Goal: Task Accomplishment & Management: Manage account settings

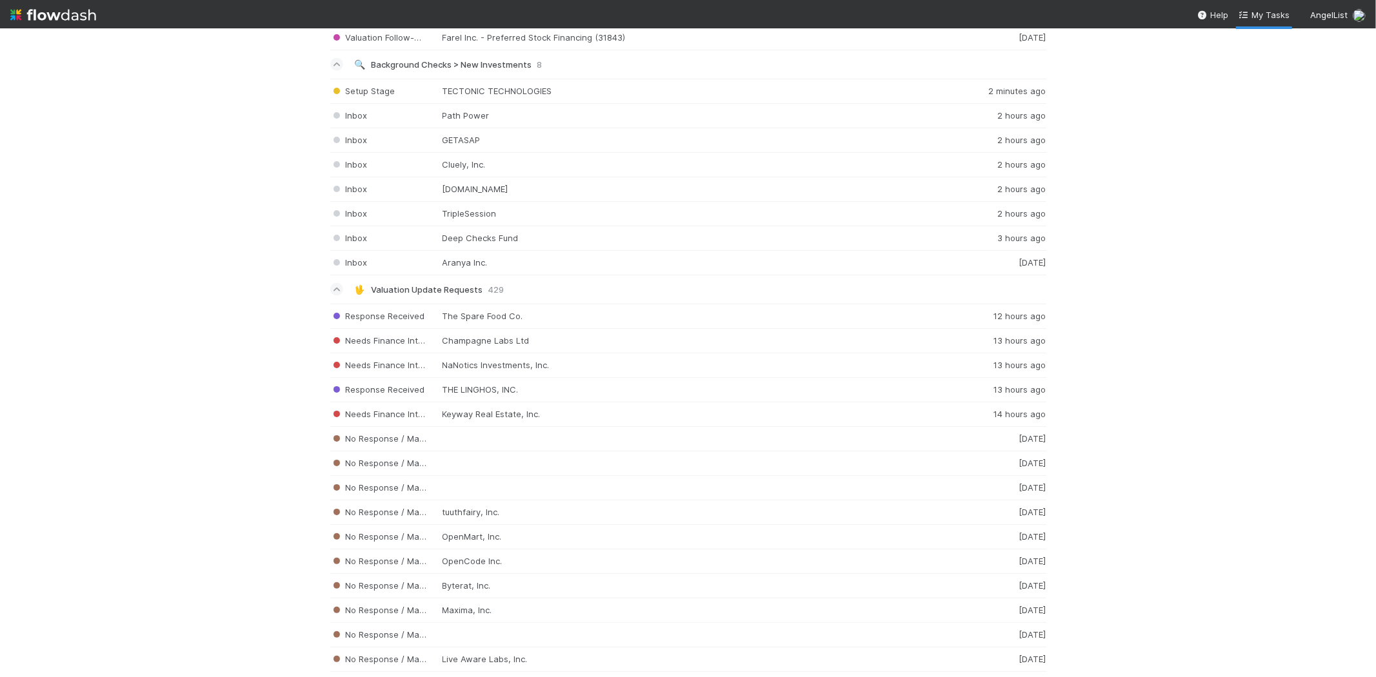
scroll to position [1648, 0]
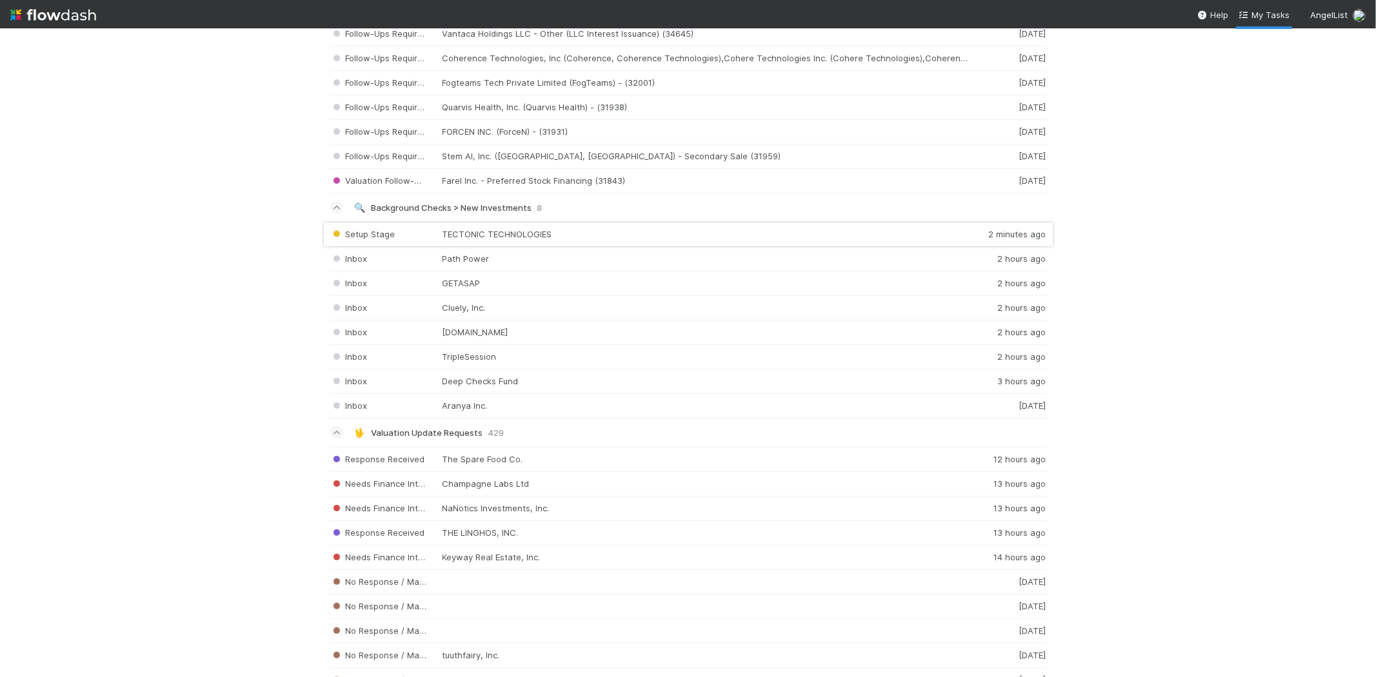
click at [543, 235] on div "Setup Stage TECTONIC TECHNOLOGIES 2 minutes ago" at bounding box center [688, 234] width 716 height 25
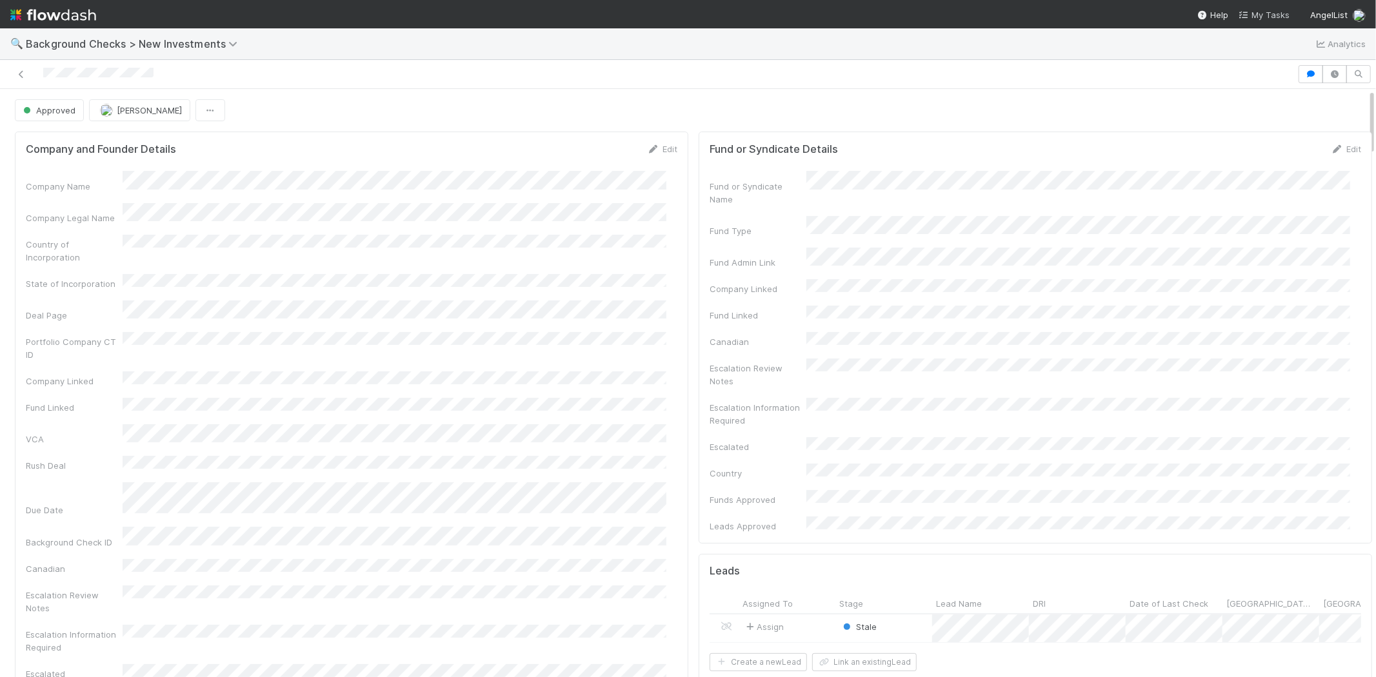
click at [1286, 16] on span "My Tasks" at bounding box center [1263, 15] width 51 height 10
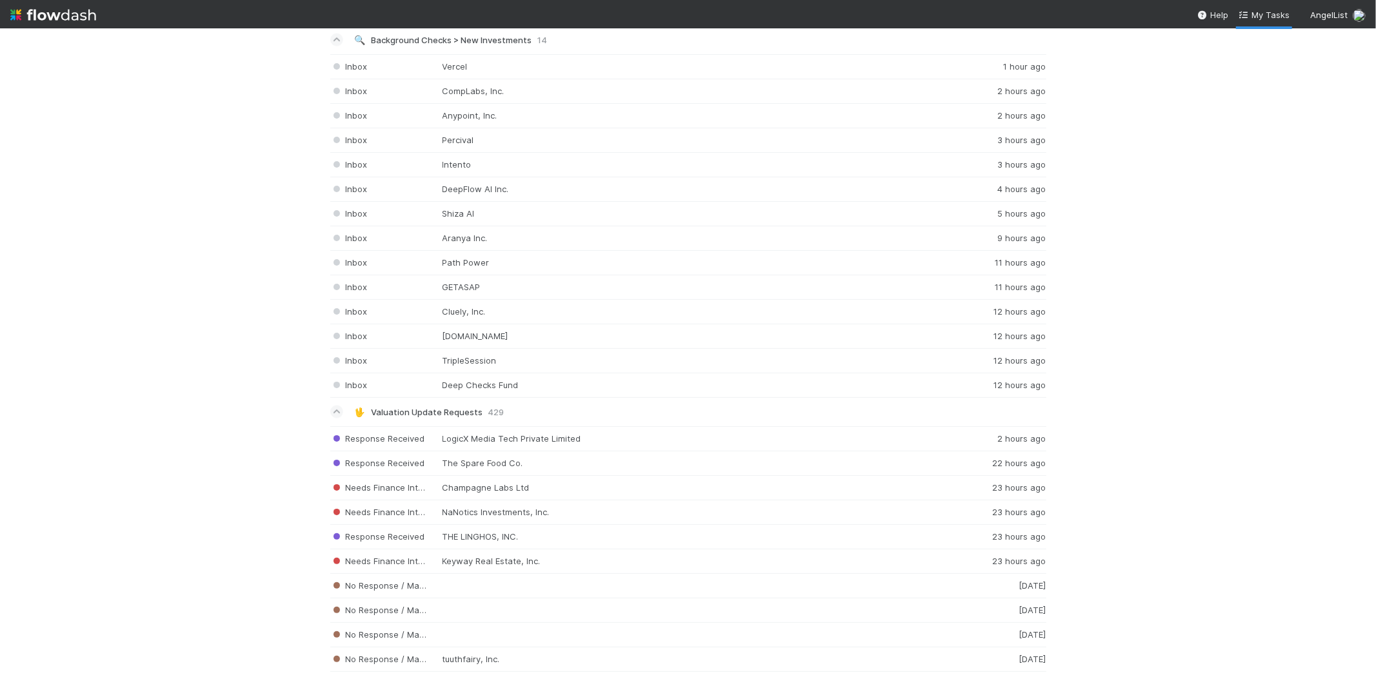
scroll to position [1720, 0]
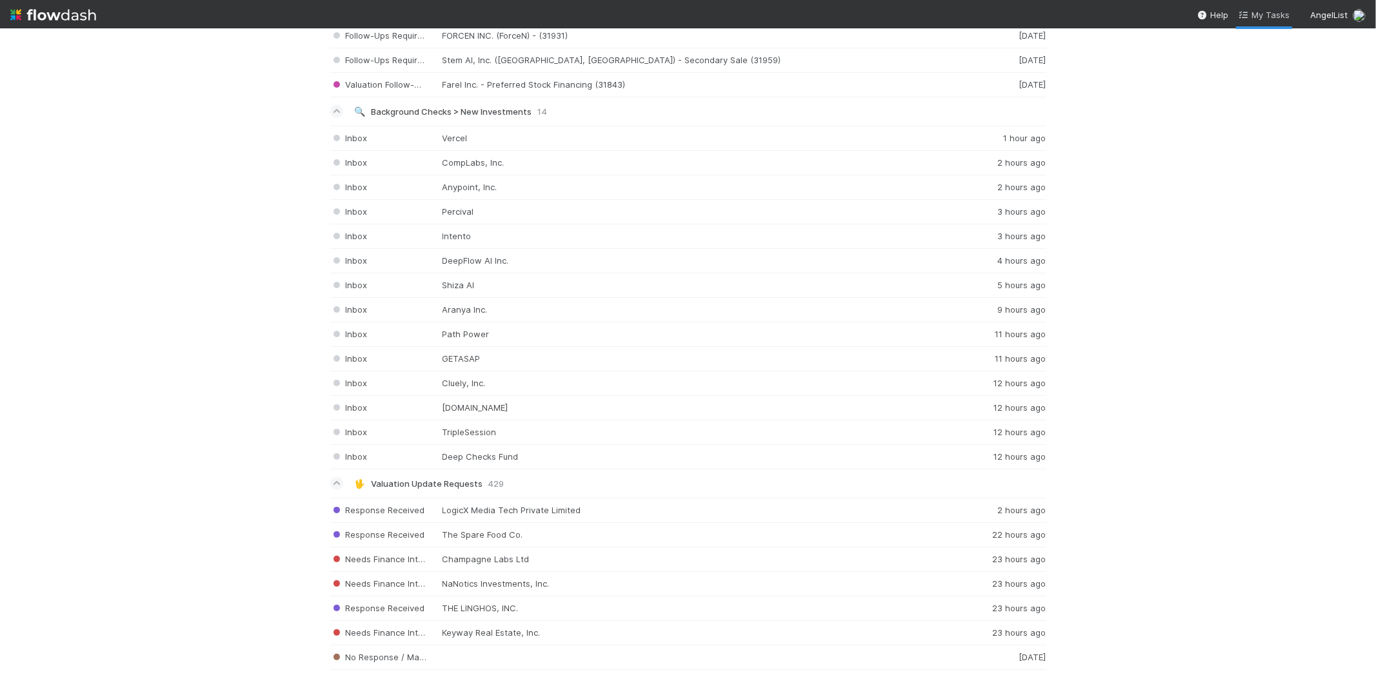
click at [1262, 15] on span "My Tasks" at bounding box center [1263, 15] width 51 height 10
click at [522, 459] on div "Inbox Deep Checks Fund 13 hours ago" at bounding box center [688, 457] width 716 height 25
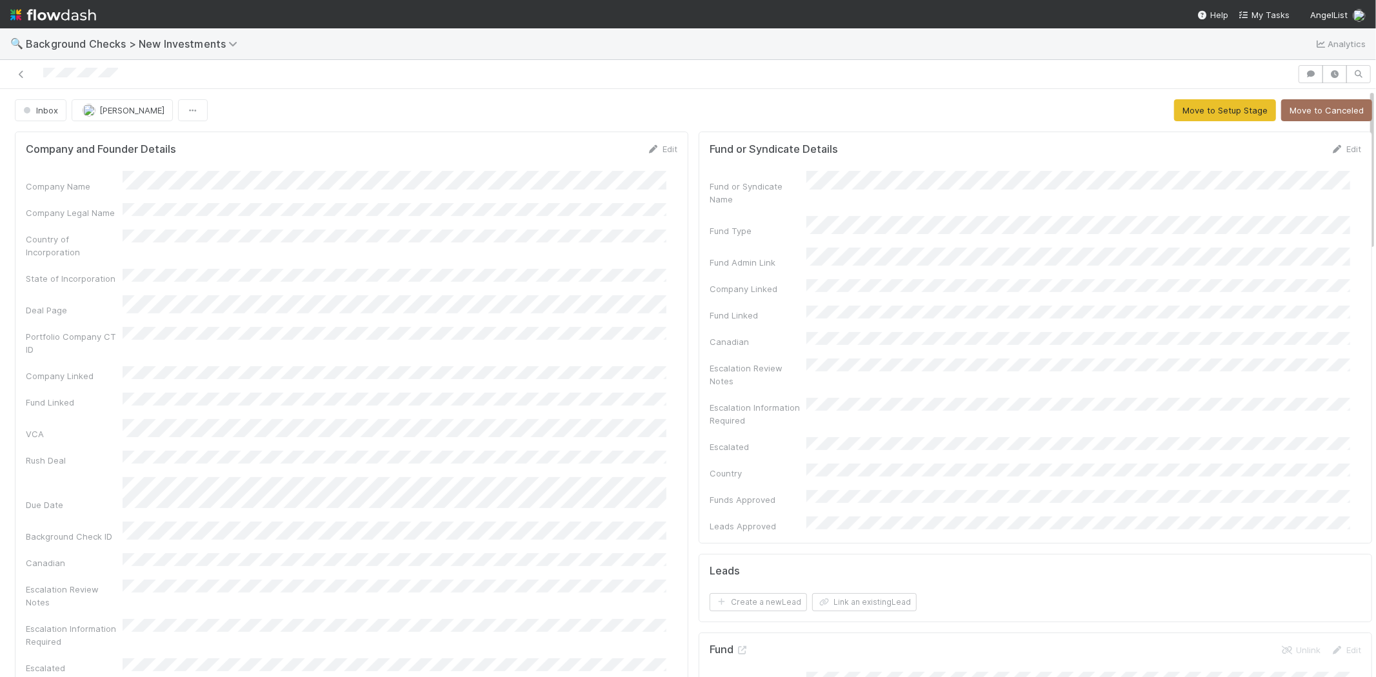
click at [43, 75] on div at bounding box center [648, 74] width 1287 height 18
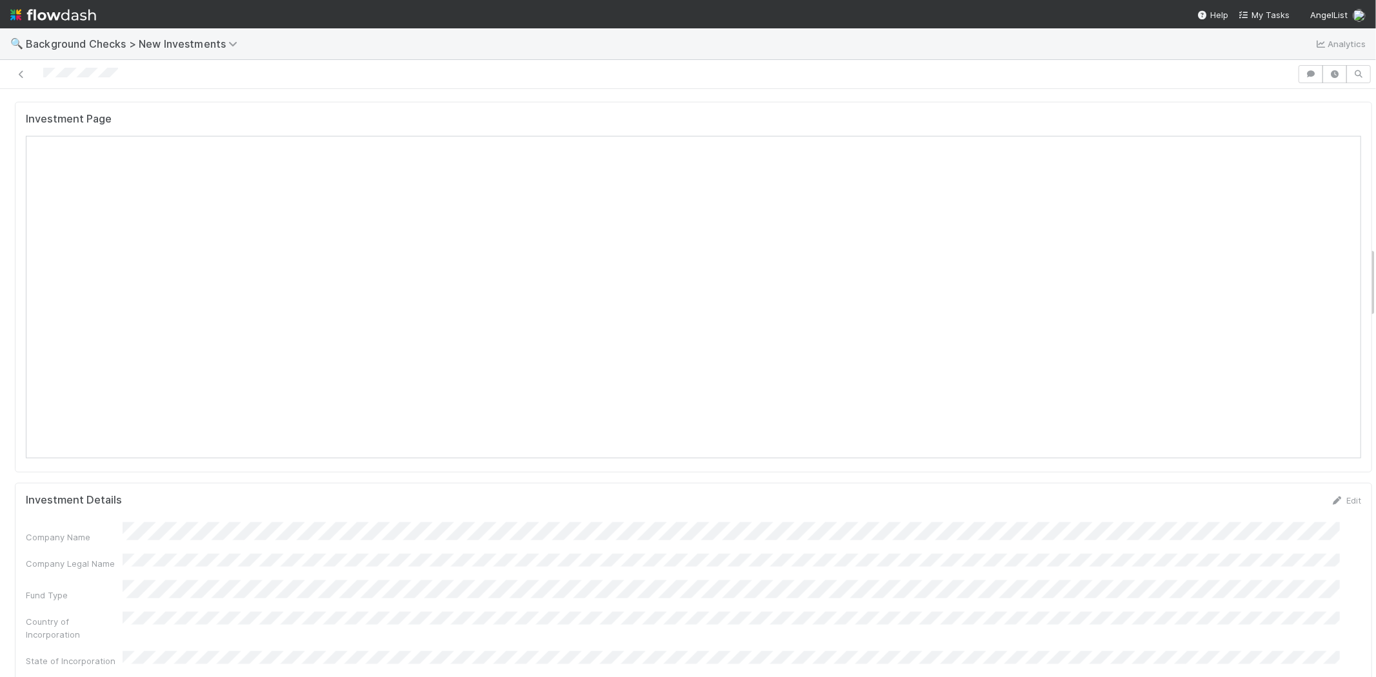
scroll to position [1146, 0]
click at [1261, 10] on span "My Tasks" at bounding box center [1263, 15] width 51 height 10
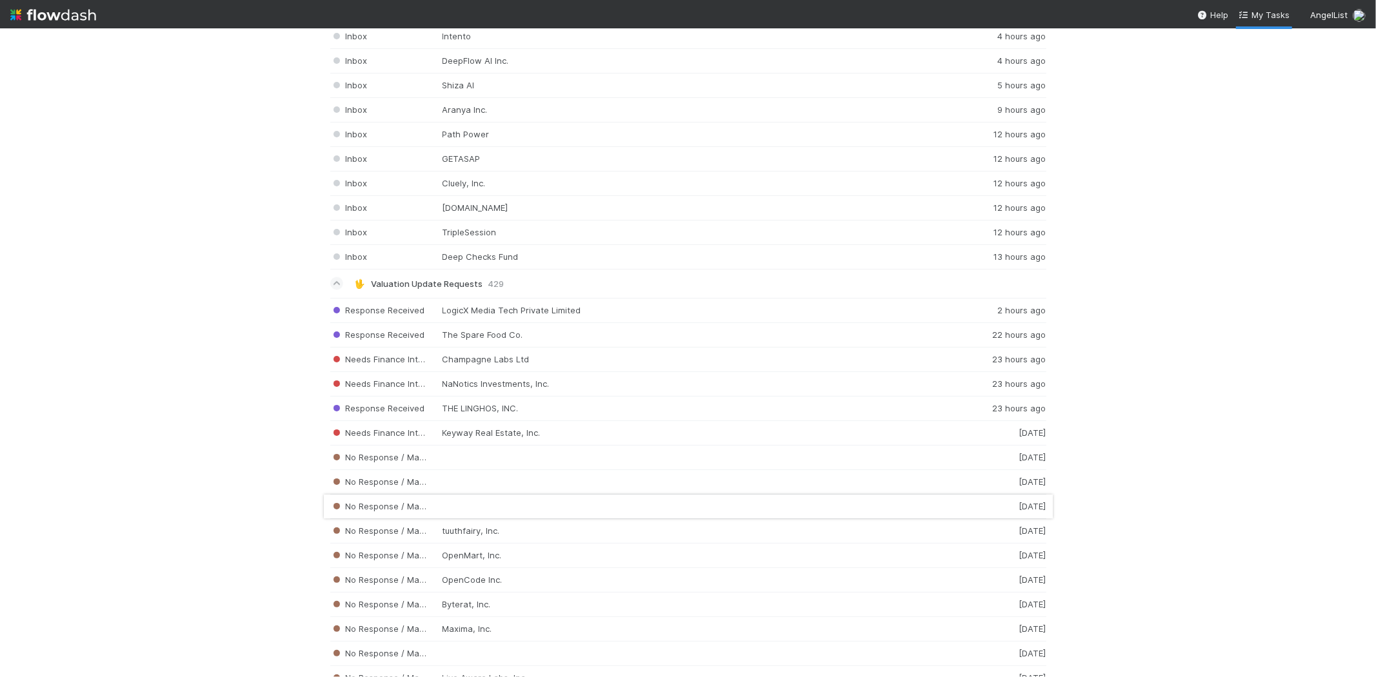
scroll to position [1935, 0]
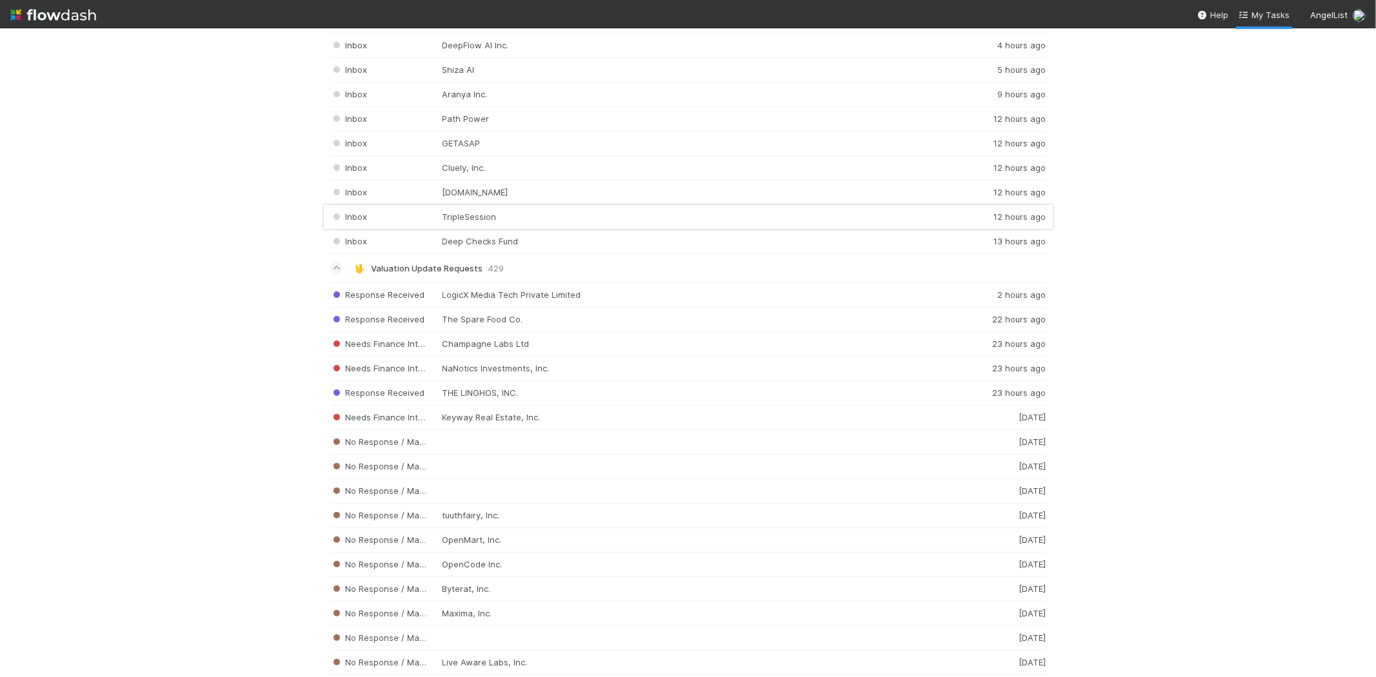
click at [453, 221] on div "Inbox TripleSession 12 hours ago" at bounding box center [688, 217] width 716 height 25
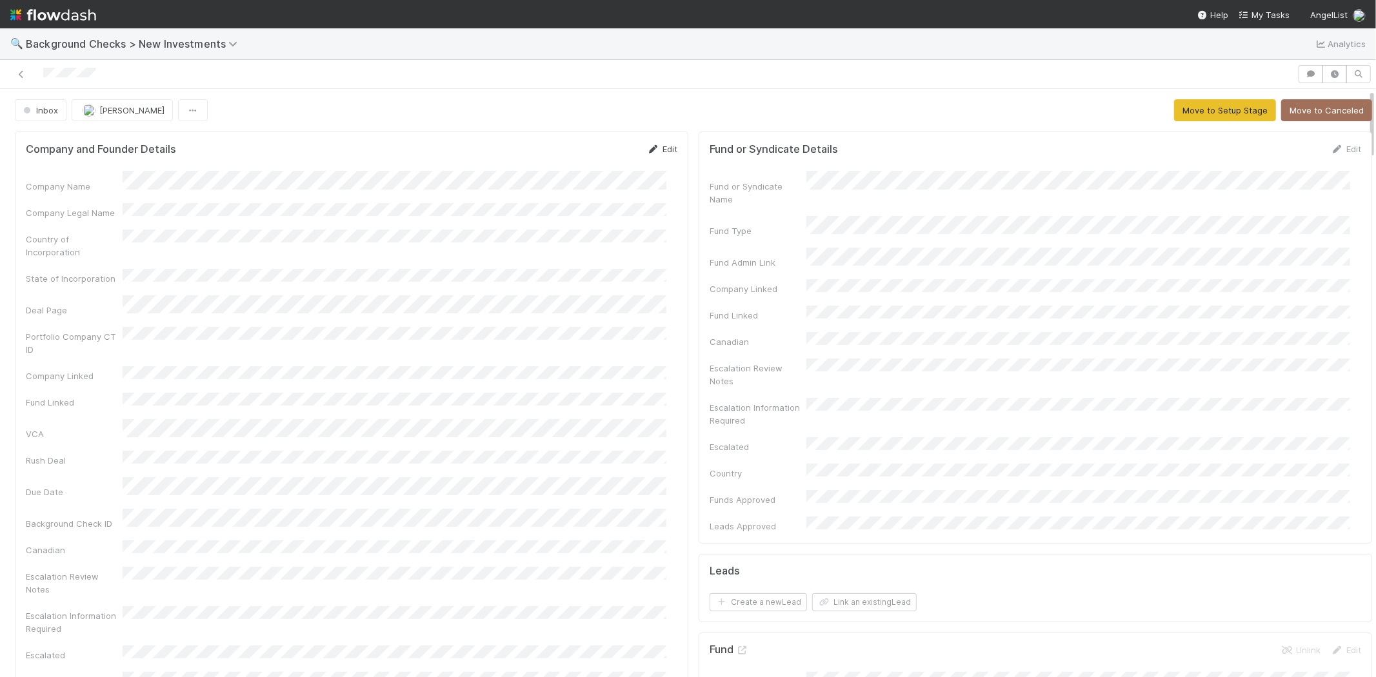
click at [659, 149] on link "Edit" at bounding box center [662, 149] width 30 height 10
click at [593, 155] on button "Save" at bounding box center [608, 154] width 37 height 22
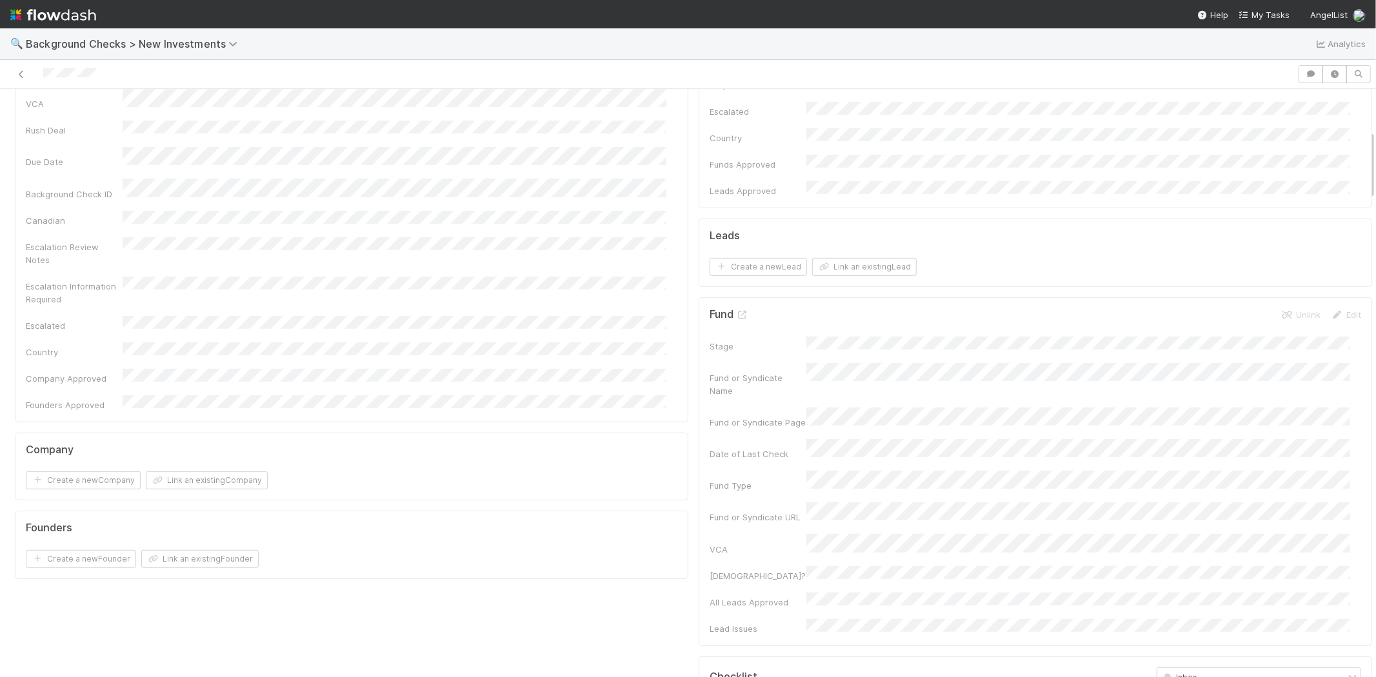
scroll to position [358, 0]
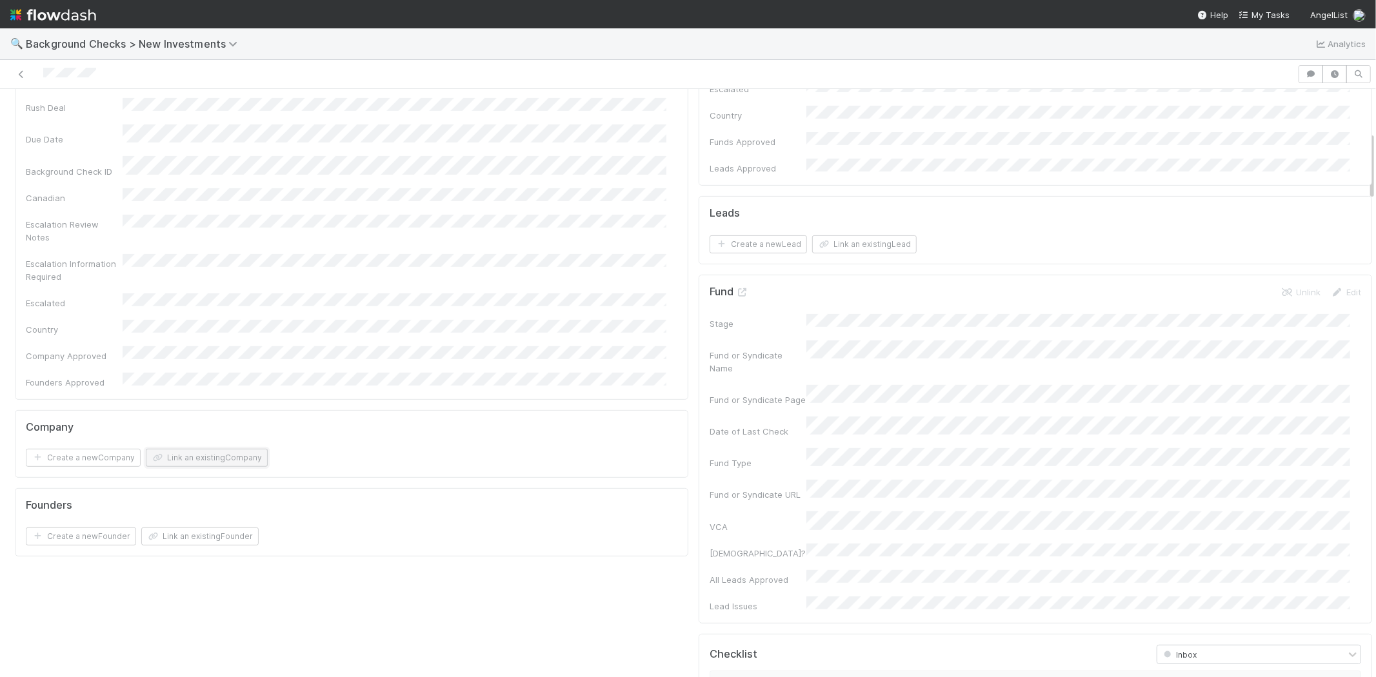
click at [235, 449] on button "Link an existing Company" at bounding box center [207, 458] width 122 height 18
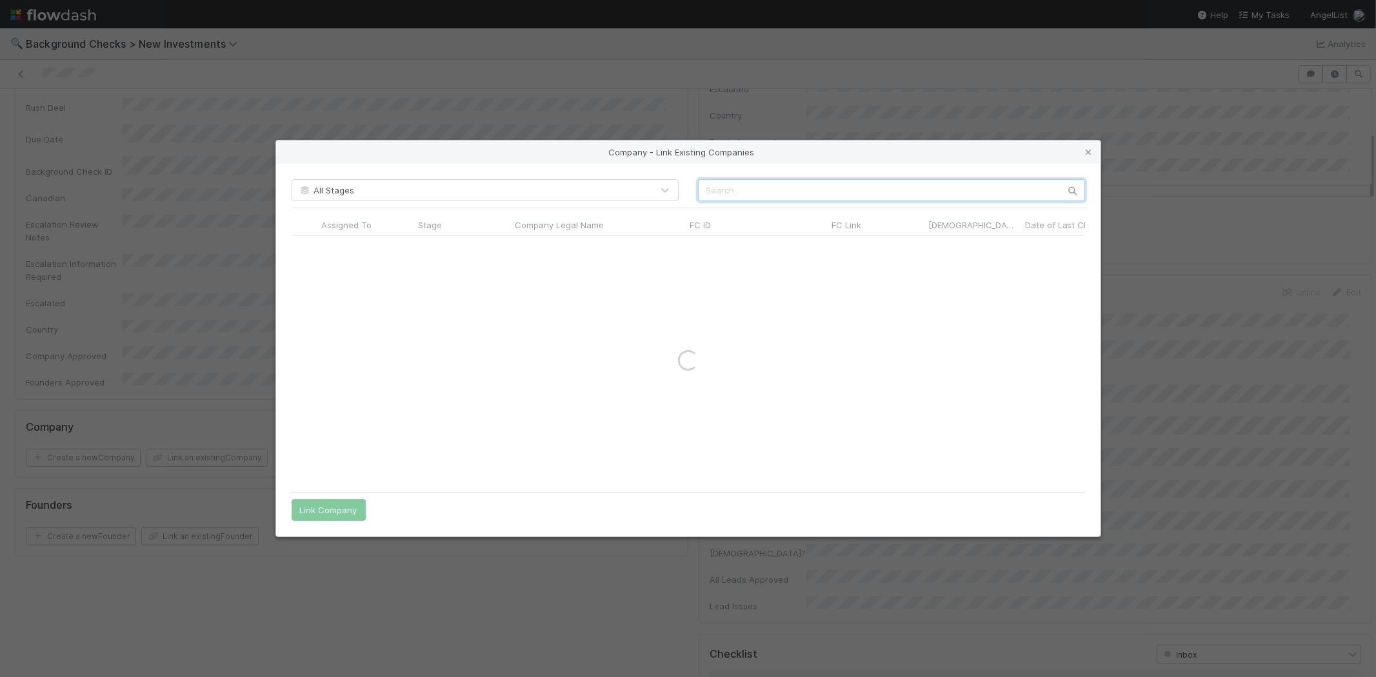
click at [726, 191] on input "text" at bounding box center [891, 190] width 387 height 22
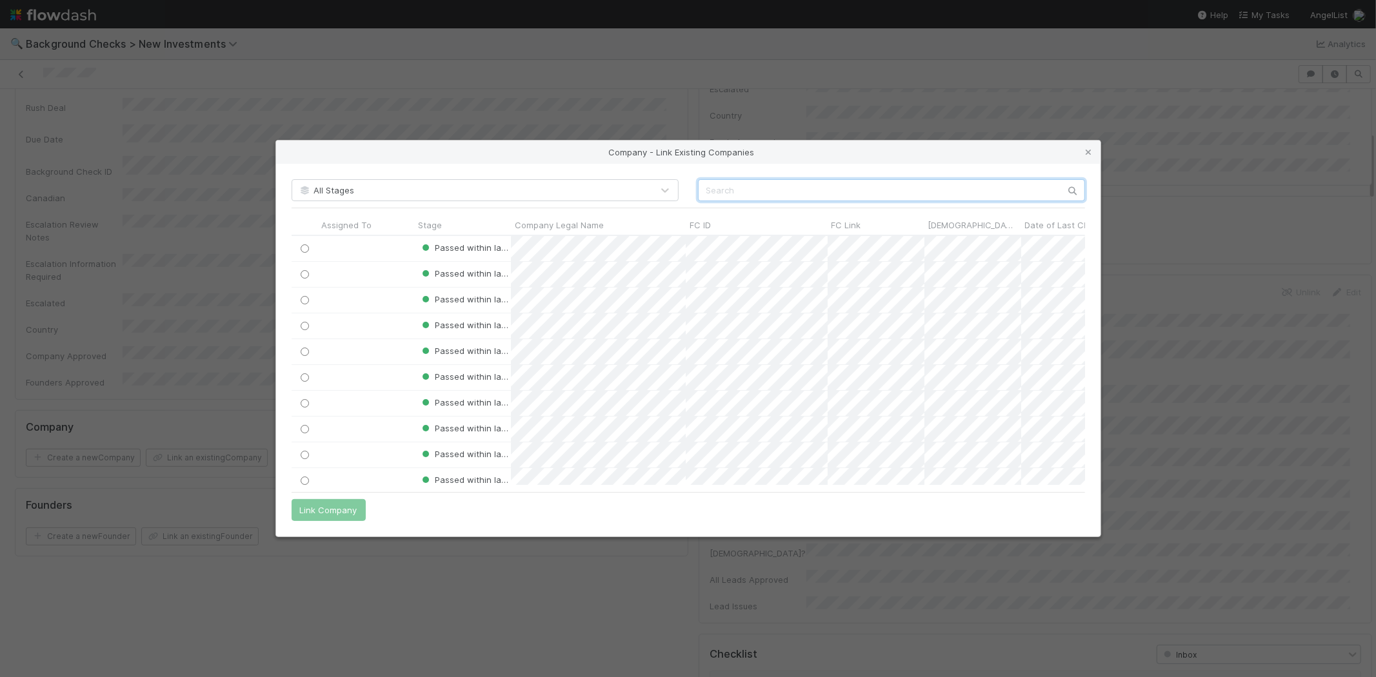
scroll to position [239, 782]
paste input "TRIPLESESSION, INC."
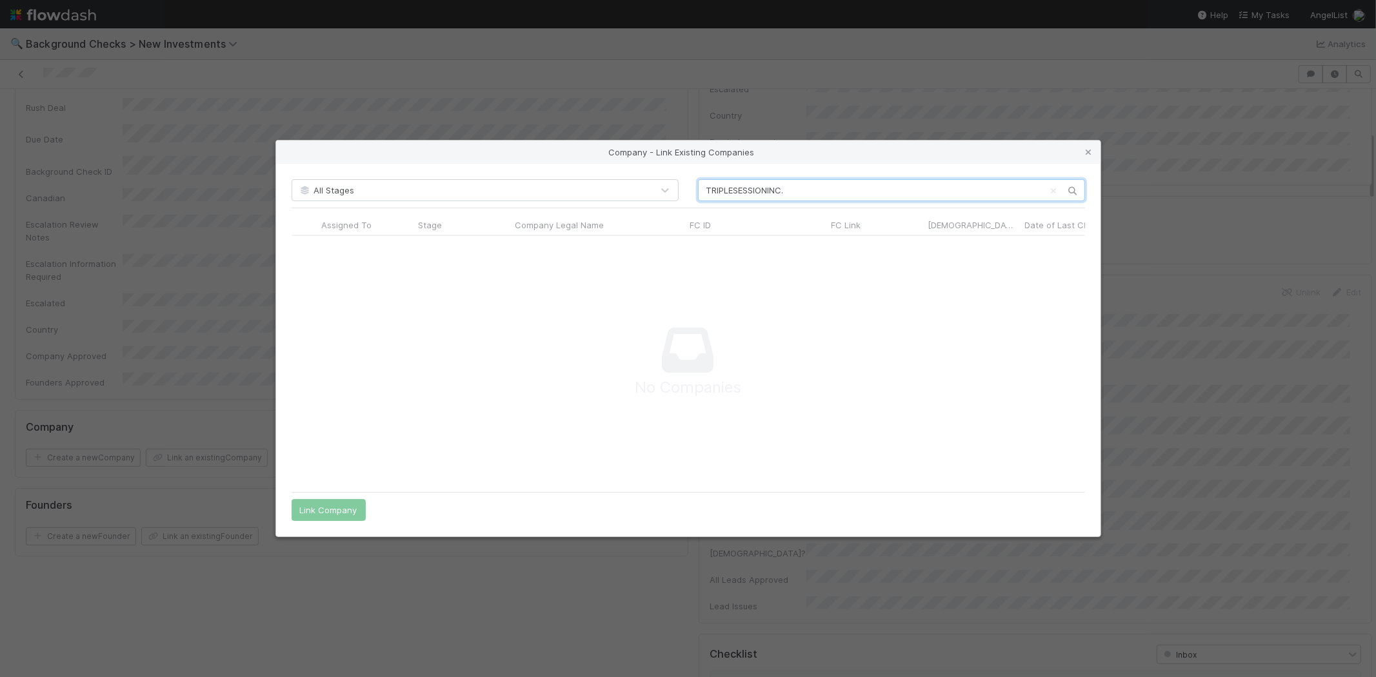
scroll to position [228, 771]
type input "TRIPLESESSION INC."
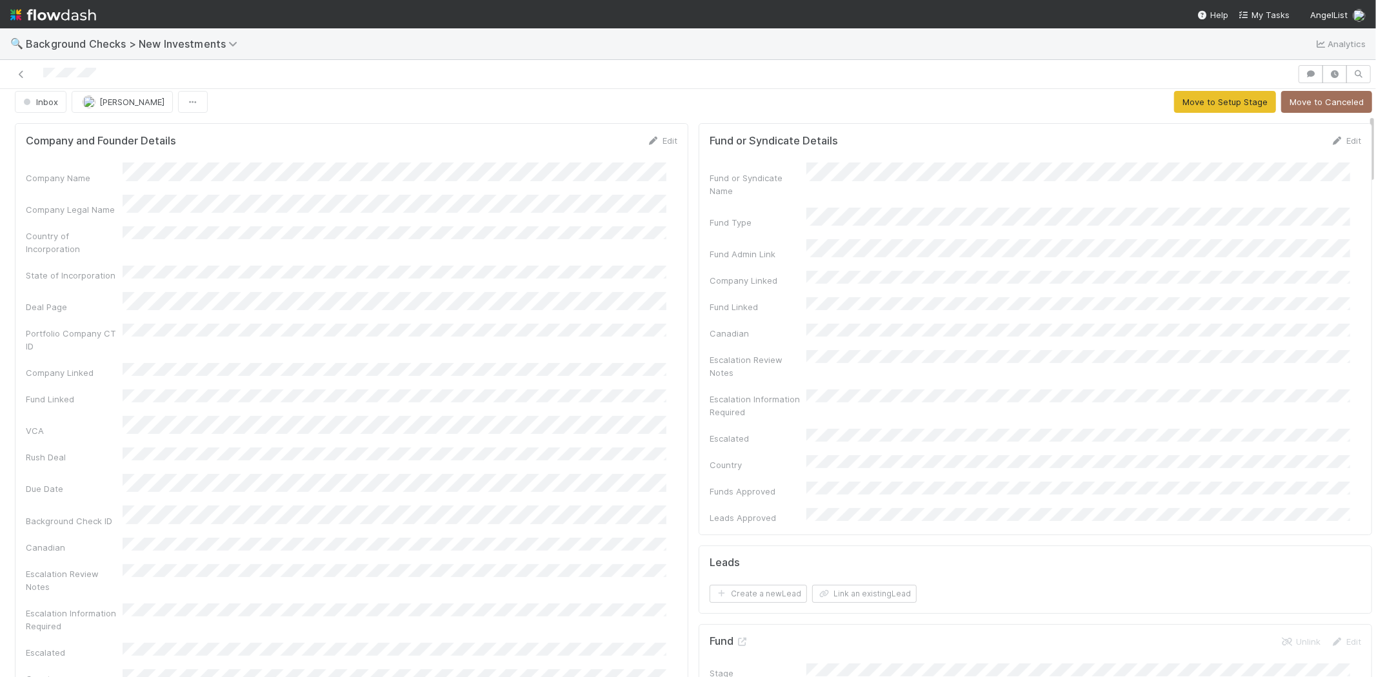
scroll to position [0, 0]
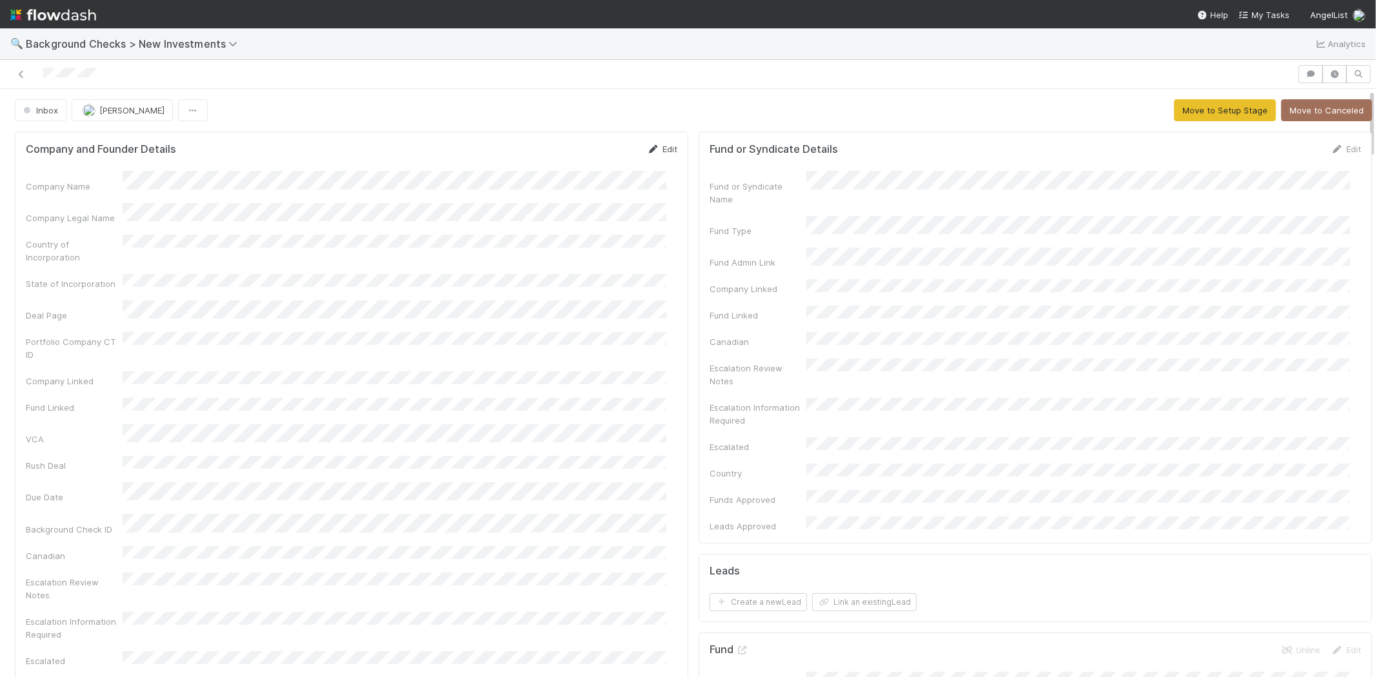
click at [648, 152] on icon at bounding box center [653, 149] width 13 height 8
click at [113, 215] on div "Company Legal Name" at bounding box center [351, 227] width 651 height 25
click at [593, 154] on button "Save" at bounding box center [608, 154] width 37 height 22
click at [1184, 108] on button "Move to Setup Stage" at bounding box center [1225, 110] width 102 height 22
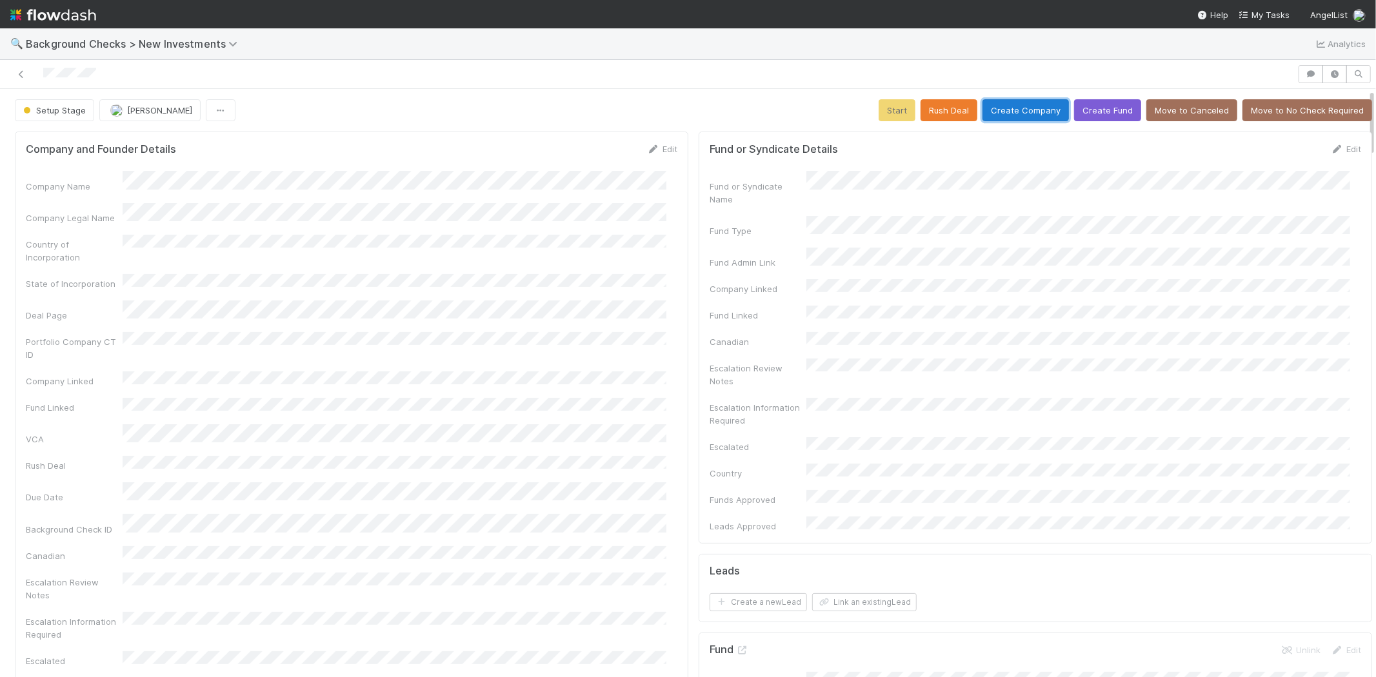
click at [995, 108] on button "Create Company" at bounding box center [1025, 110] width 86 height 22
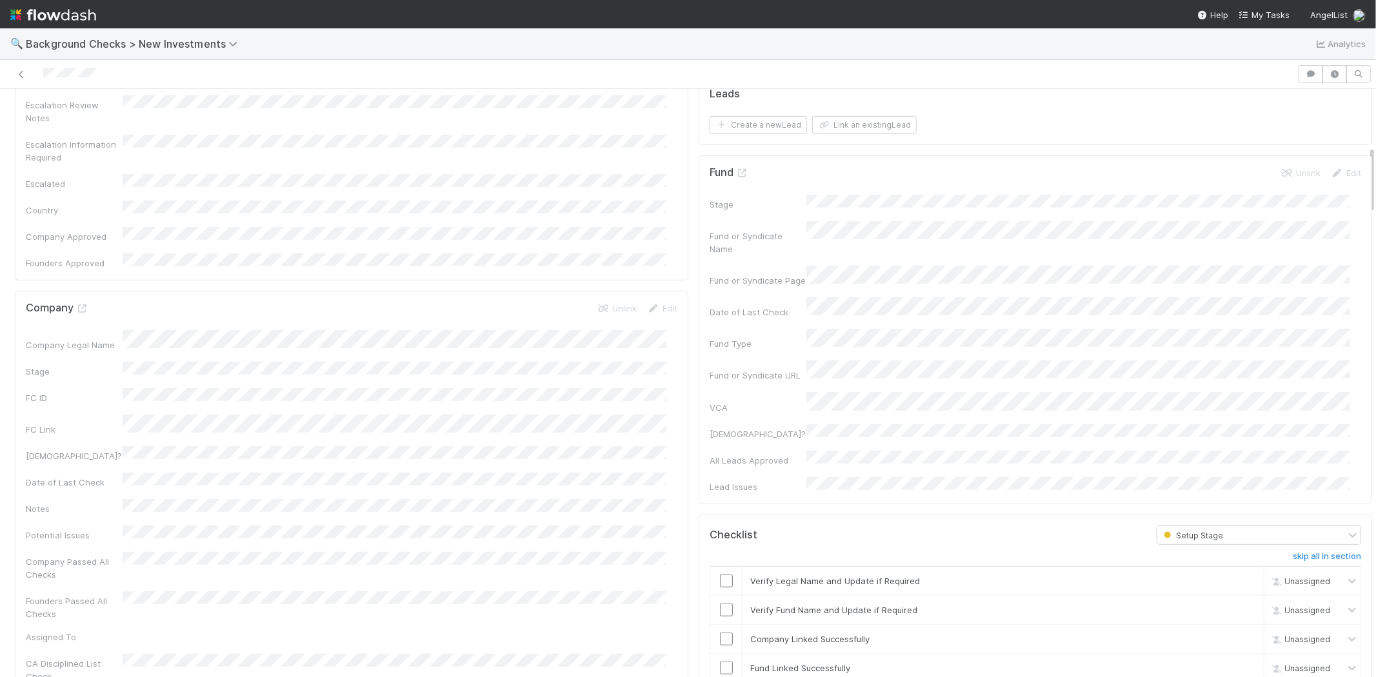
scroll to position [501, 0]
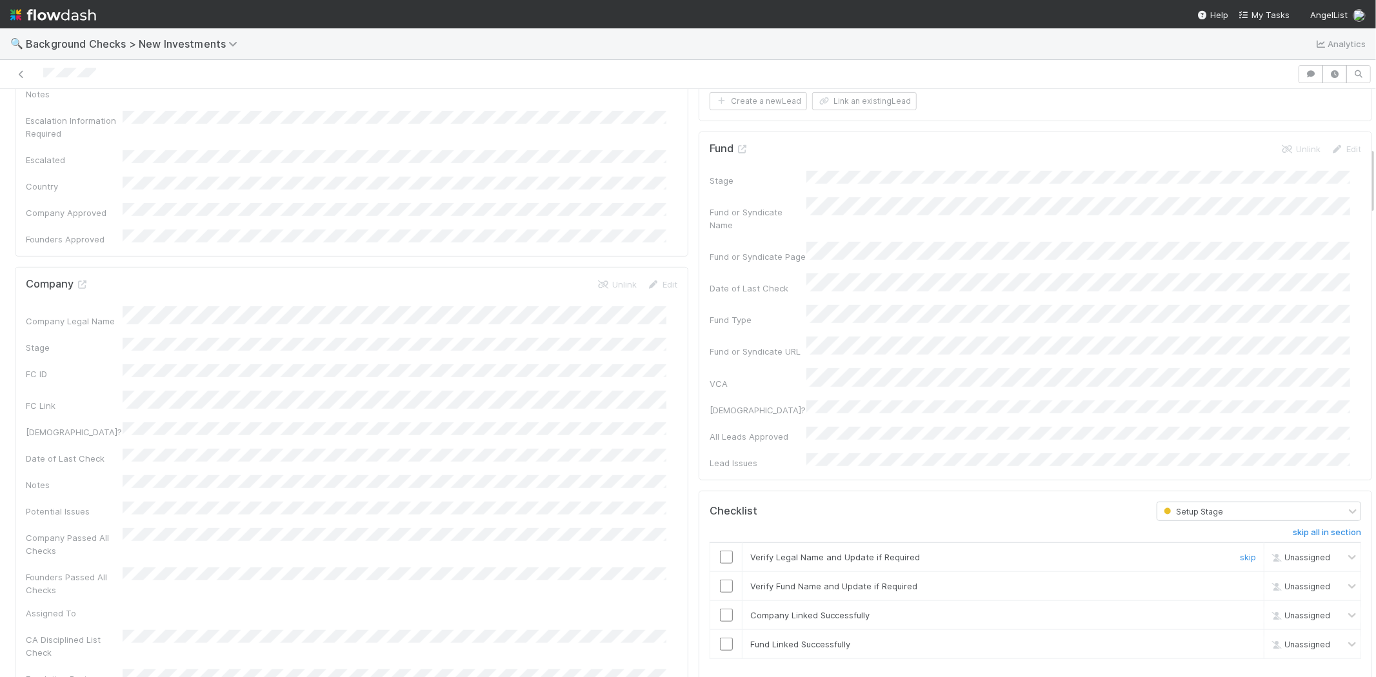
click at [720, 551] on input "checkbox" at bounding box center [726, 557] width 13 height 13
click at [720, 580] on input "checkbox" at bounding box center [726, 586] width 13 height 13
click at [720, 609] on input "checkbox" at bounding box center [726, 615] width 13 height 13
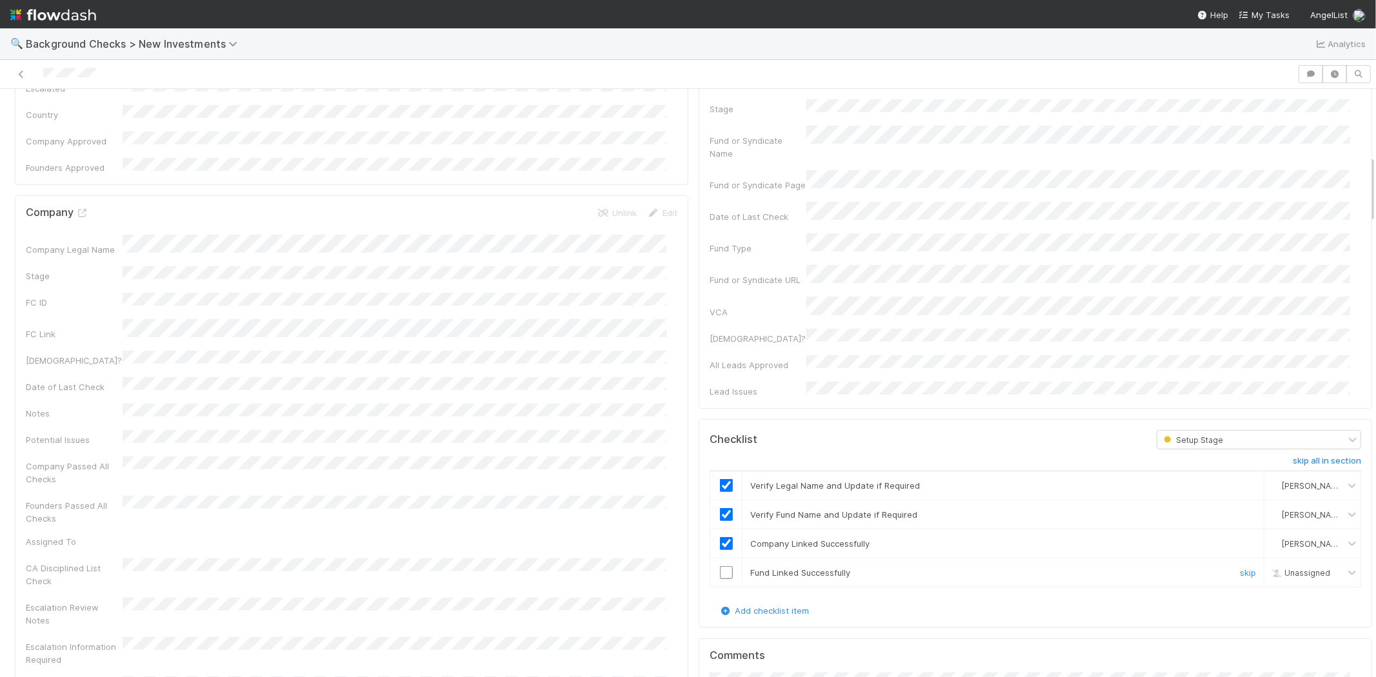
click at [720, 566] on input "checkbox" at bounding box center [726, 572] width 13 height 13
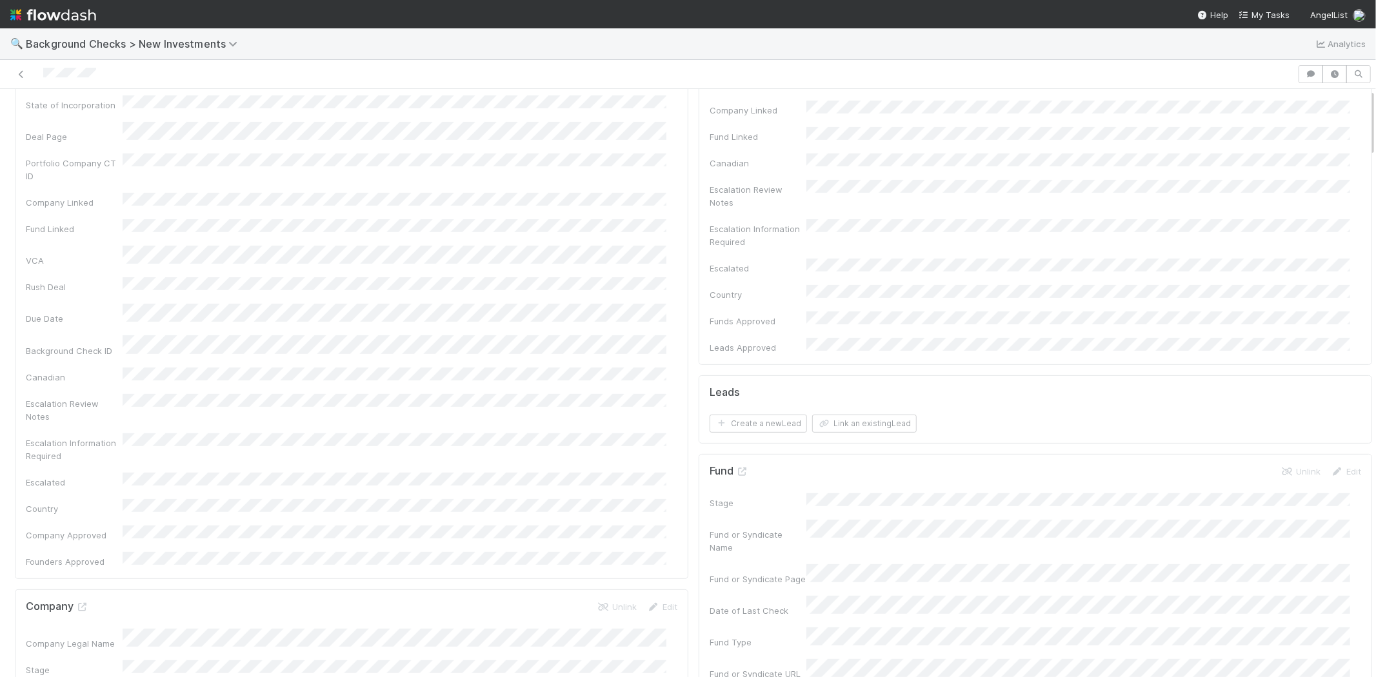
scroll to position [0, 0]
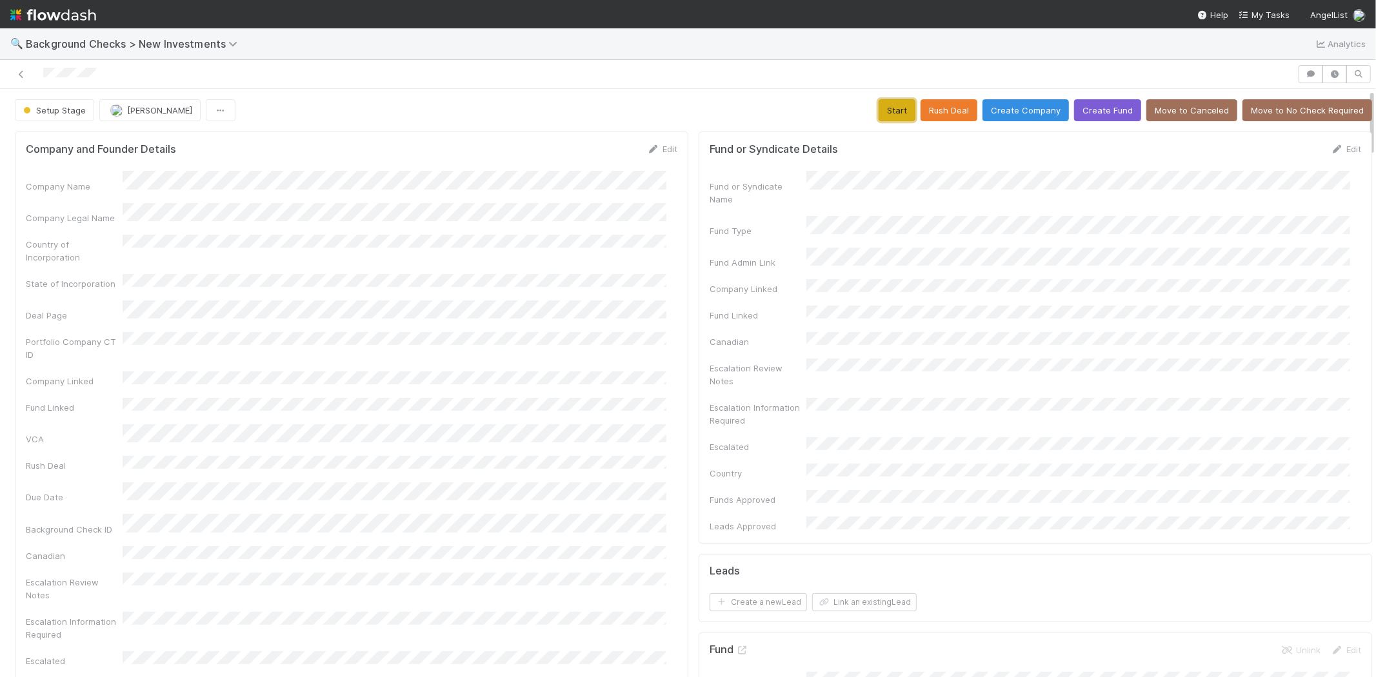
click at [879, 112] on button "Start" at bounding box center [897, 110] width 37 height 22
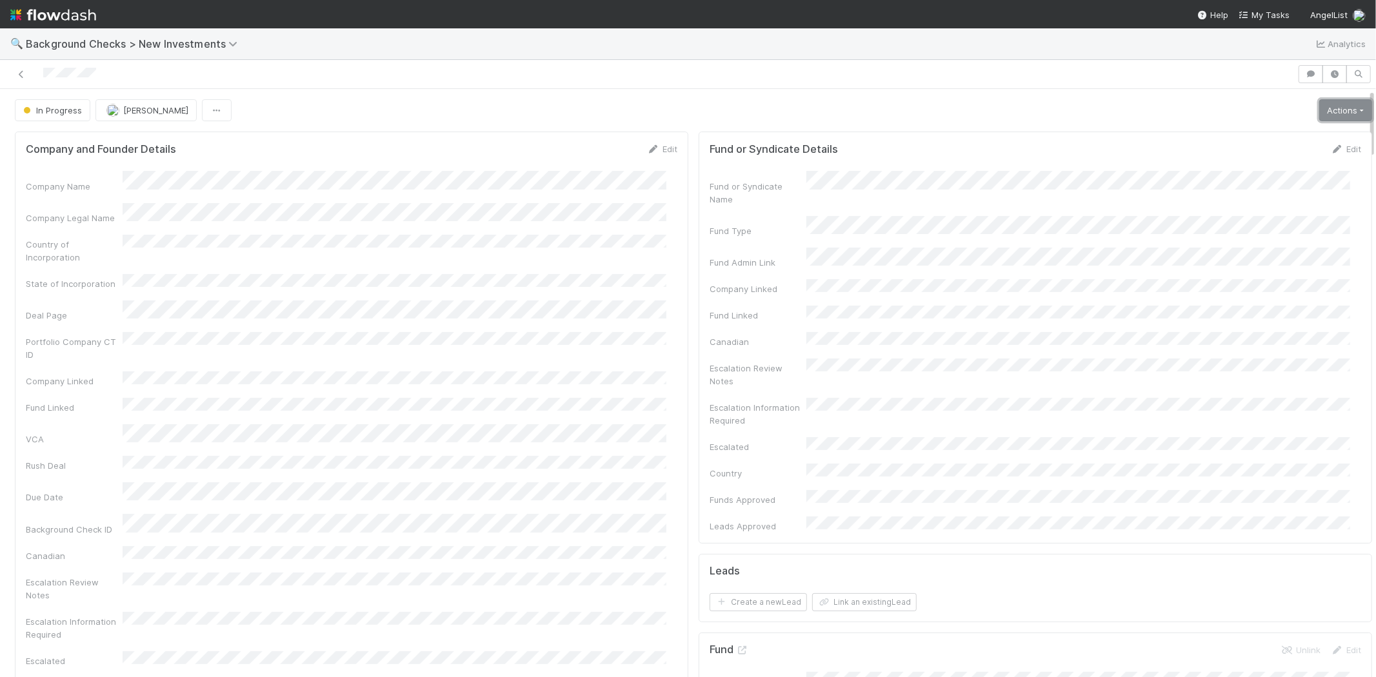
click at [1343, 106] on link "Actions" at bounding box center [1345, 110] width 53 height 22
click at [1271, 264] on button "Link Lead" at bounding box center [1301, 264] width 144 height 18
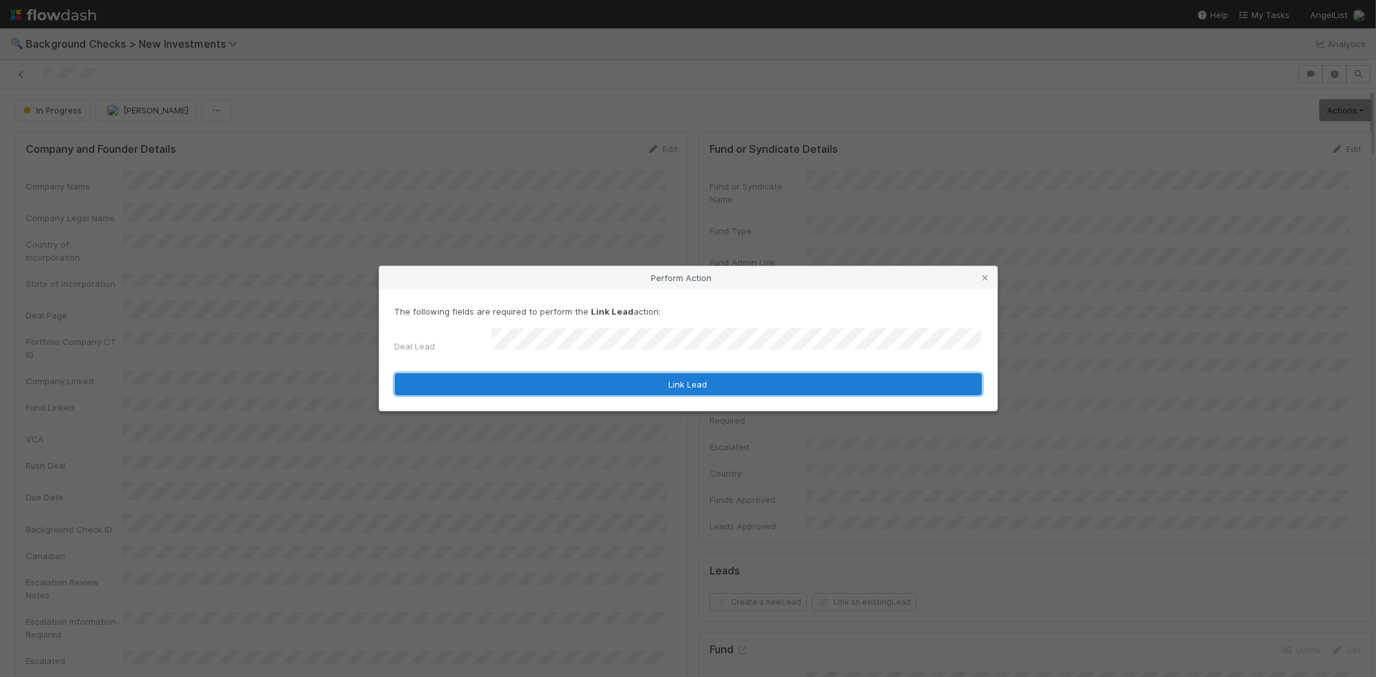
click at [640, 381] on button "Link Lead" at bounding box center [688, 384] width 587 height 22
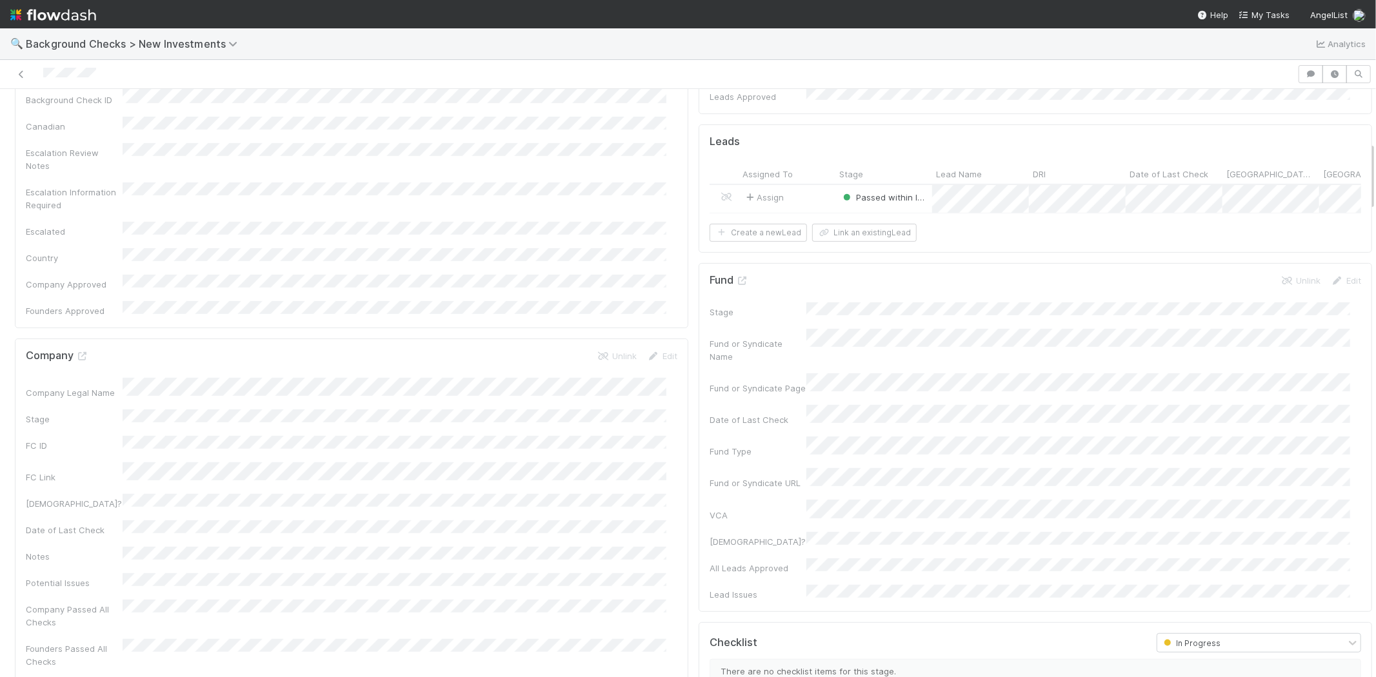
scroll to position [501, 0]
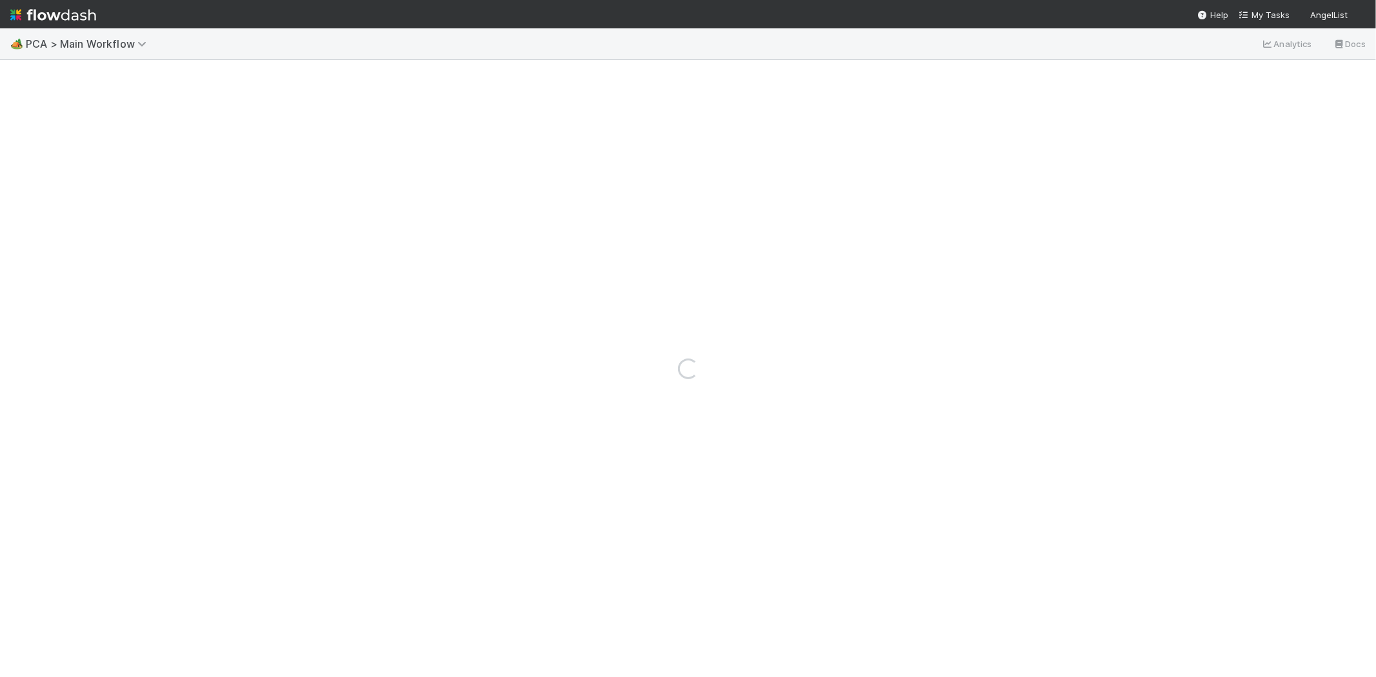
click at [41, 14] on img at bounding box center [53, 15] width 86 height 22
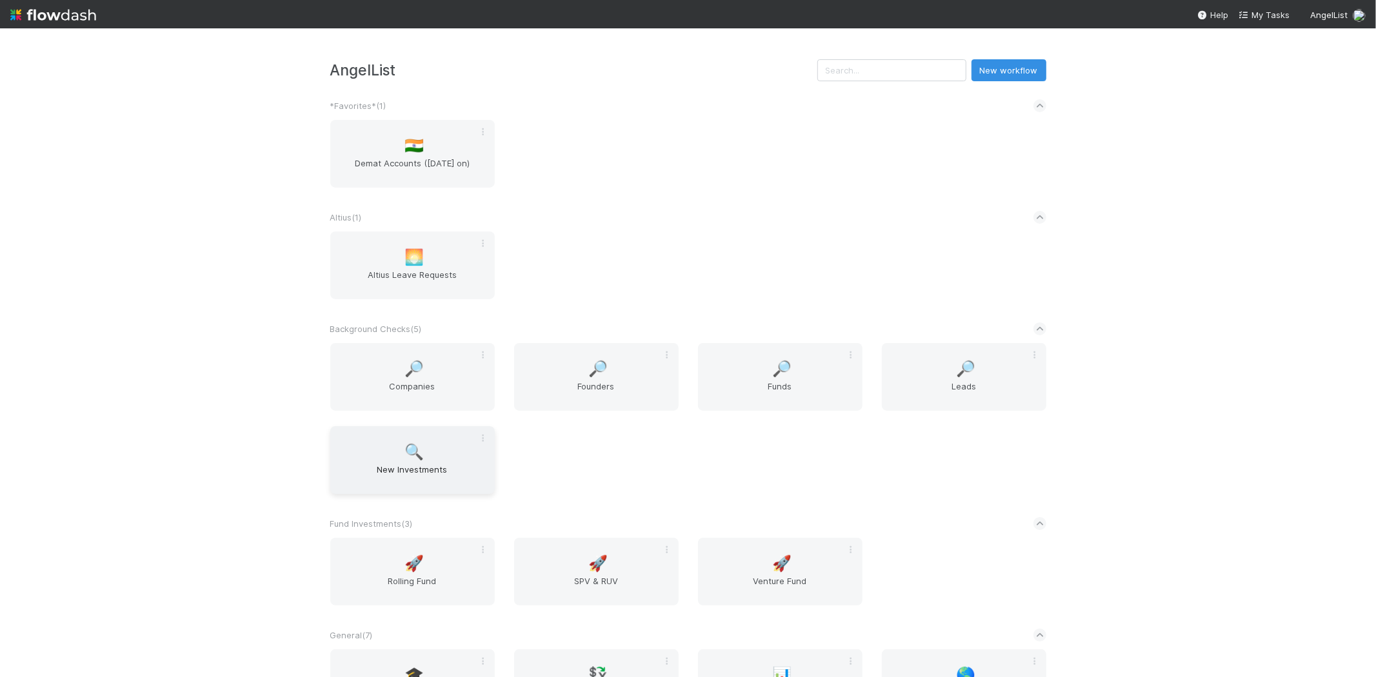
click at [426, 457] on div "🔍 New Investments" at bounding box center [412, 460] width 164 height 68
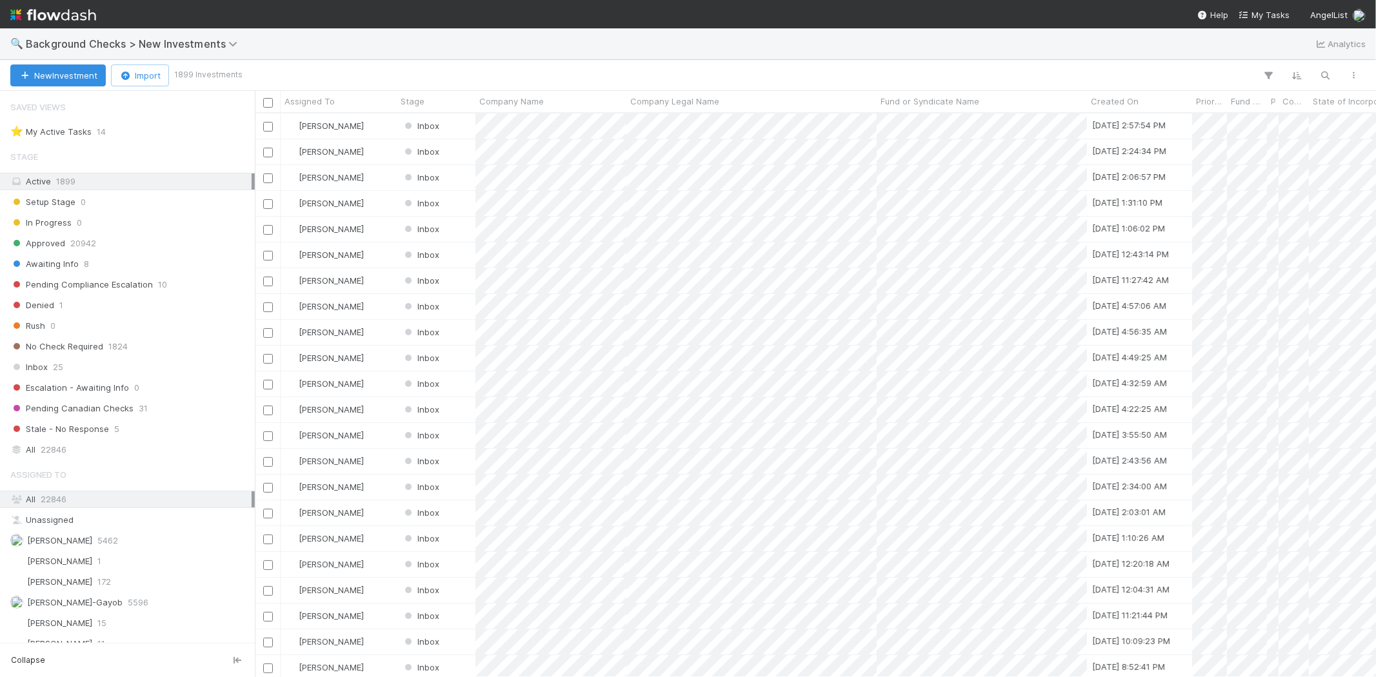
scroll to position [553, 1110]
click at [1327, 78] on icon "button" at bounding box center [1325, 76] width 13 height 12
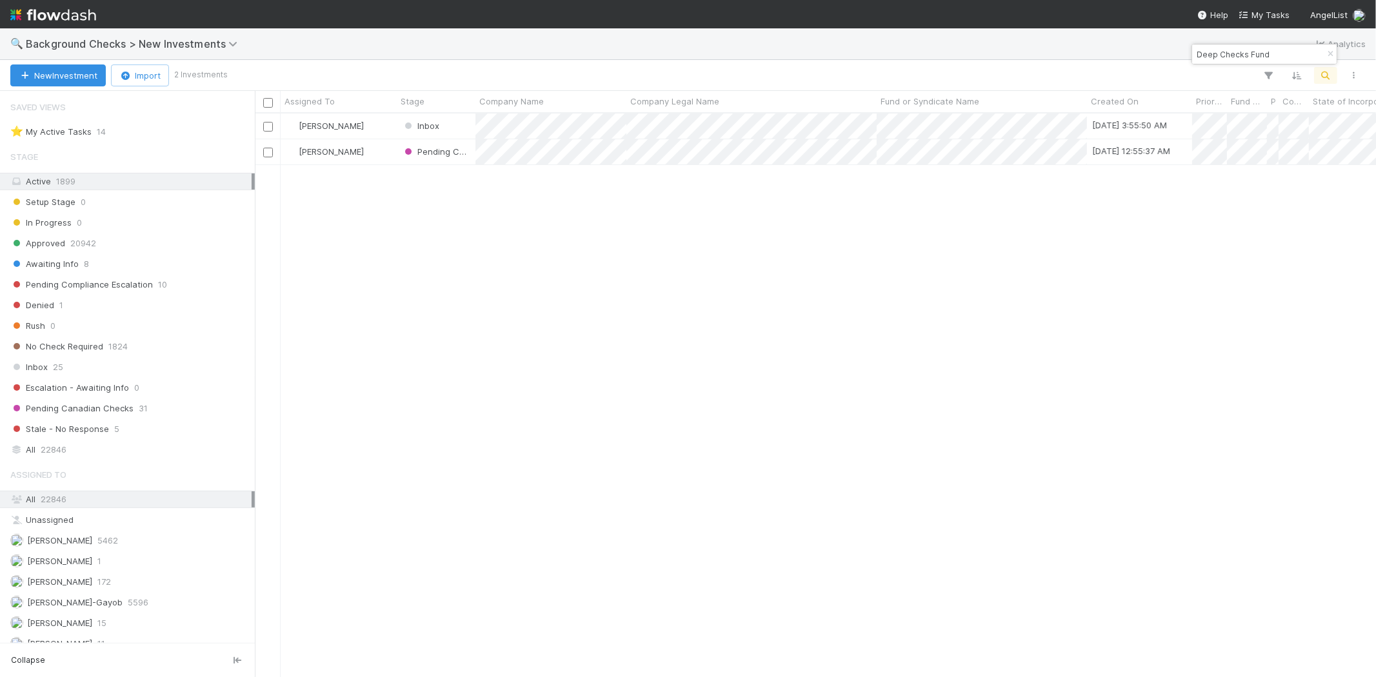
drag, startPoint x: 1266, startPoint y: 55, endPoint x: 1169, endPoint y: 55, distance: 97.4
click at [1169, 55] on body "🔍 Background Checks > New Investments Analytics New Investment Import 2 Investm…" at bounding box center [688, 338] width 1376 height 677
drag, startPoint x: 1272, startPoint y: 52, endPoint x: 1197, endPoint y: 59, distance: 75.8
click at [1197, 59] on input "Deep Checks Fund" at bounding box center [1258, 53] width 129 height 15
paste input "Fund I, a series of Deep Checks Fund, LP"
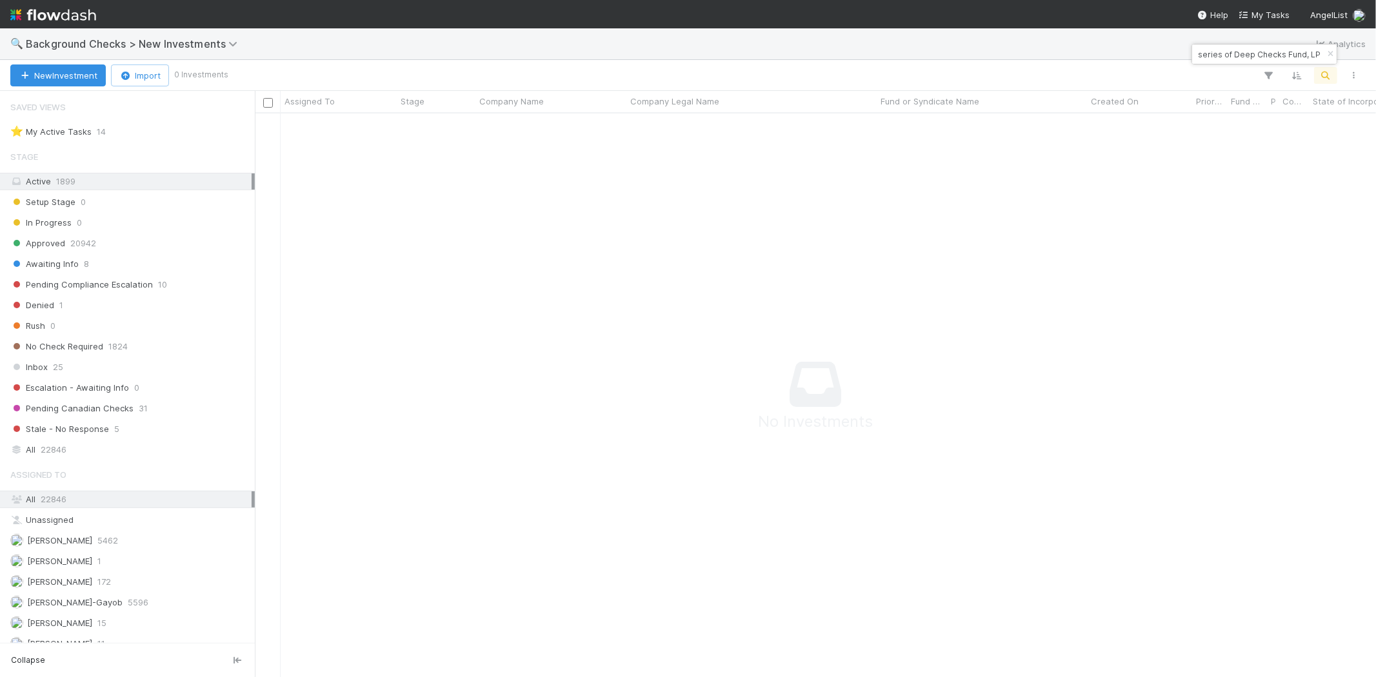
scroll to position [0, 0]
click at [1295, 54] on input "Fund I, a series of Deep Checks Fund, LP" at bounding box center [1258, 53] width 129 height 15
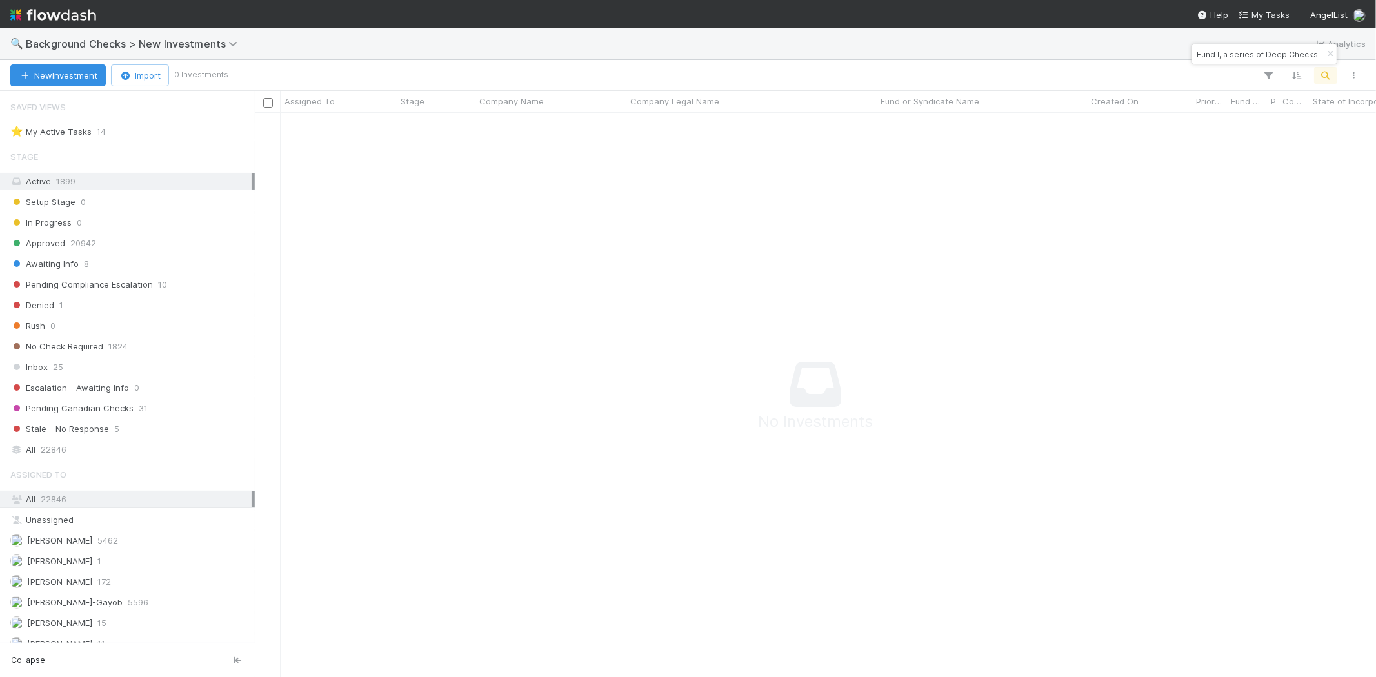
paste input "TripleSession, Inc."
drag, startPoint x: 1266, startPoint y: 55, endPoint x: 1196, endPoint y: 49, distance: 69.9
click at [1196, 49] on input "TripleSession, Inc." at bounding box center [1258, 53] width 129 height 15
paste input "RIPLESESSION, INC"
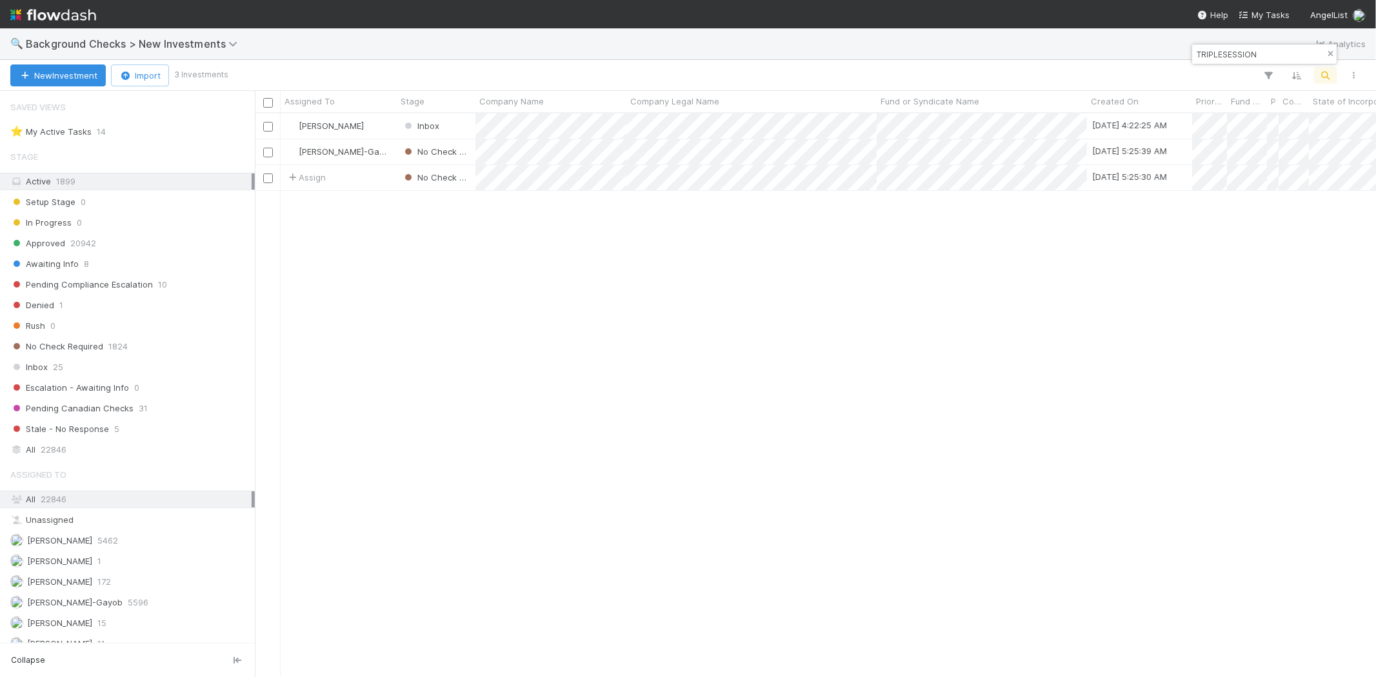
scroll to position [553, 1110]
type input "TRIPLESESSION"
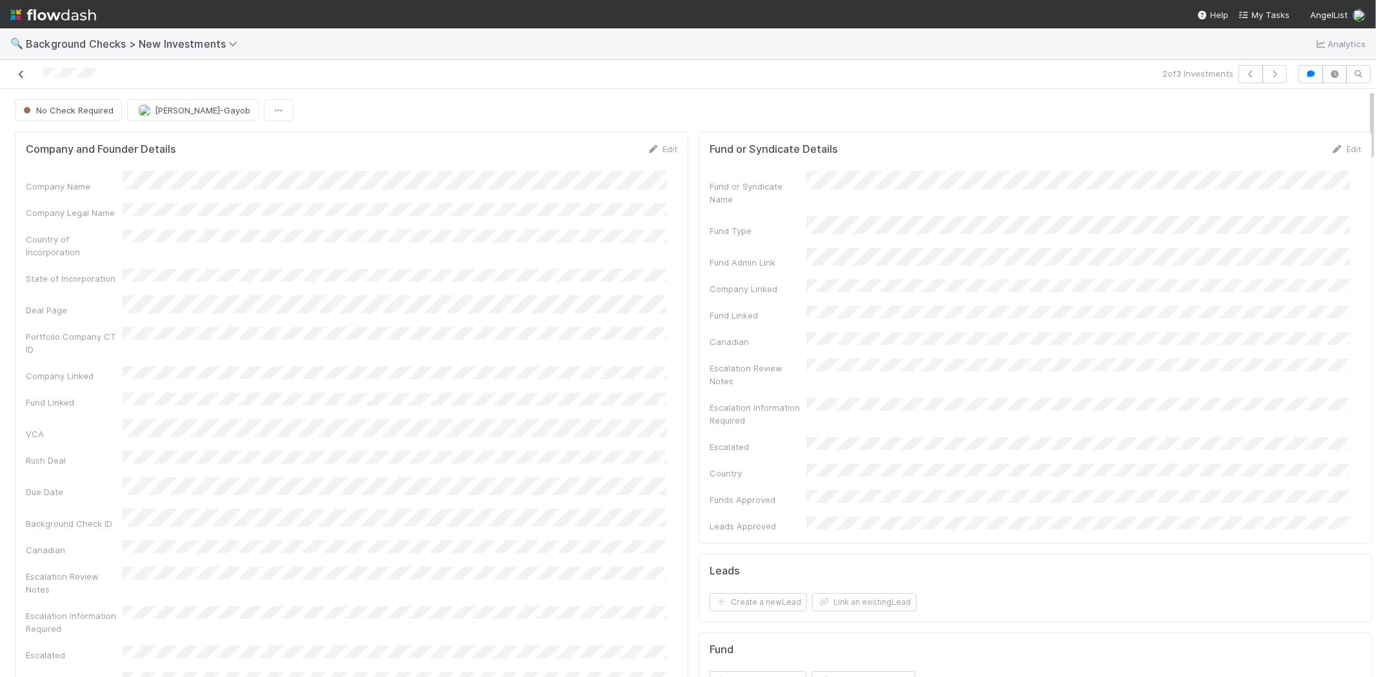
click at [22, 70] on icon at bounding box center [21, 74] width 13 height 8
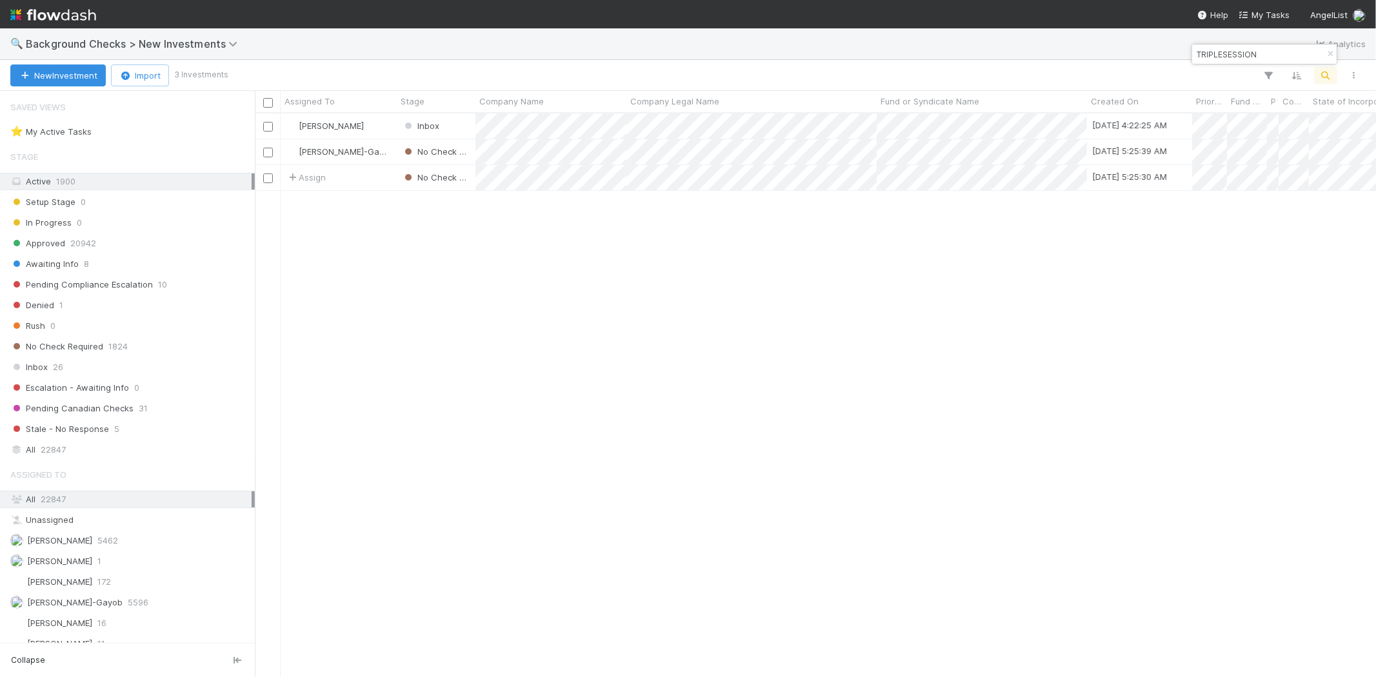
scroll to position [553, 1110]
click at [1218, 54] on input "TRIPLESESSION" at bounding box center [1258, 53] width 129 height 15
paste input ", INC."
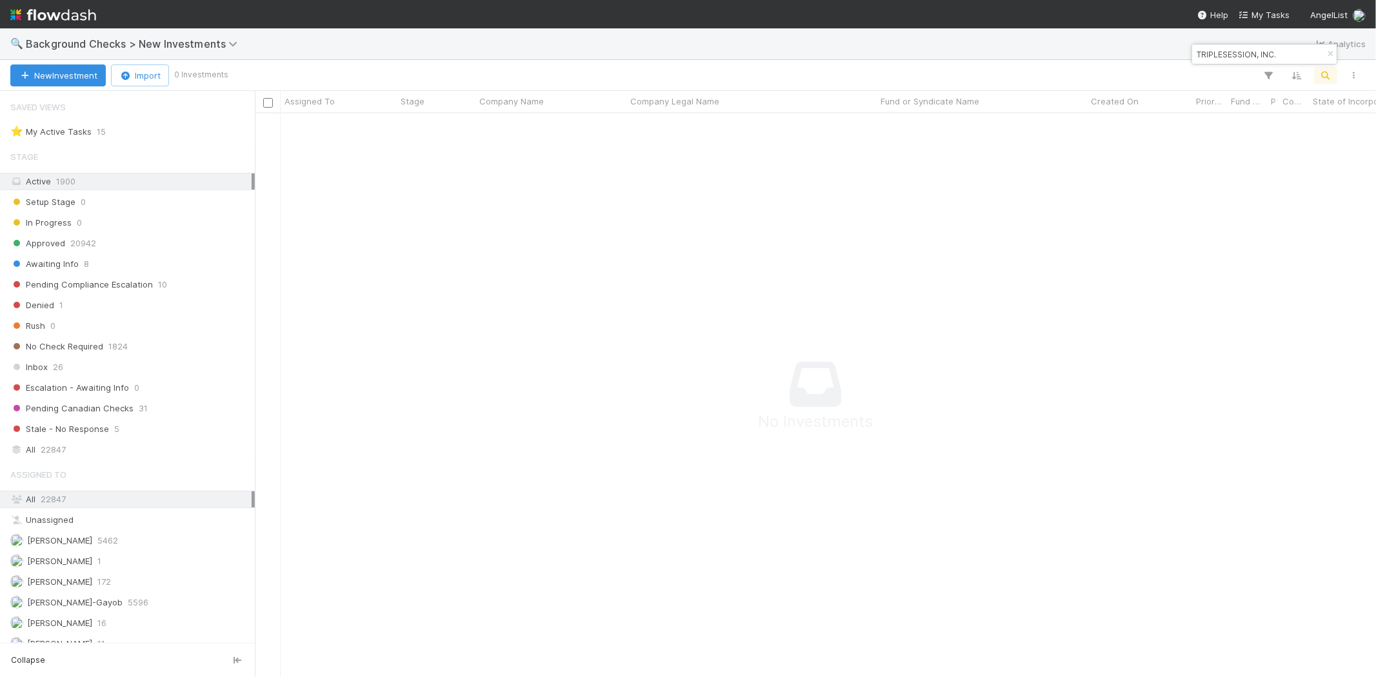
scroll to position [542, 1099]
type input "TRIPLESESSION, INC."
click at [1265, 10] on span "My Tasks" at bounding box center [1263, 15] width 51 height 10
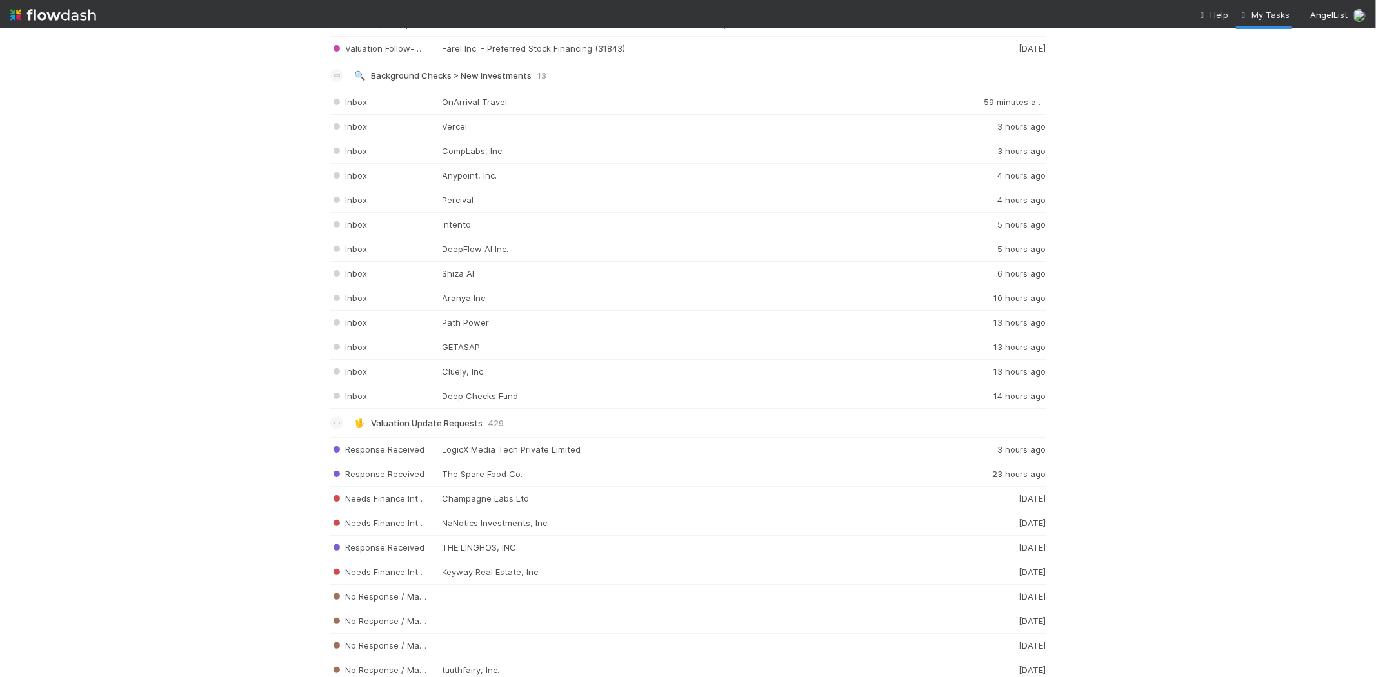
scroll to position [1720, 0]
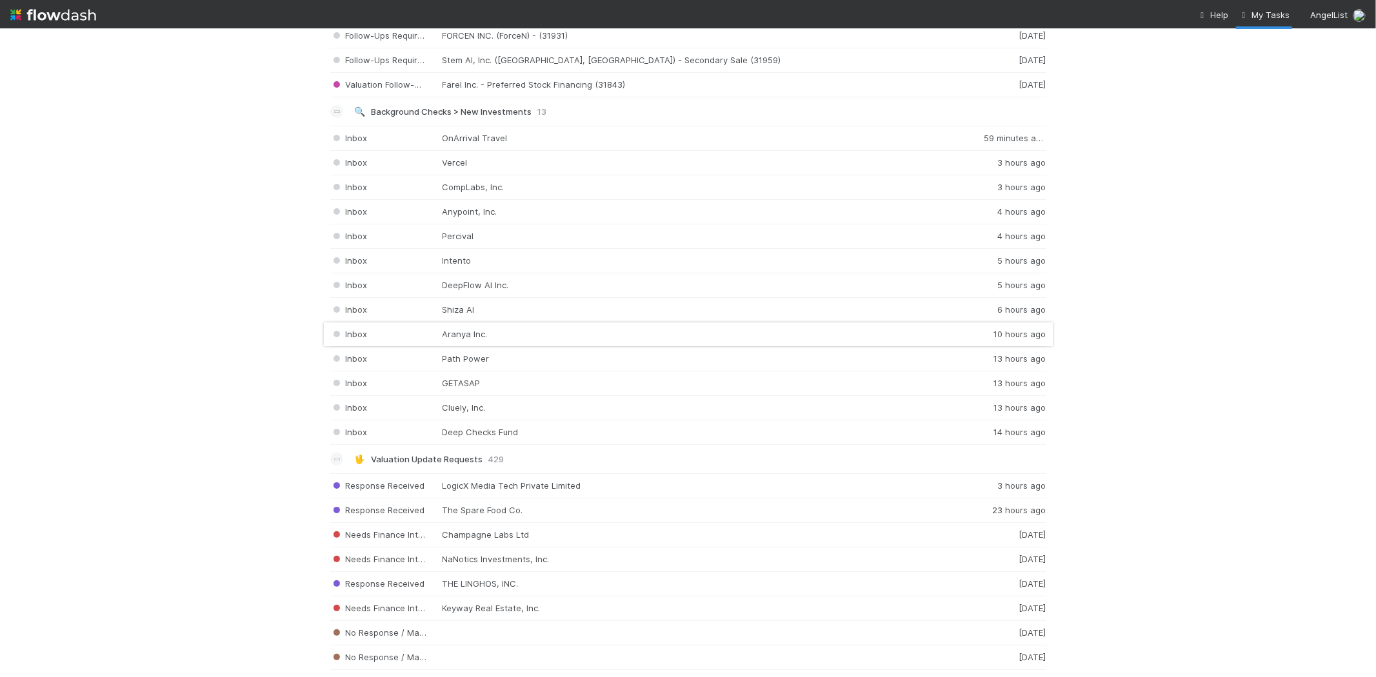
click at [460, 336] on div "Inbox Aranya Inc. 10 hours ago" at bounding box center [688, 335] width 716 height 25
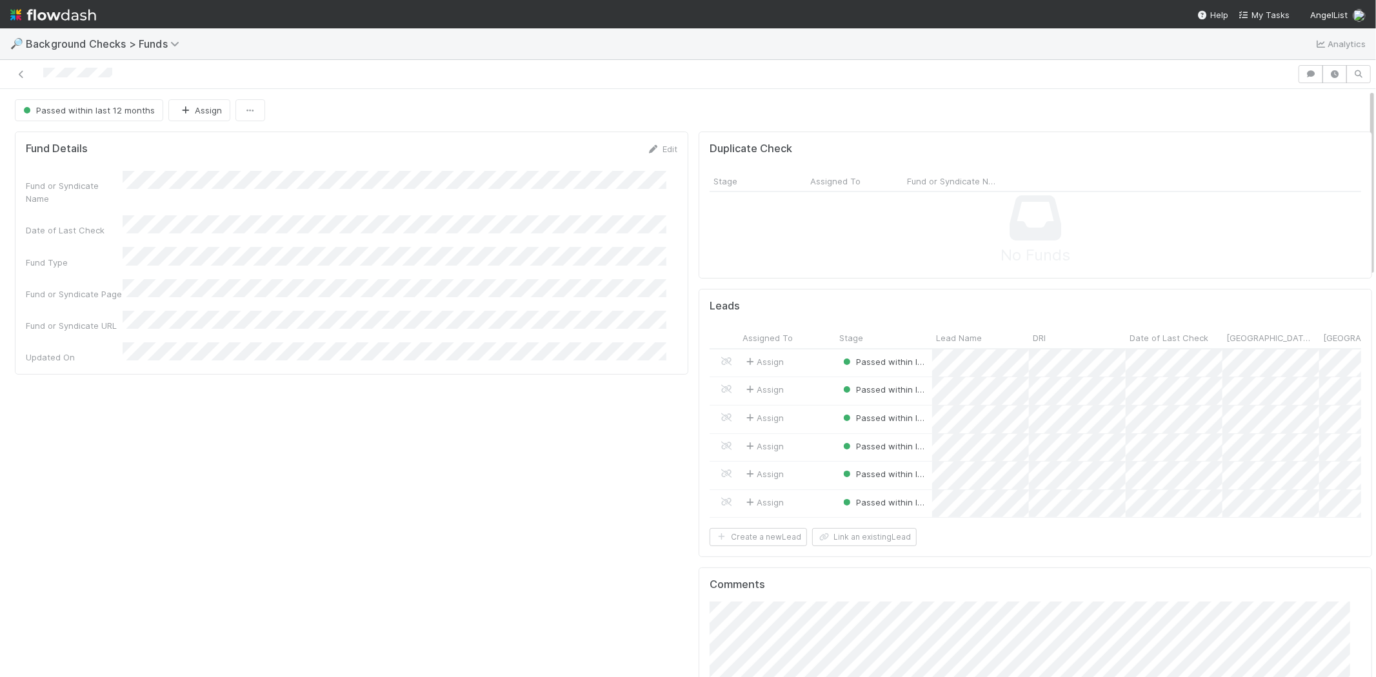
scroll to position [252, 1303]
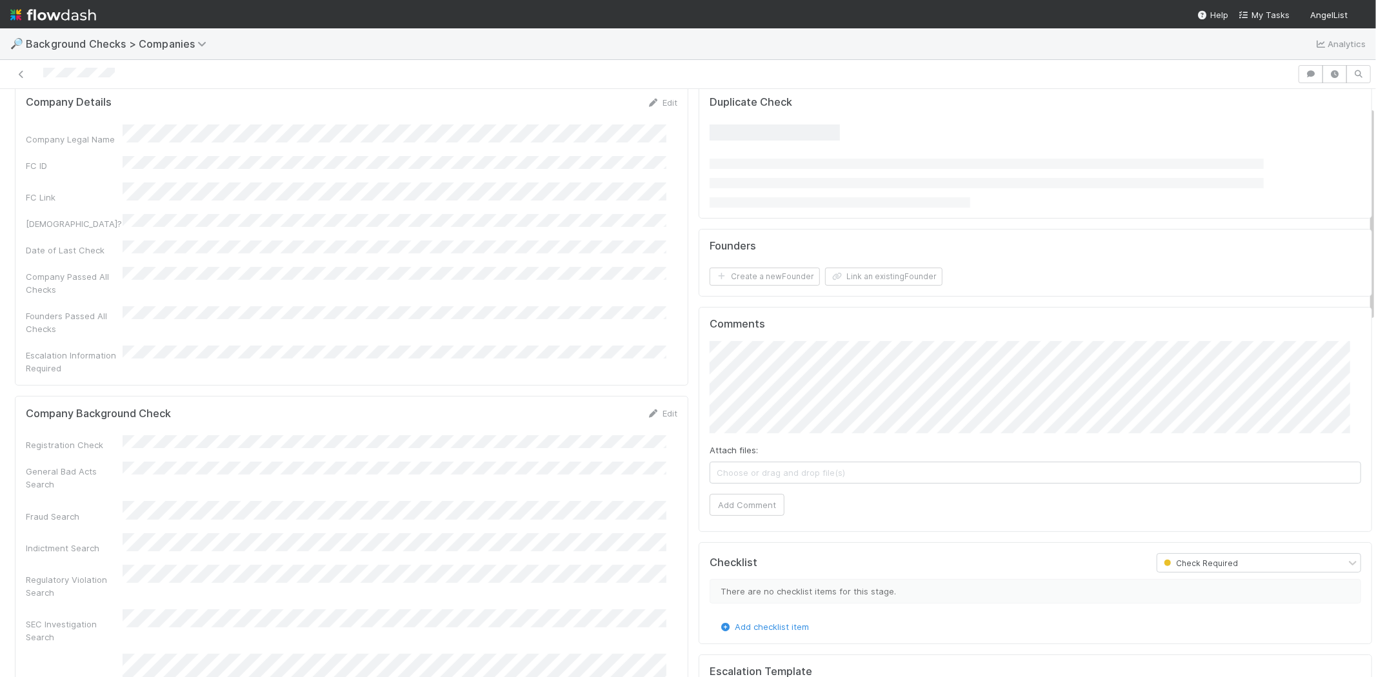
scroll to position [72, 0]
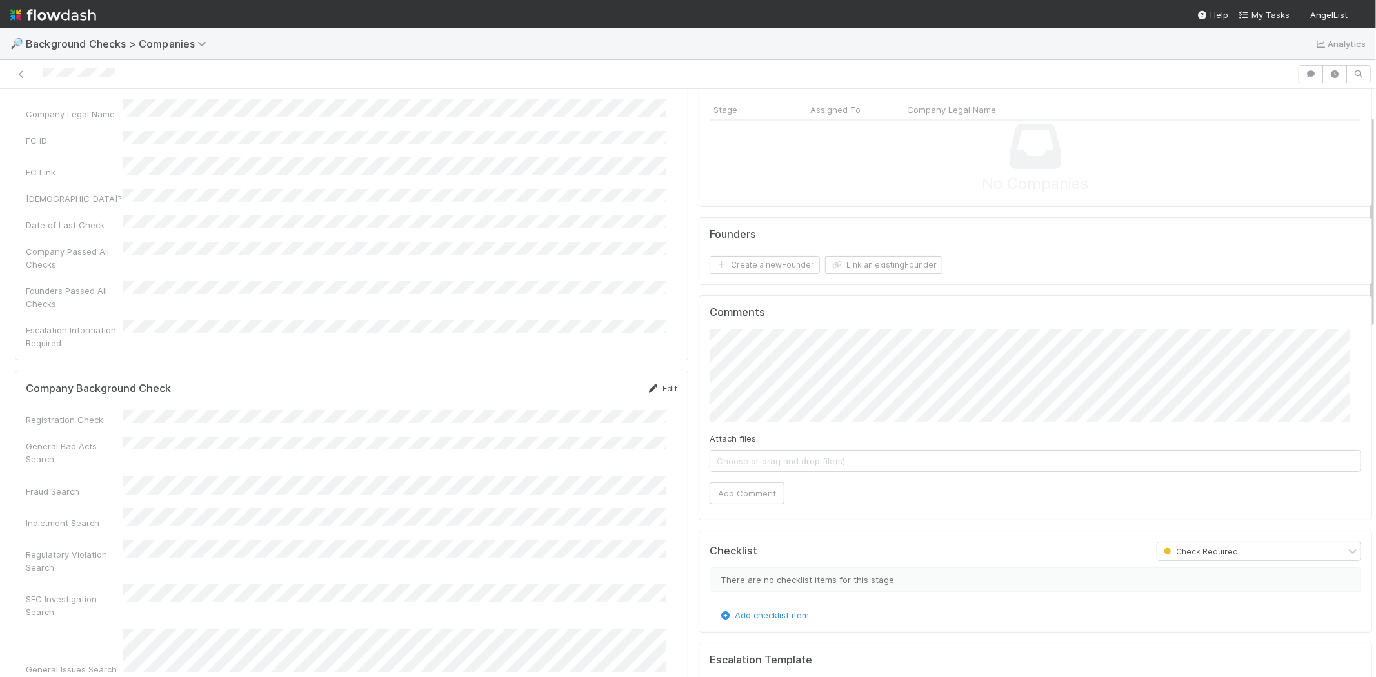
click at [656, 383] on link "Edit" at bounding box center [662, 388] width 30 height 10
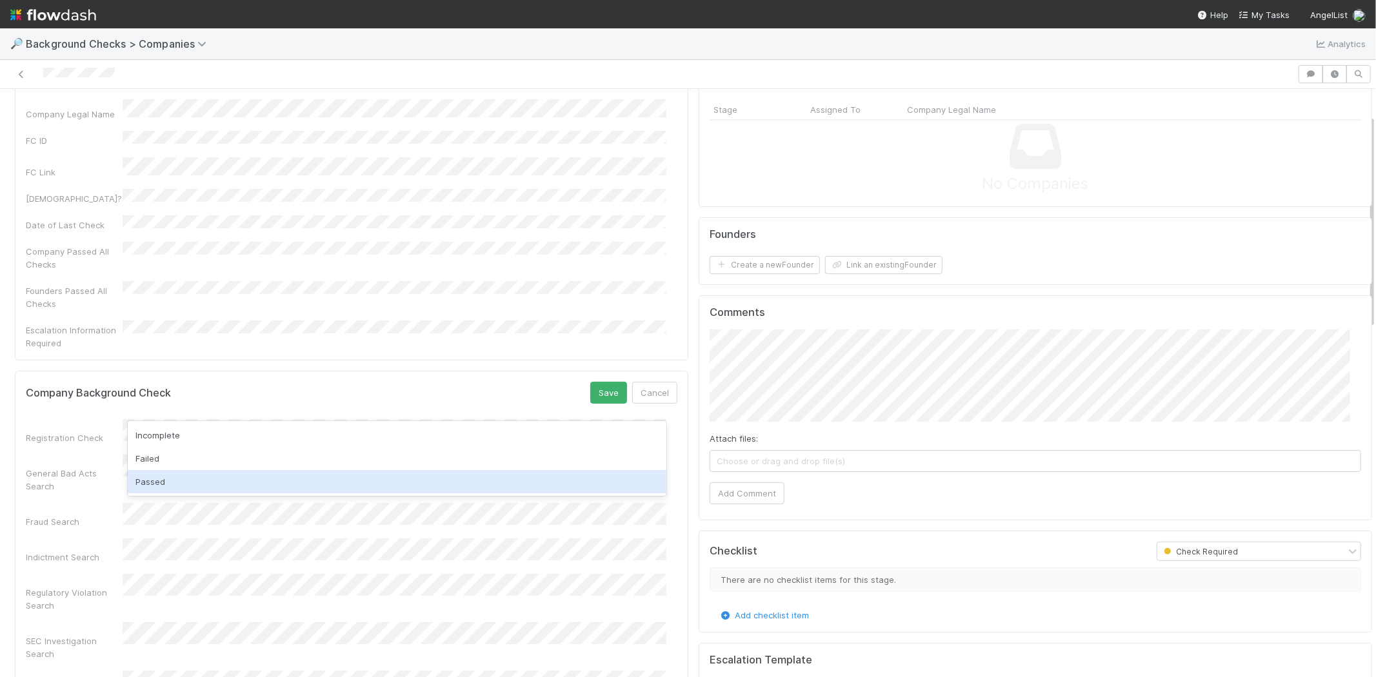
click at [345, 481] on div "Passed" at bounding box center [397, 481] width 539 height 23
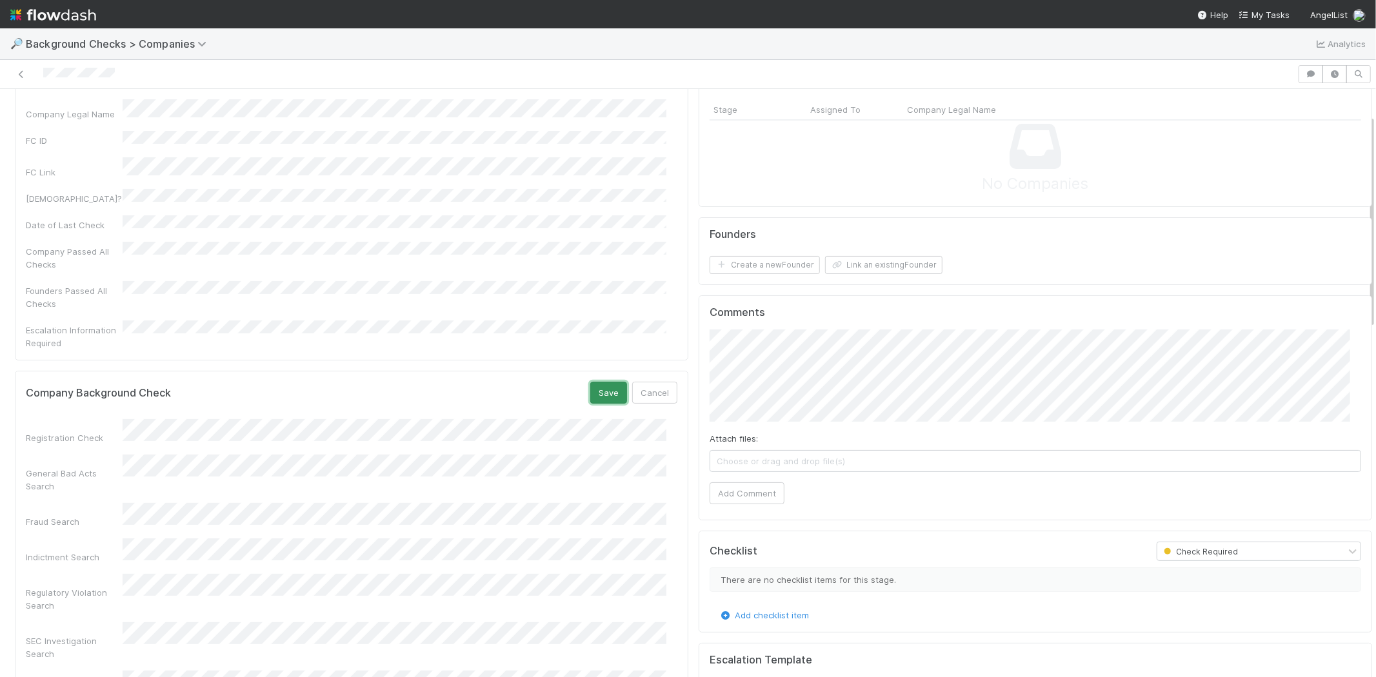
click at [592, 382] on button "Save" at bounding box center [608, 393] width 37 height 22
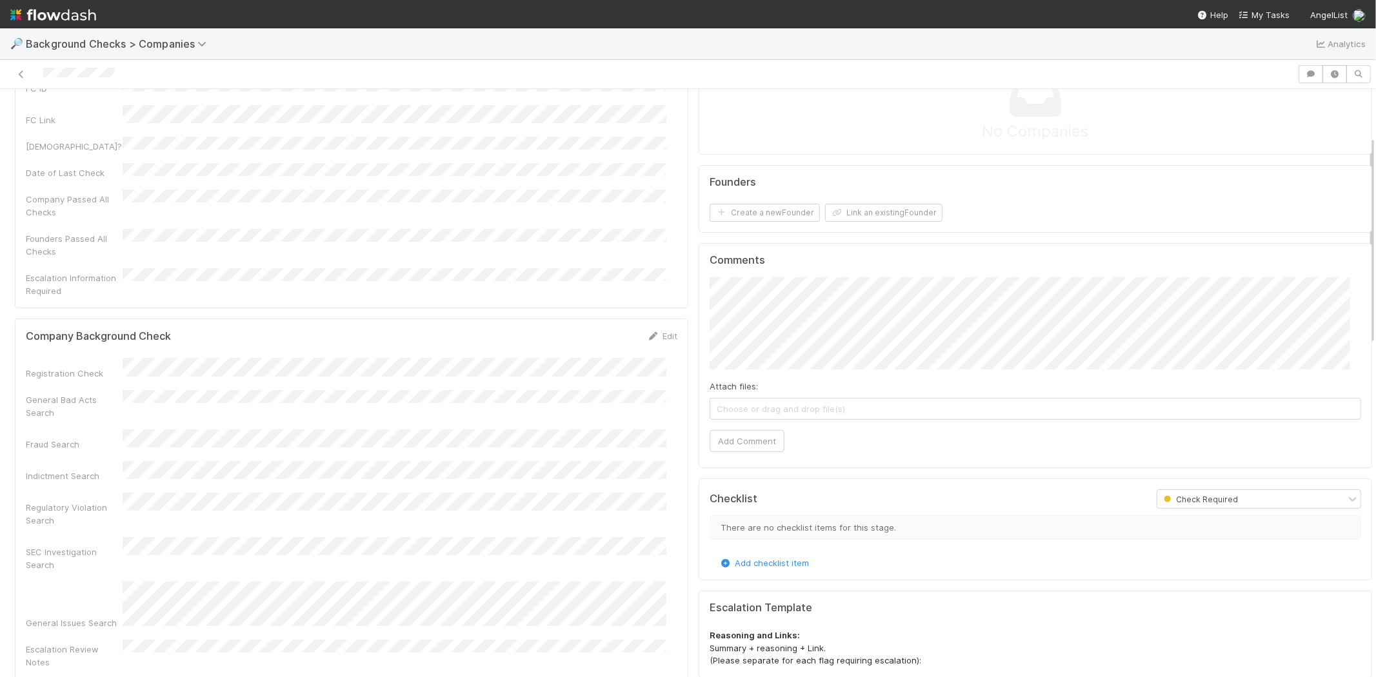
scroll to position [143, 0]
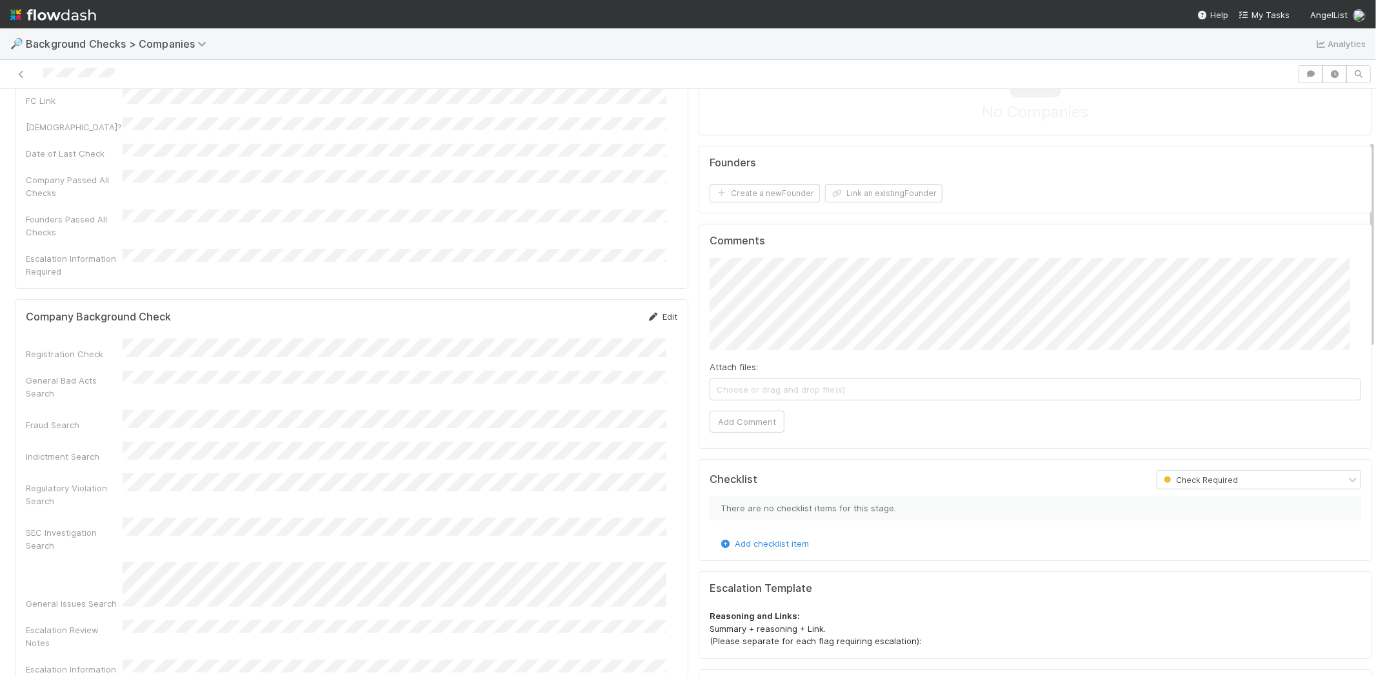
click at [654, 312] on link "Edit" at bounding box center [662, 317] width 30 height 10
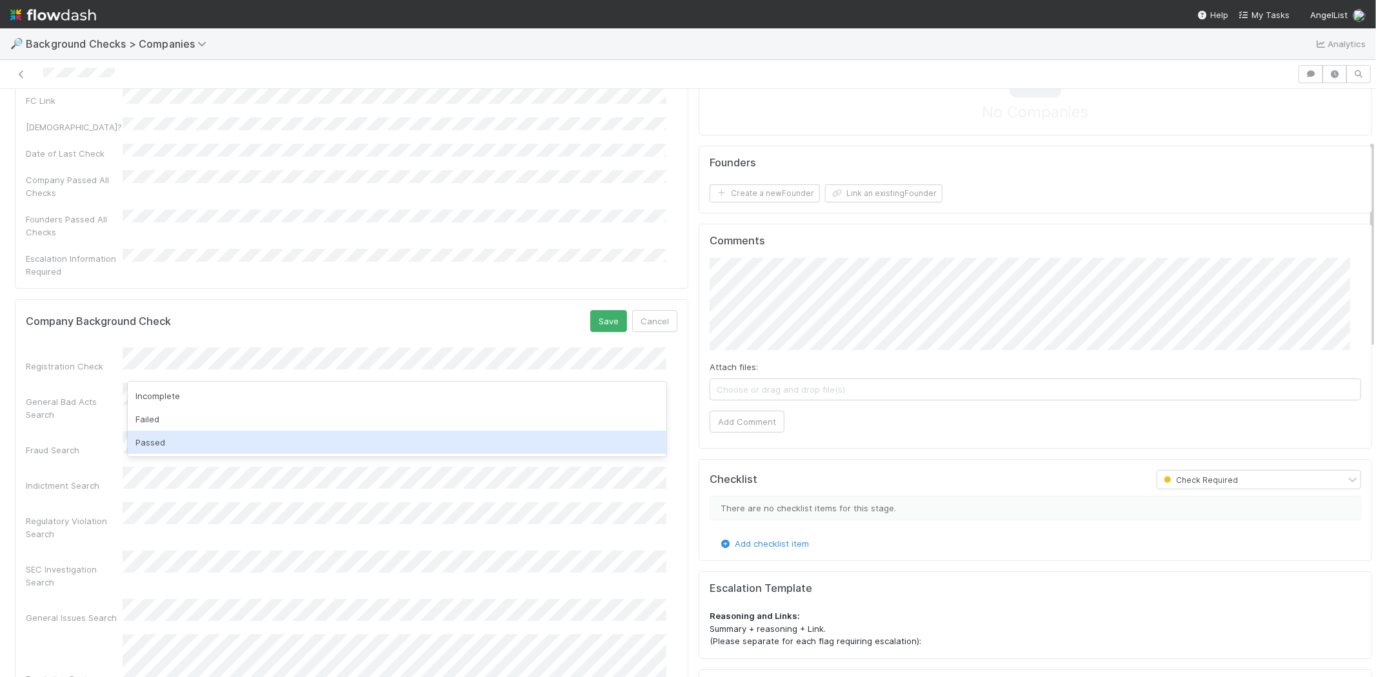
click at [206, 446] on div "Passed" at bounding box center [397, 442] width 539 height 23
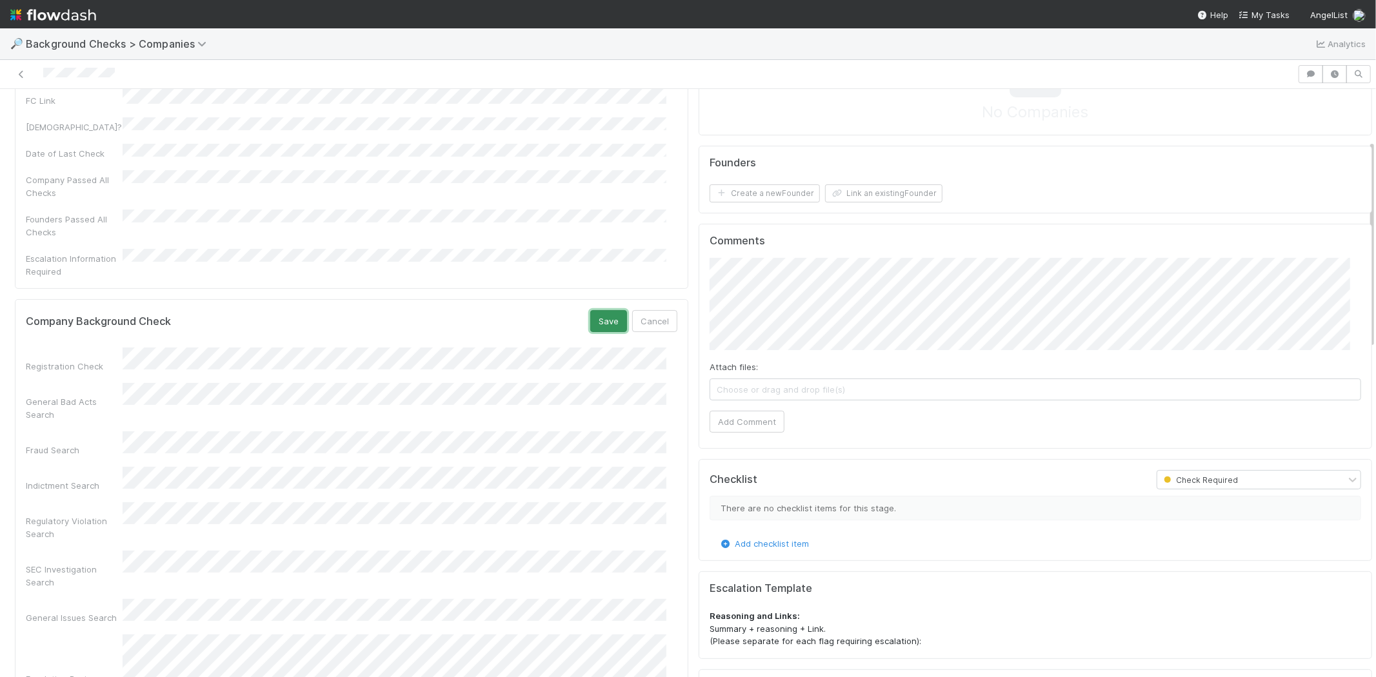
click at [601, 310] on button "Save" at bounding box center [608, 321] width 37 height 22
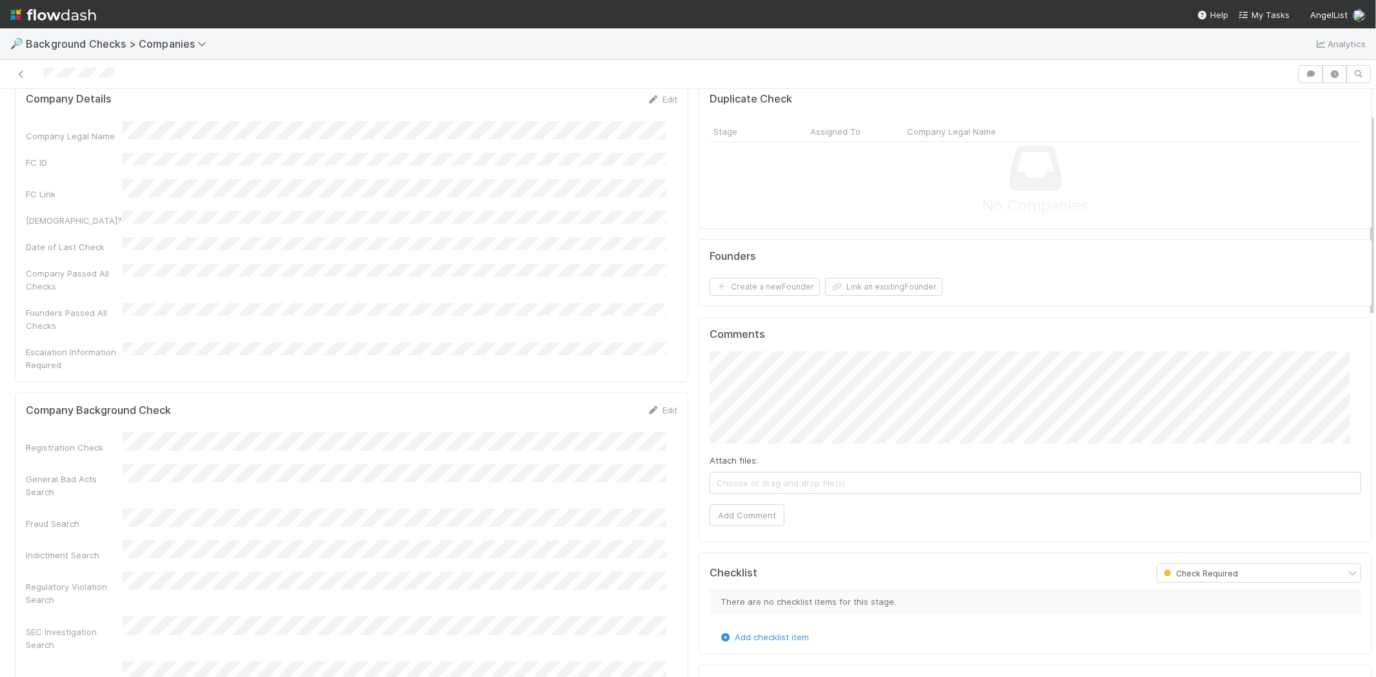
scroll to position [72, 0]
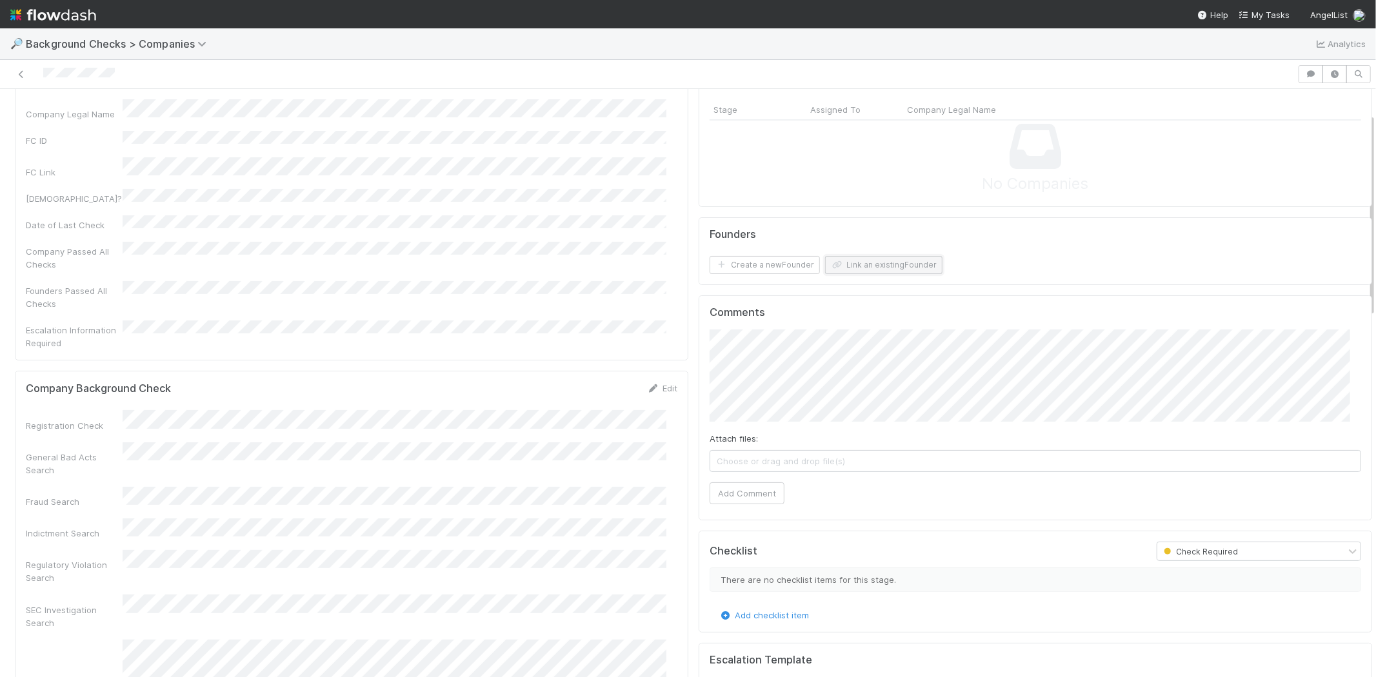
click at [905, 268] on button "Link an existing Founder" at bounding box center [883, 265] width 117 height 18
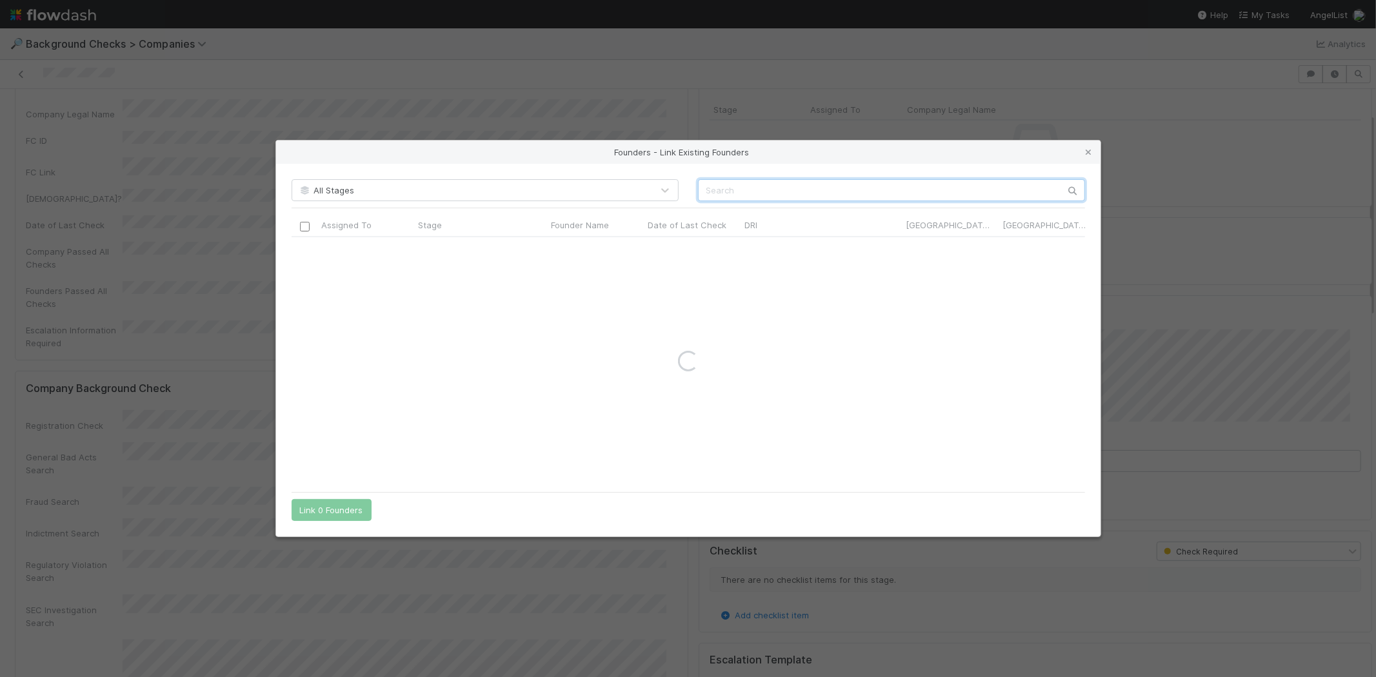
click at [752, 187] on input "text" at bounding box center [891, 190] width 387 height 22
type input "[PERSON_NAME]"
click at [1092, 151] on icon at bounding box center [1088, 152] width 13 height 8
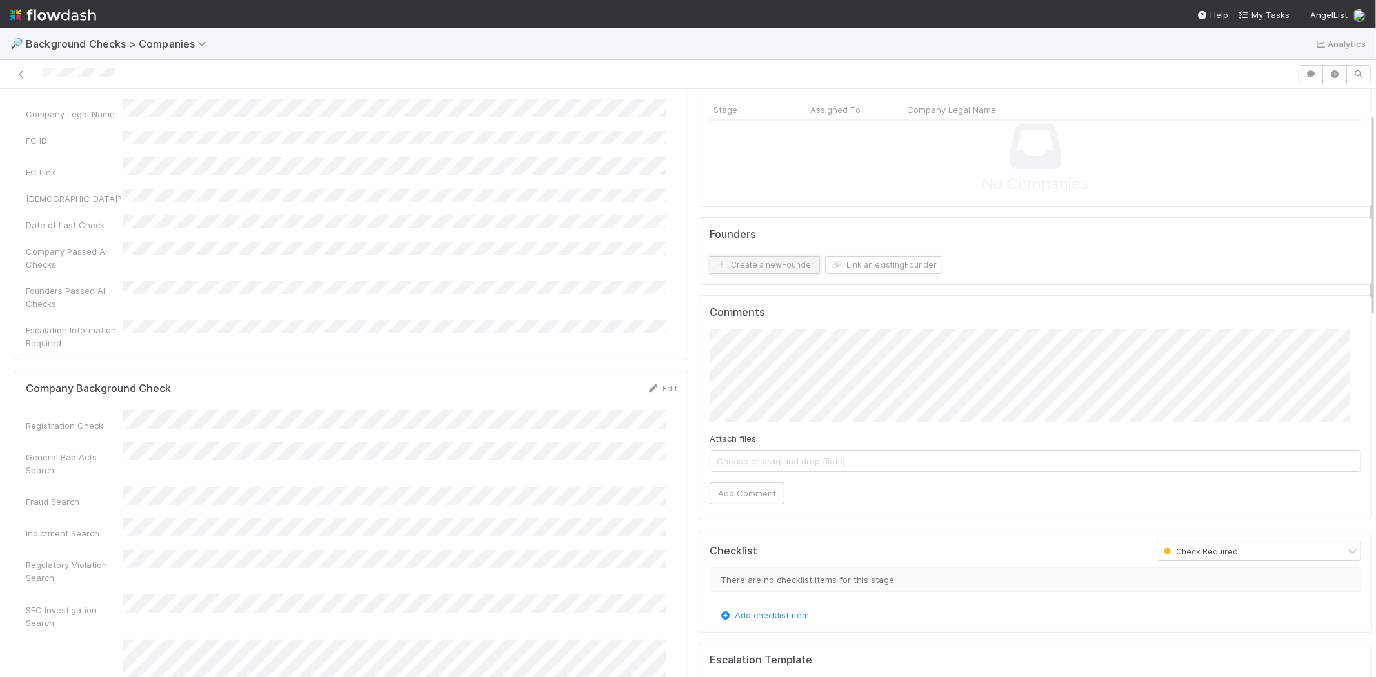
click at [751, 265] on button "Create a new Founder" at bounding box center [765, 265] width 110 height 18
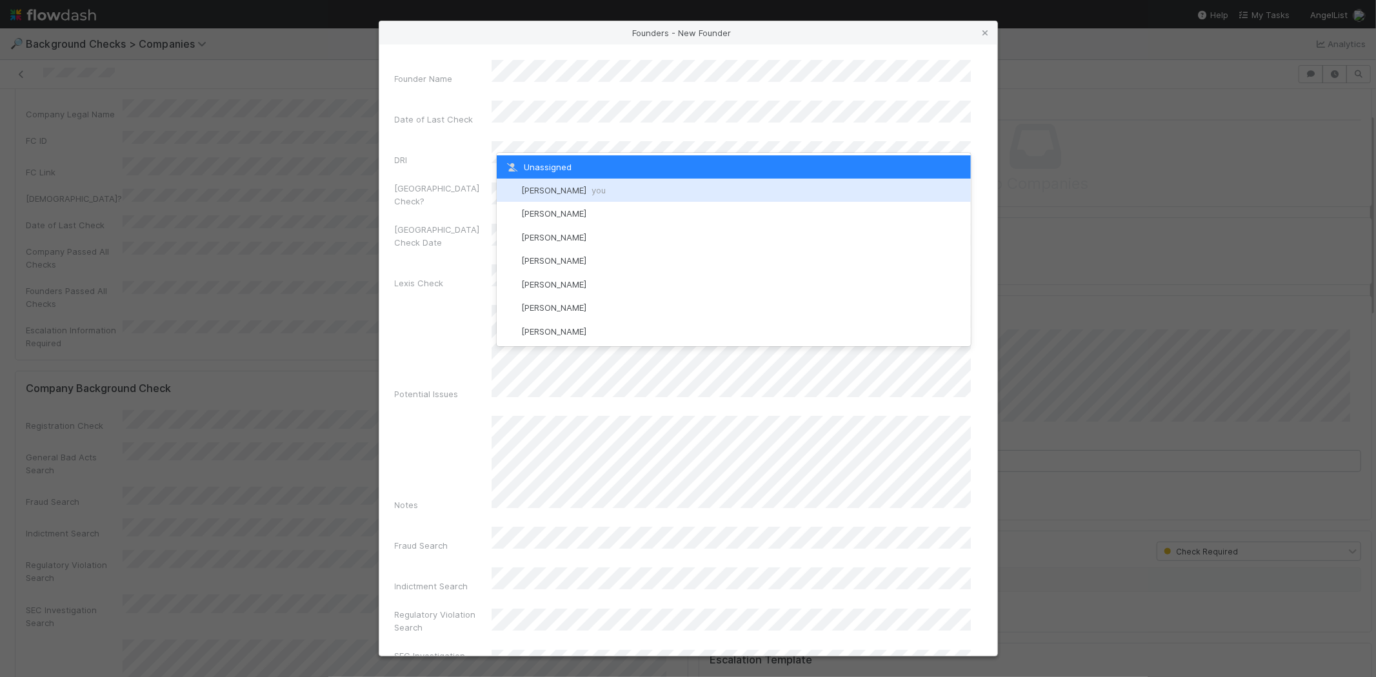
click at [551, 189] on span "Michael Capilitan you" at bounding box center [563, 190] width 84 height 10
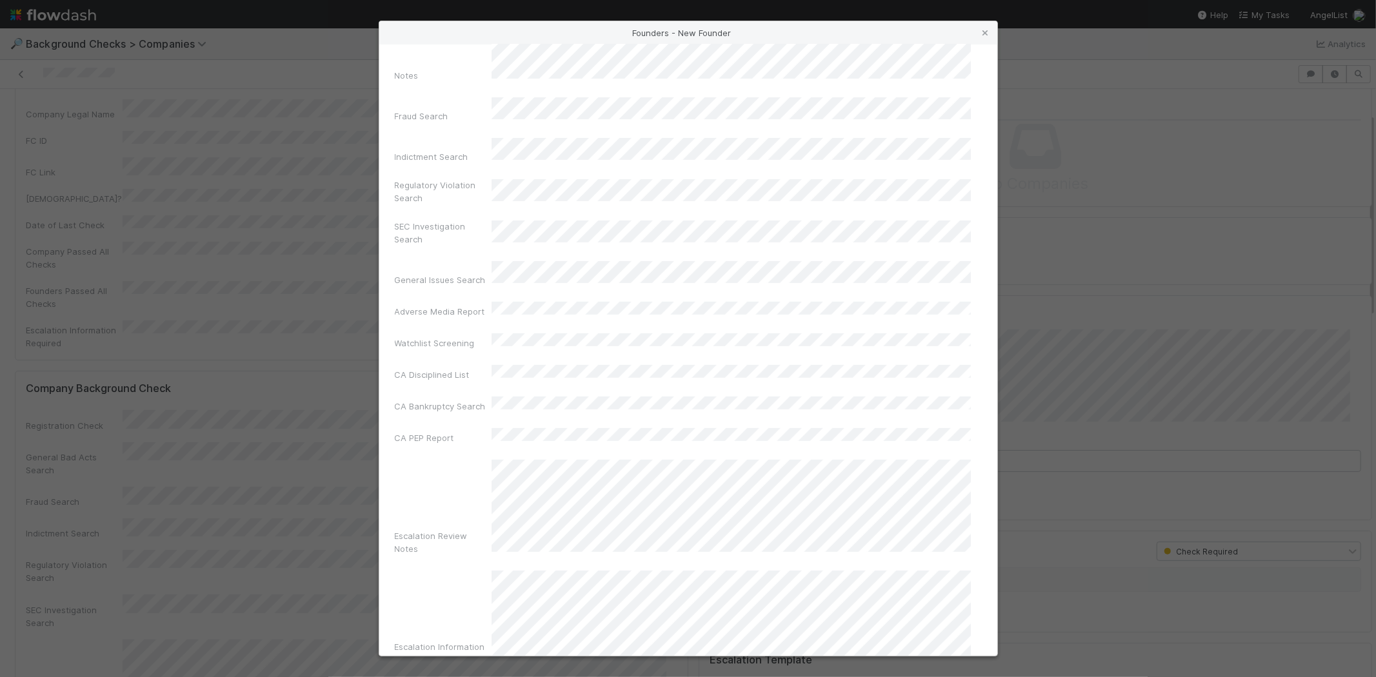
scroll to position [432, 0]
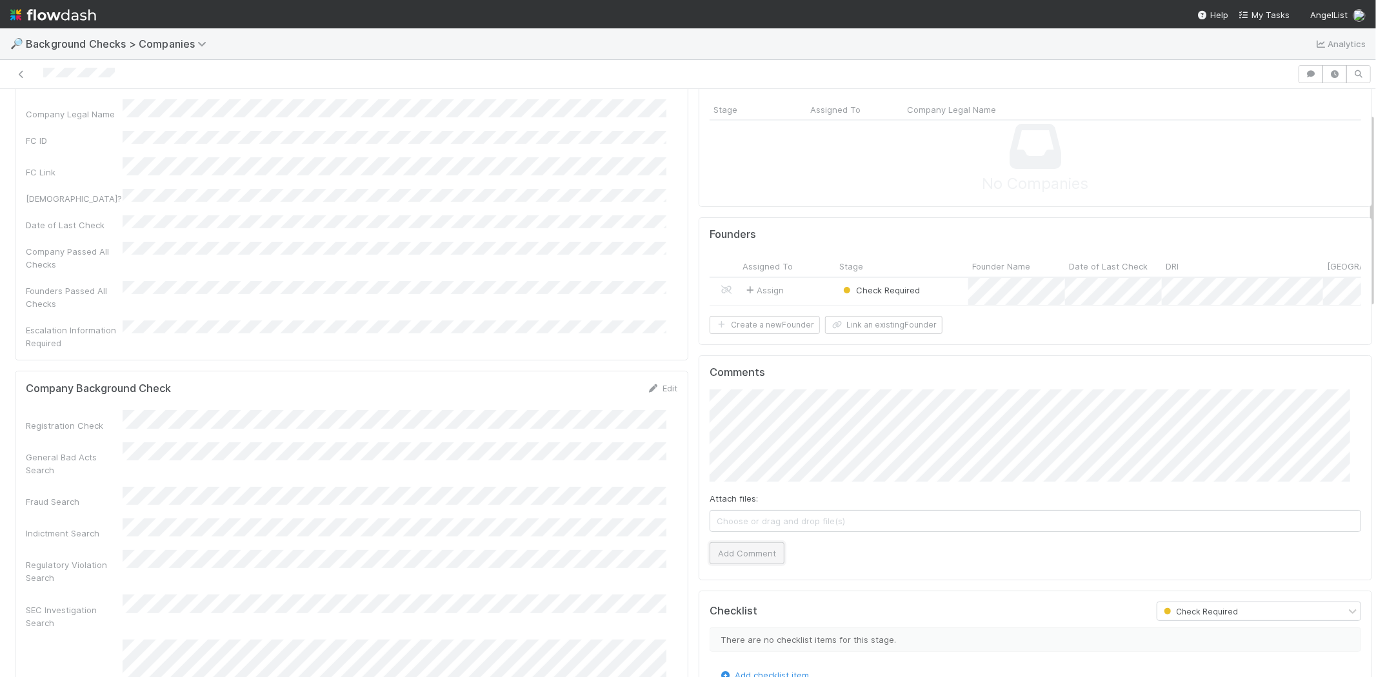
click at [732, 563] on button "Add Comment" at bounding box center [747, 553] width 75 height 22
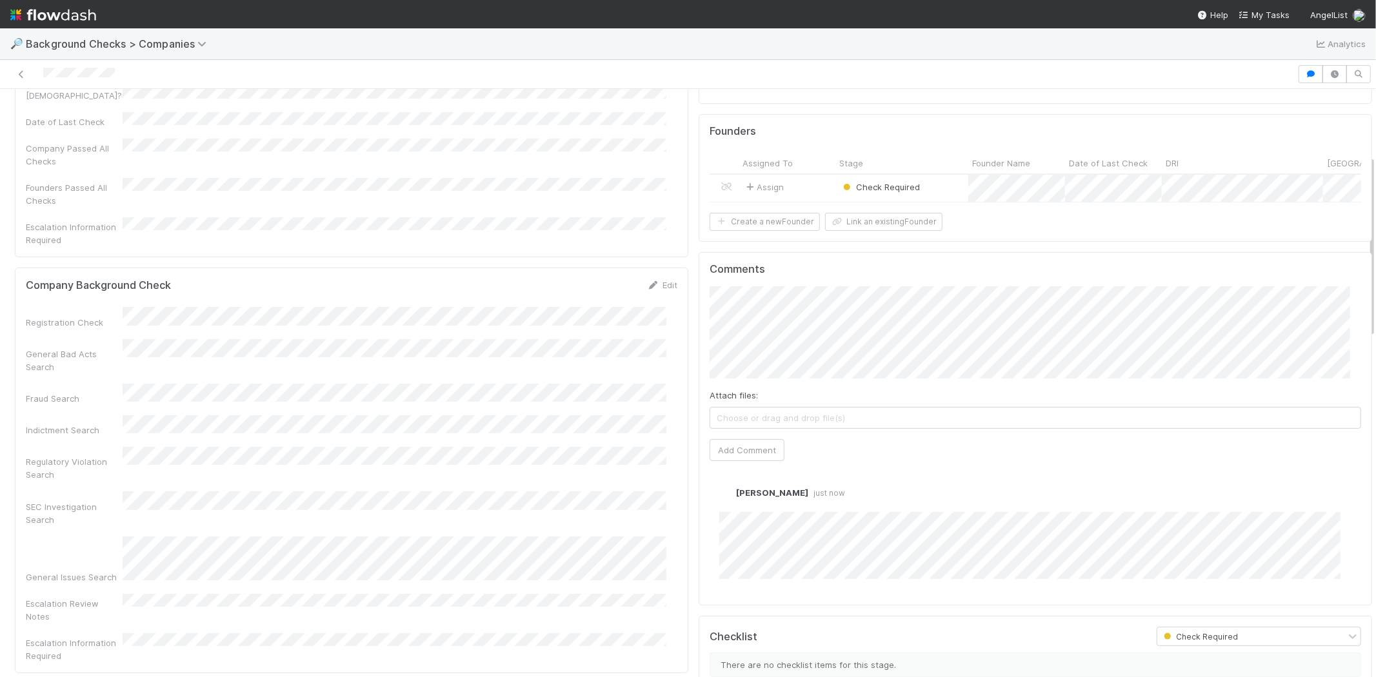
scroll to position [143, 0]
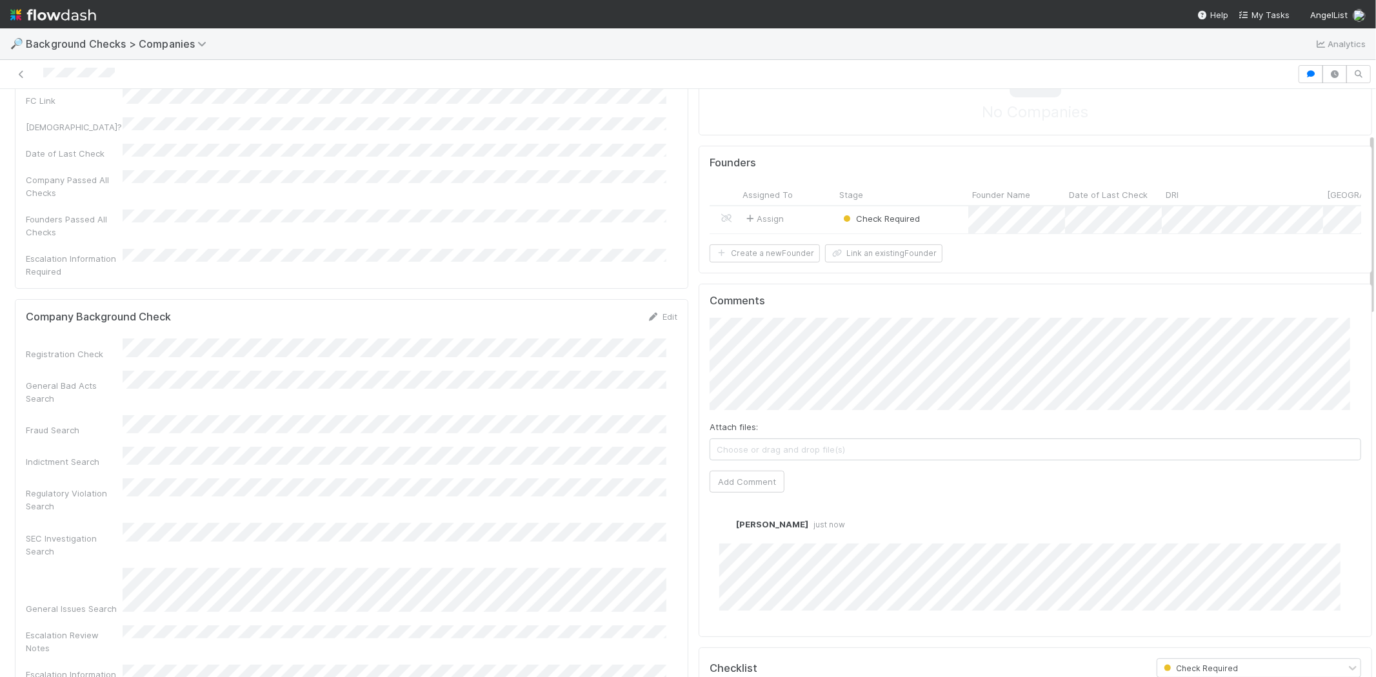
click at [936, 222] on div "Check Required" at bounding box center [901, 220] width 133 height 28
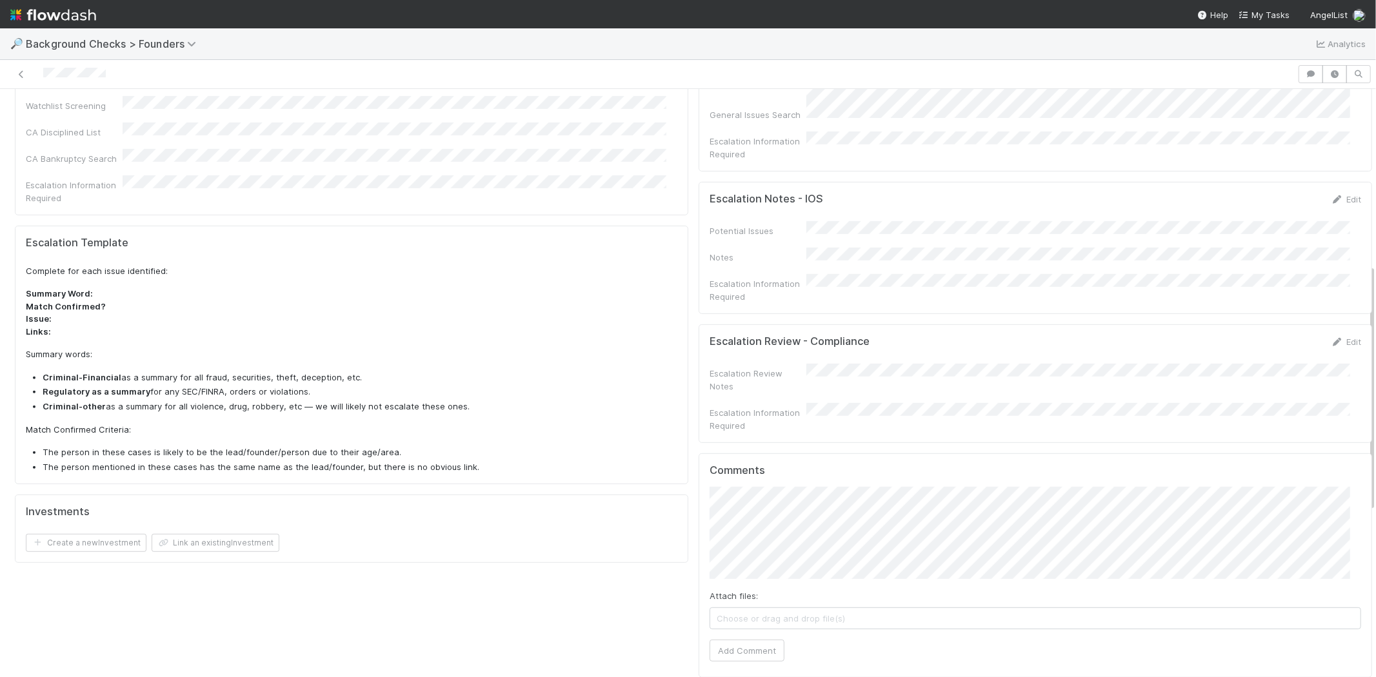
scroll to position [430, 0]
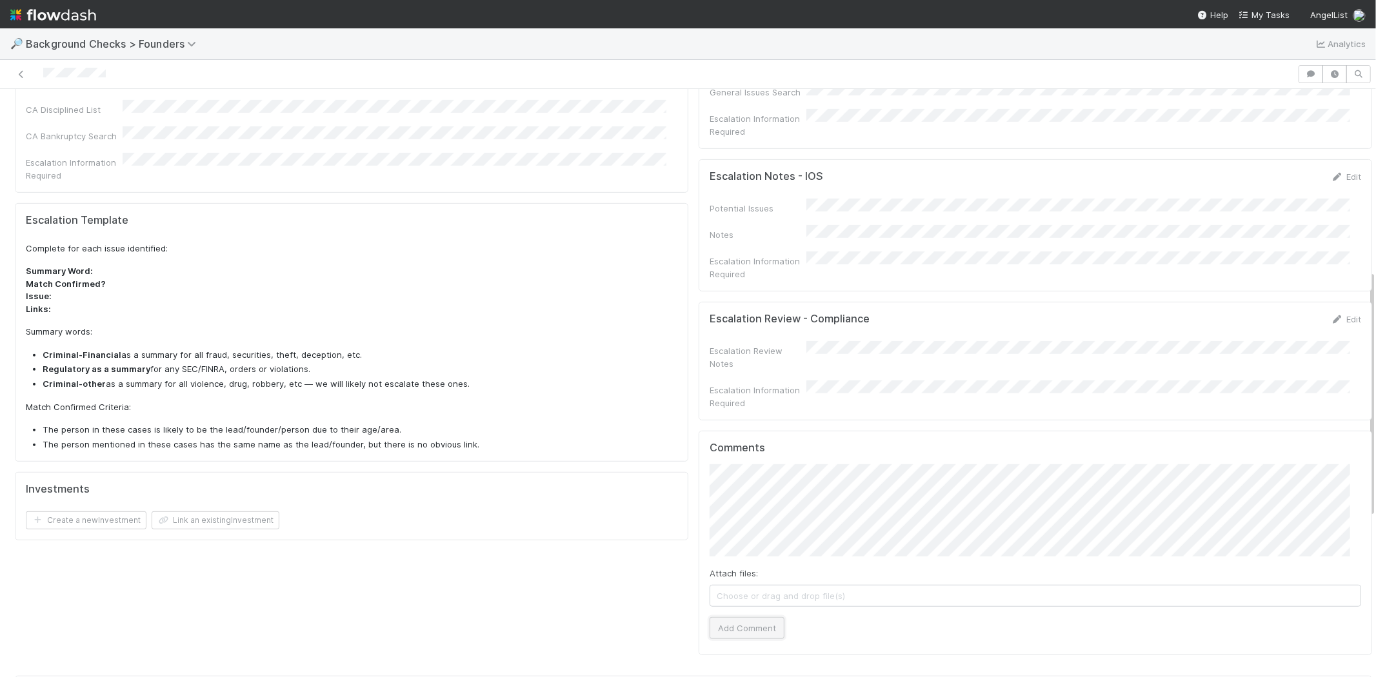
click at [736, 617] on button "Add Comment" at bounding box center [747, 628] width 75 height 22
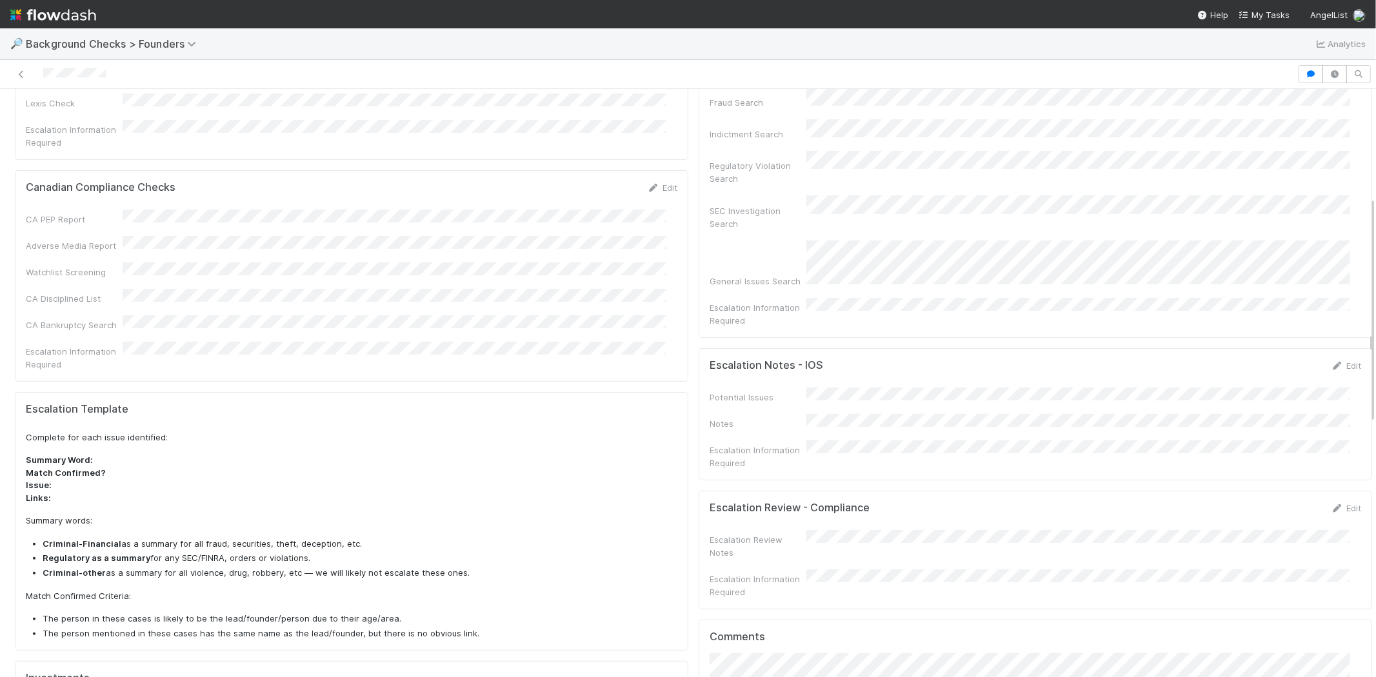
scroll to position [72, 0]
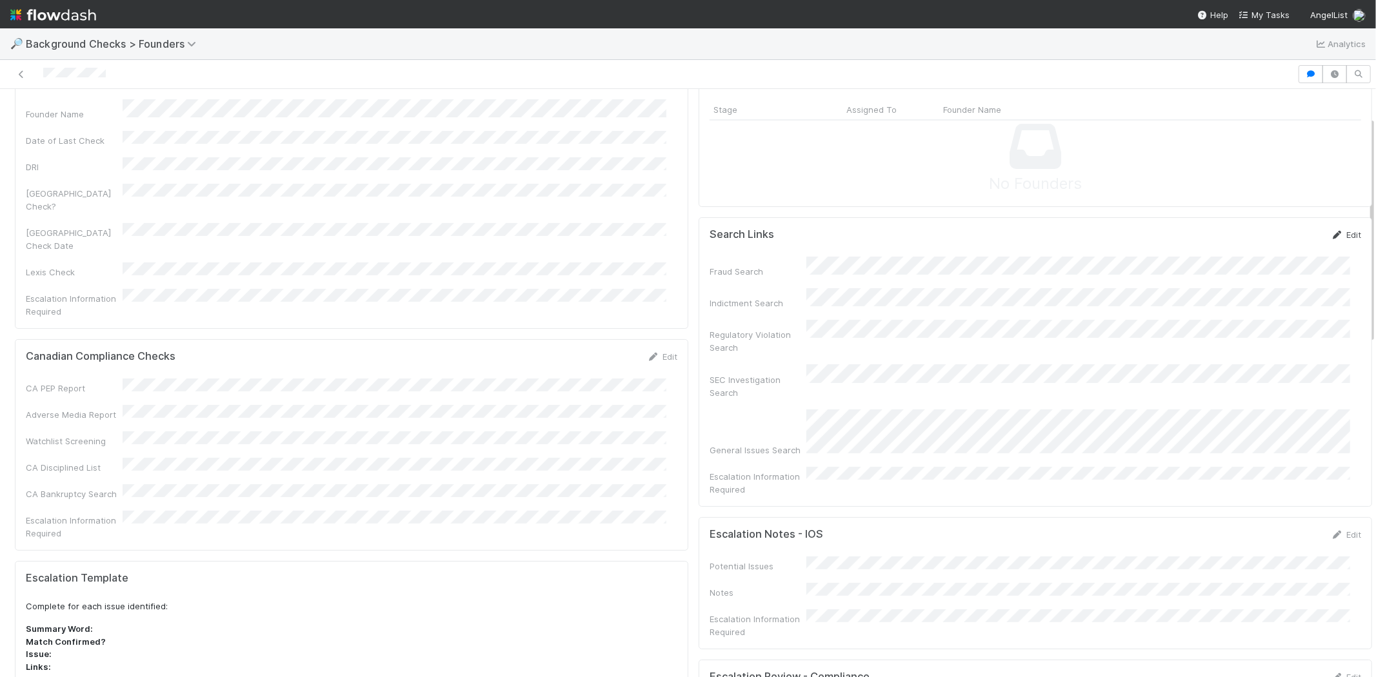
click at [1331, 235] on icon at bounding box center [1337, 235] width 13 height 8
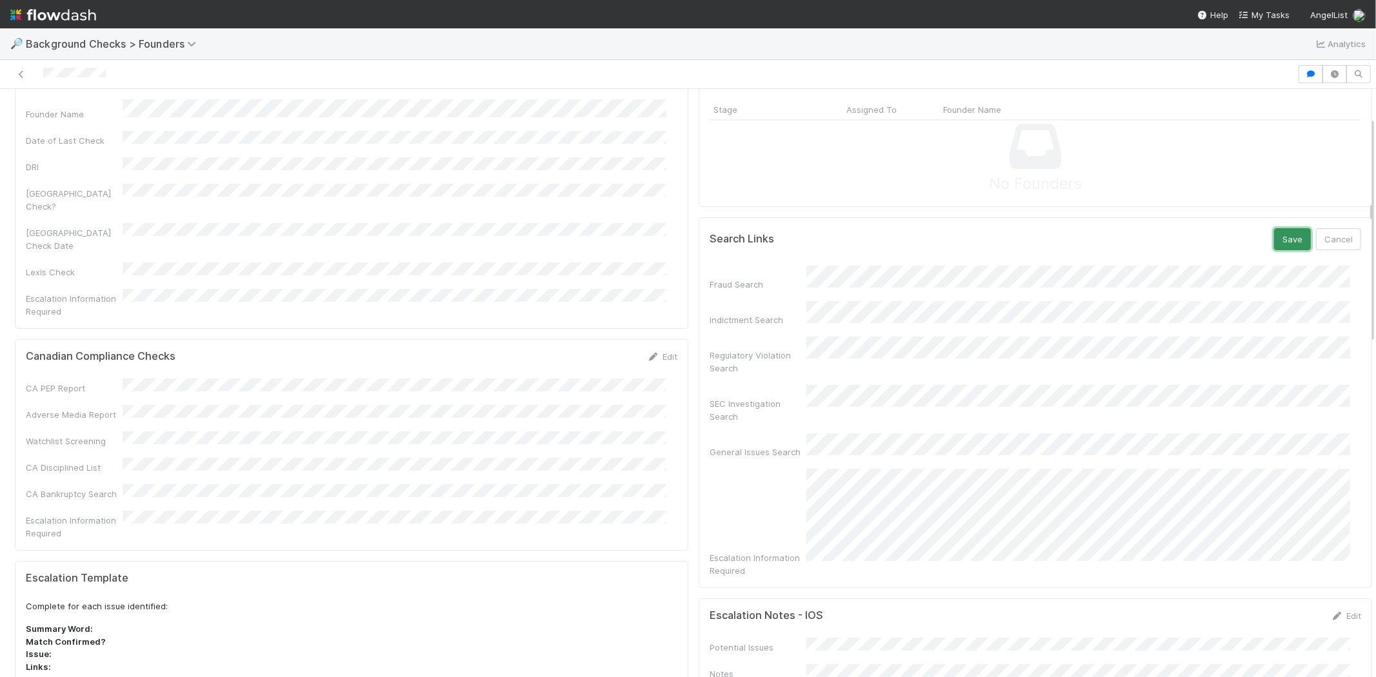
click at [1274, 241] on button "Save" at bounding box center [1292, 239] width 37 height 22
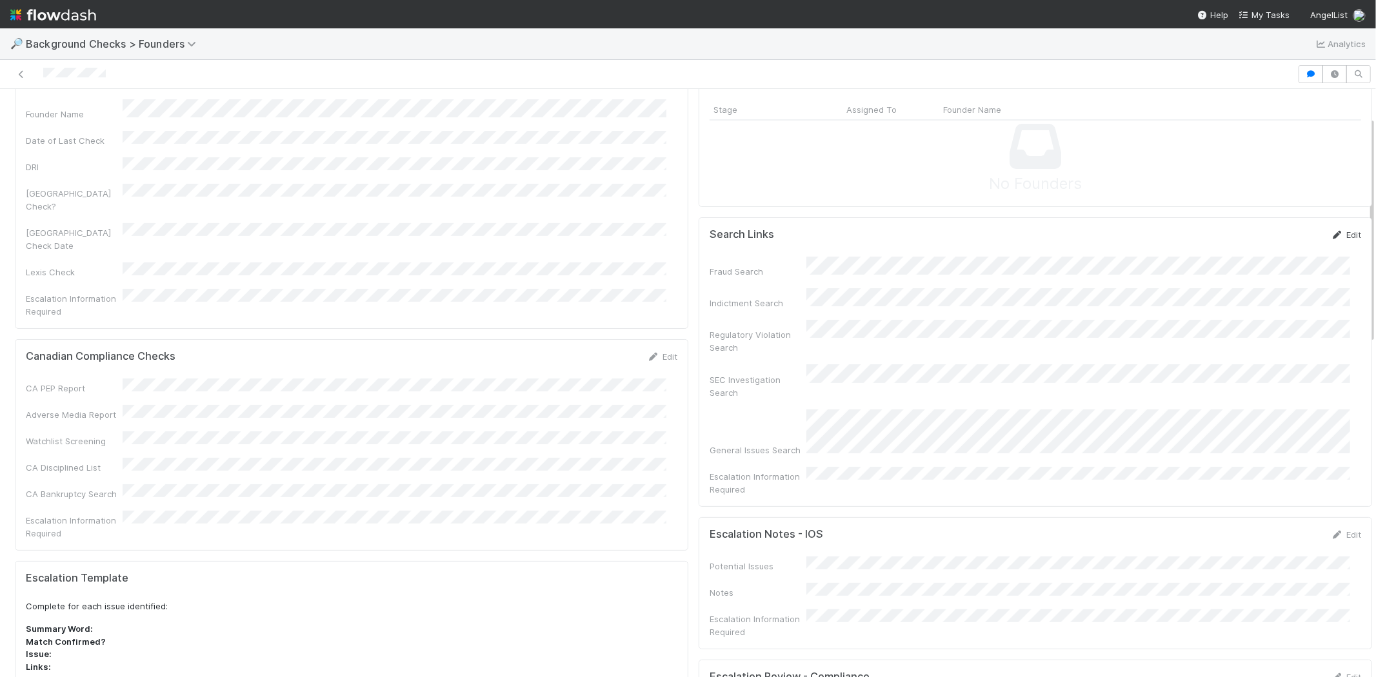
click at [1331, 231] on link "Edit" at bounding box center [1346, 235] width 30 height 10
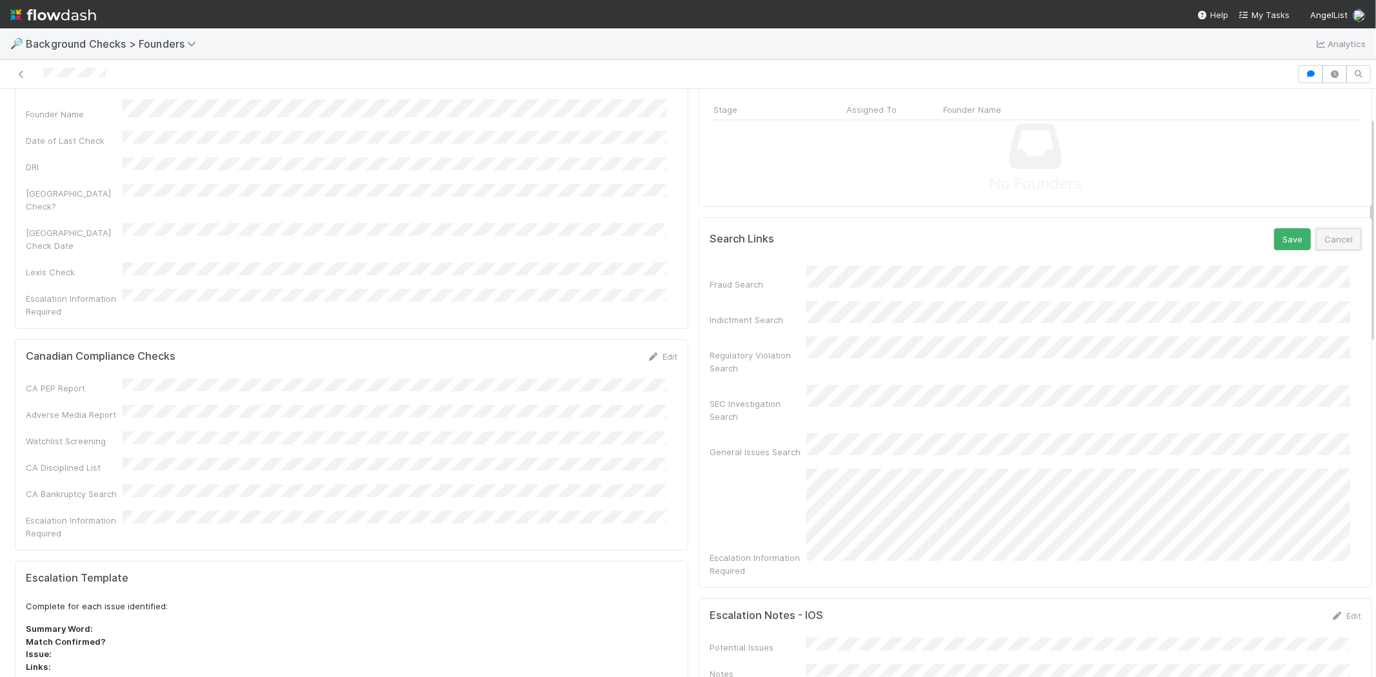
click at [1316, 235] on button "Cancel" at bounding box center [1338, 239] width 45 height 22
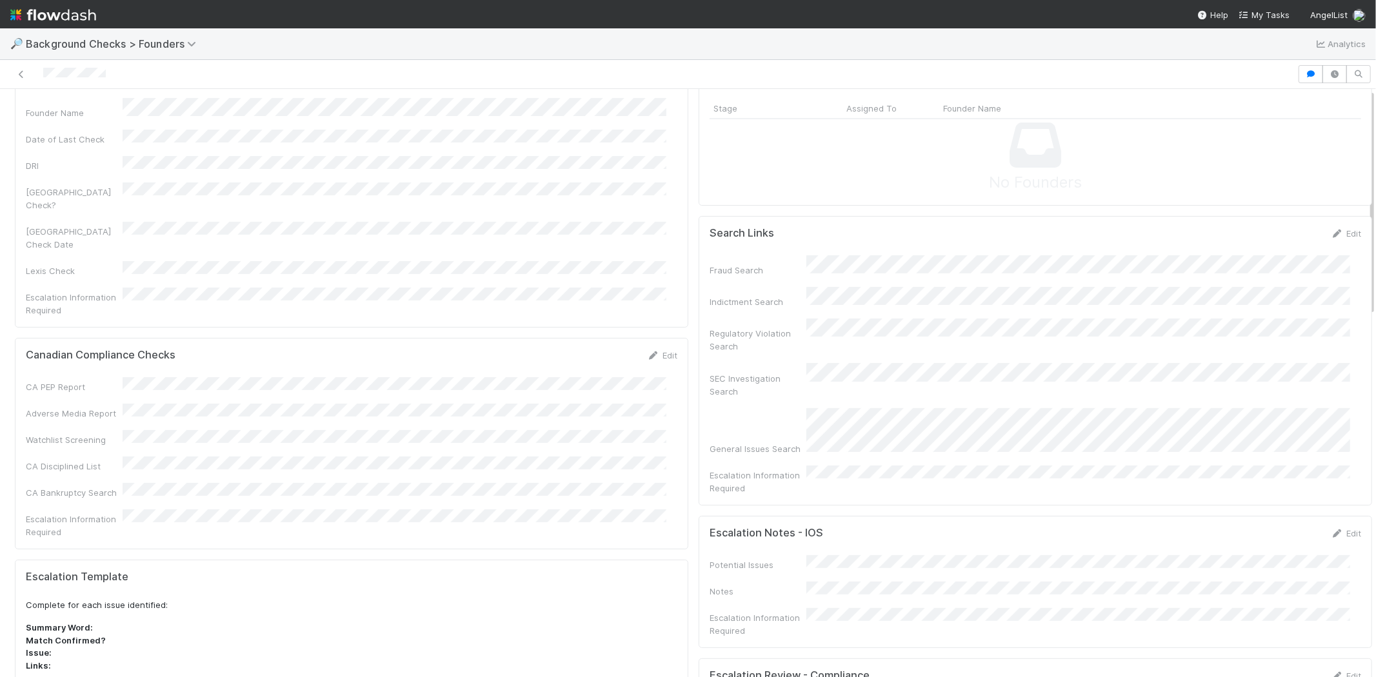
scroll to position [0, 0]
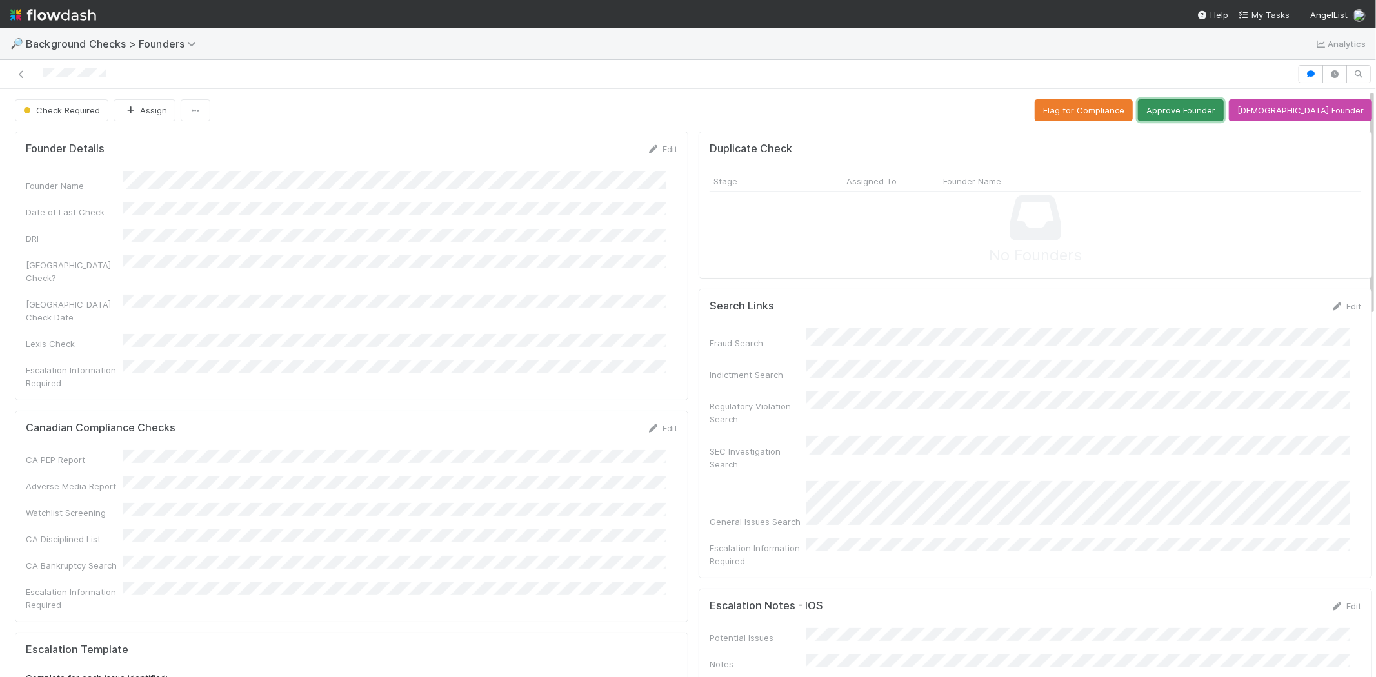
click at [1204, 113] on button "Approve Founder" at bounding box center [1181, 110] width 86 height 22
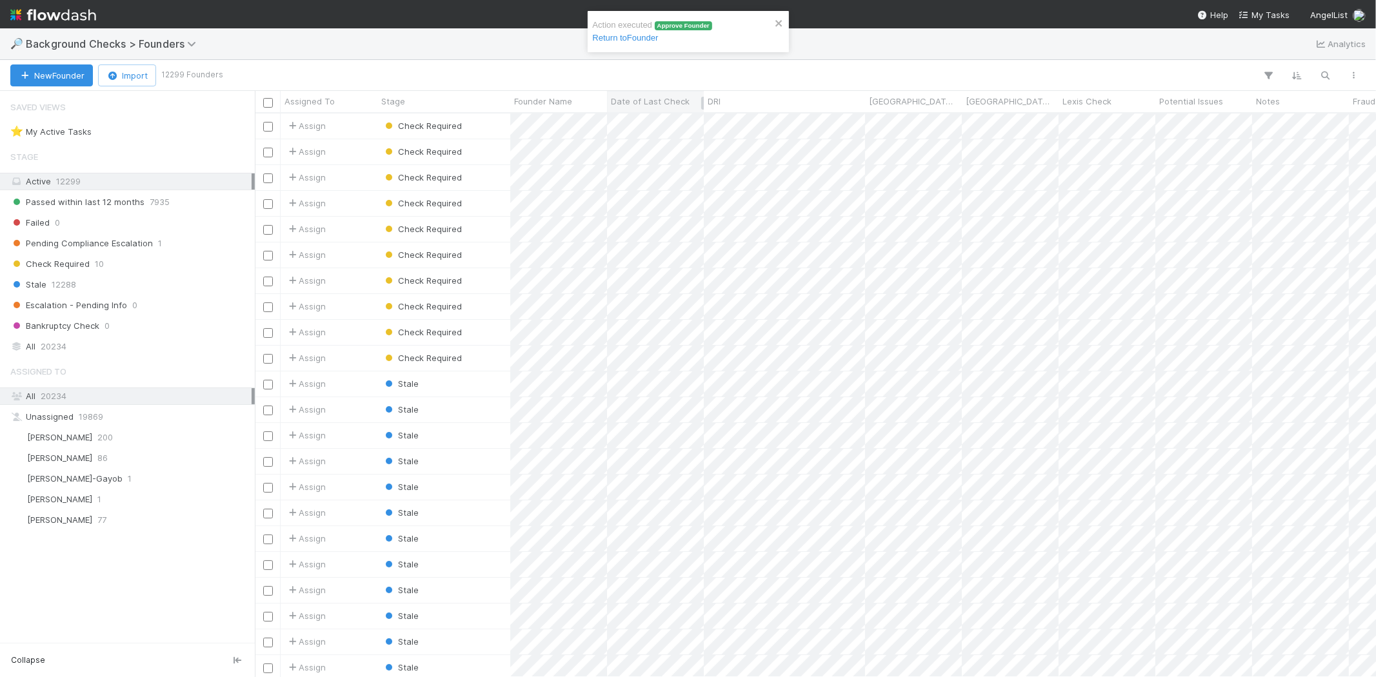
scroll to position [553, 1110]
click at [634, 37] on link "Return to Founder" at bounding box center [630, 38] width 66 height 10
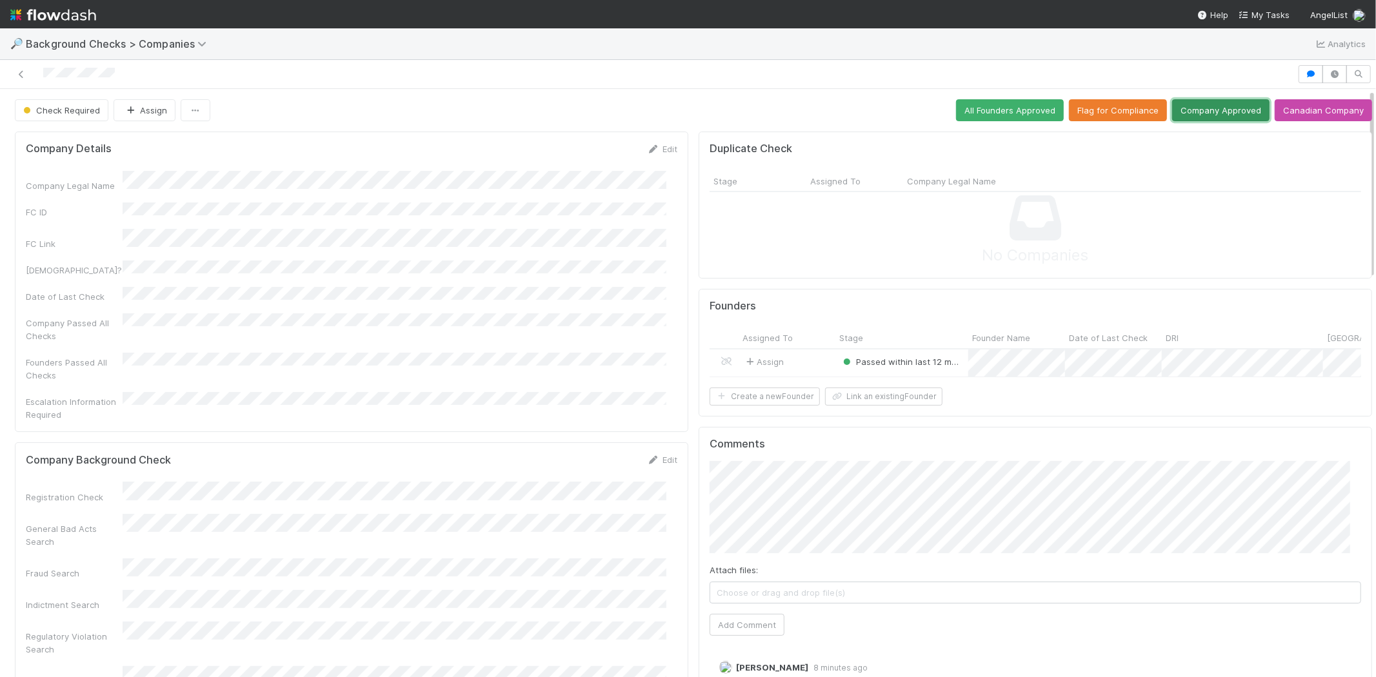
click at [1198, 111] on button "Company Approved" at bounding box center [1220, 110] width 97 height 22
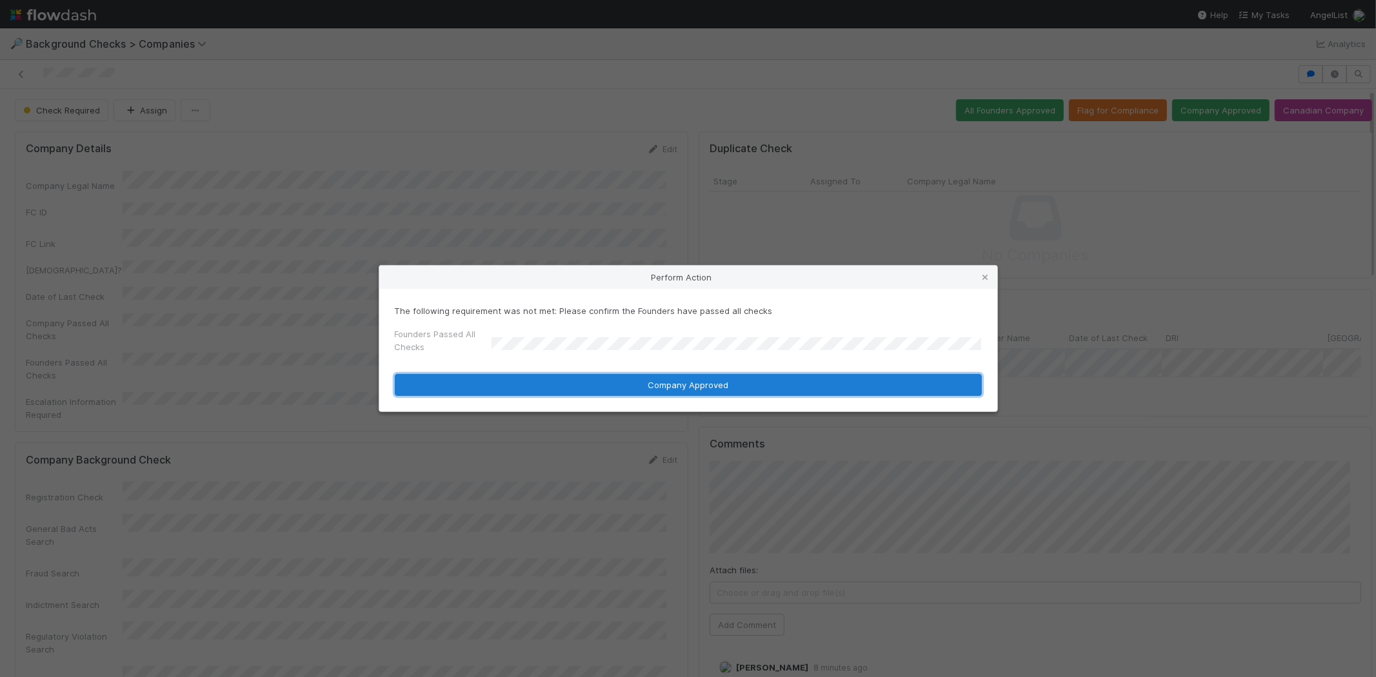
click at [675, 383] on button "Company Approved" at bounding box center [688, 385] width 587 height 22
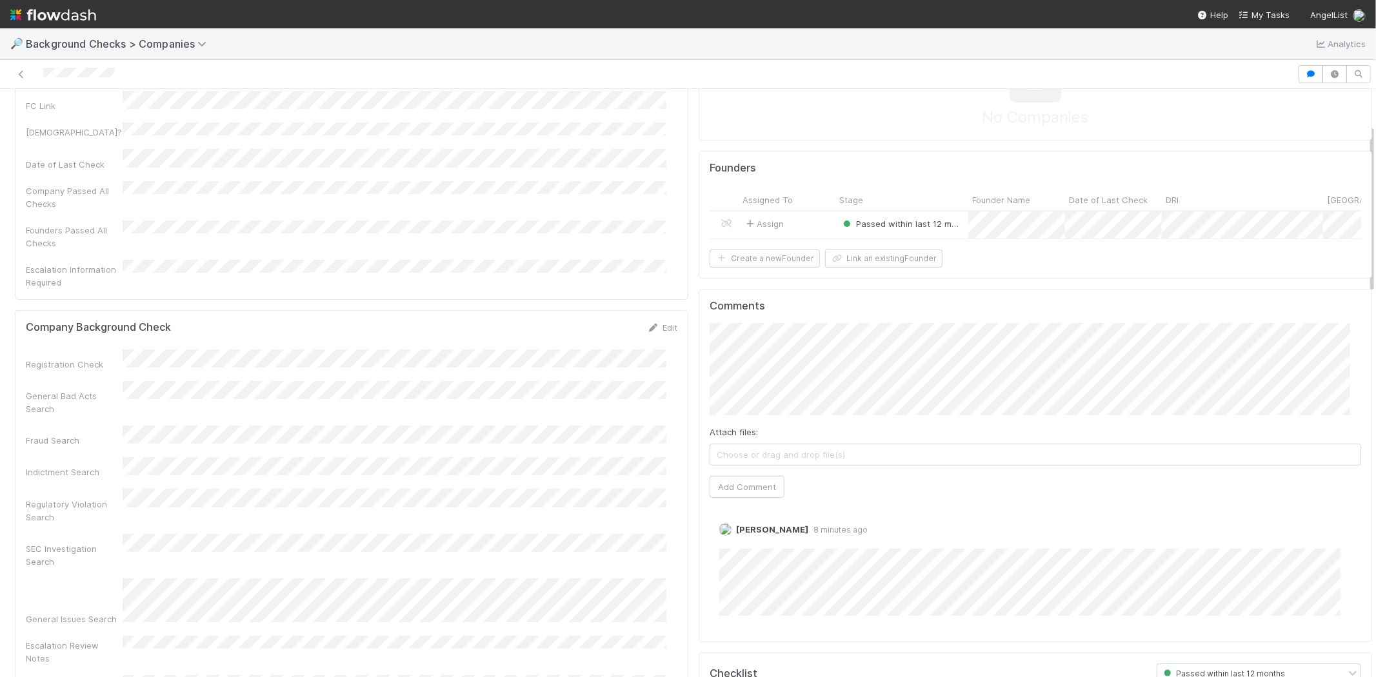
scroll to position [143, 0]
click at [759, 542] on link "Delete" at bounding box center [768, 537] width 26 height 10
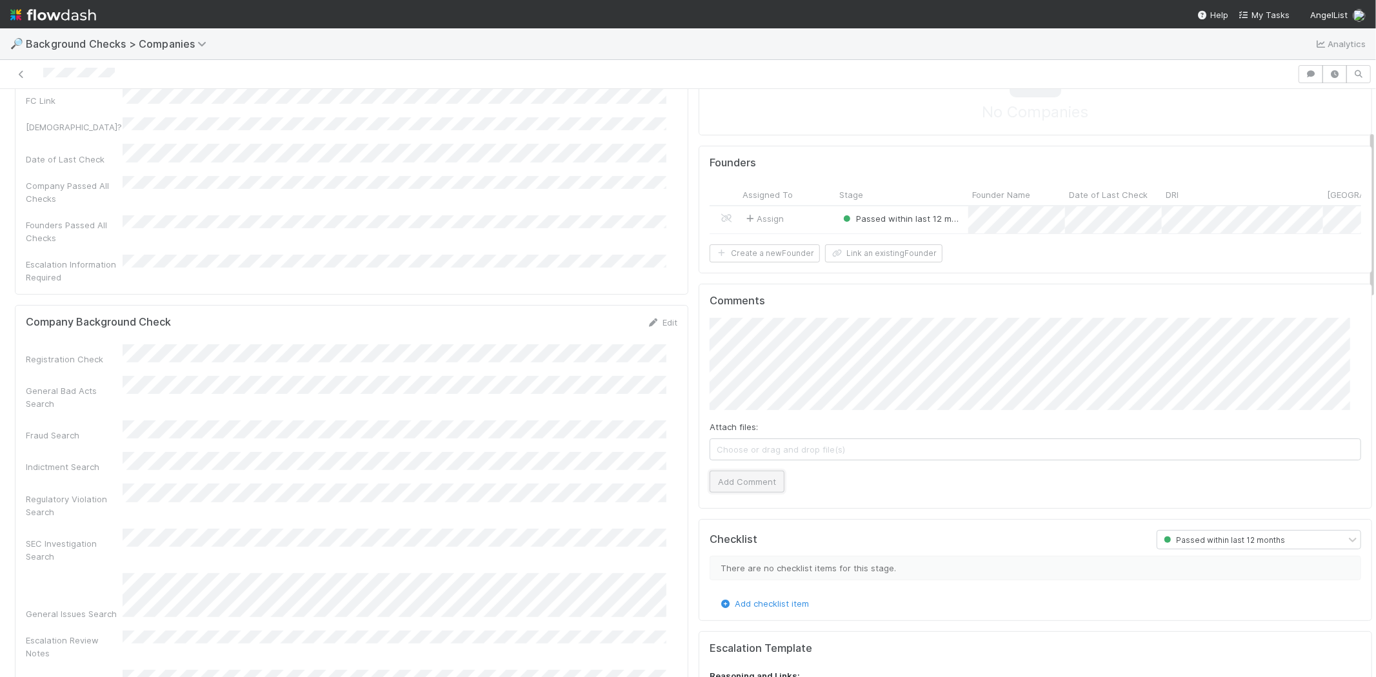
click at [751, 492] on button "Add Comment" at bounding box center [747, 482] width 75 height 22
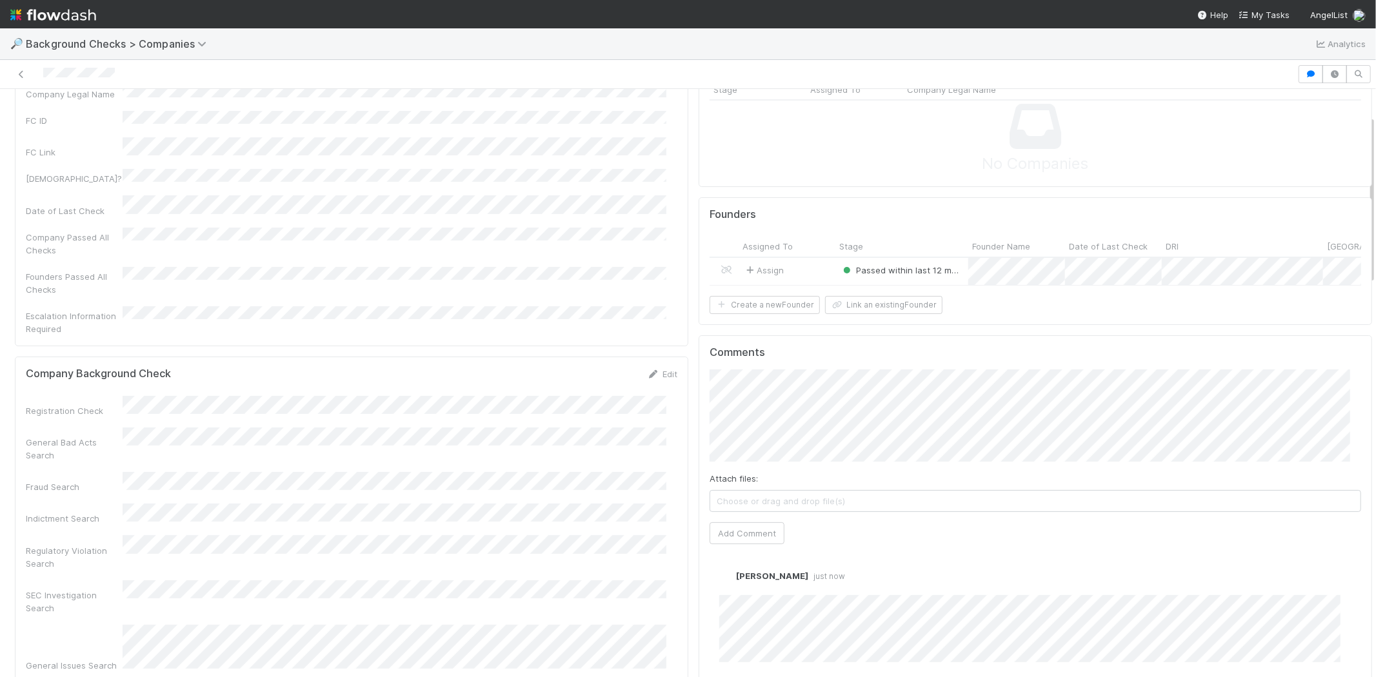
scroll to position [0, 0]
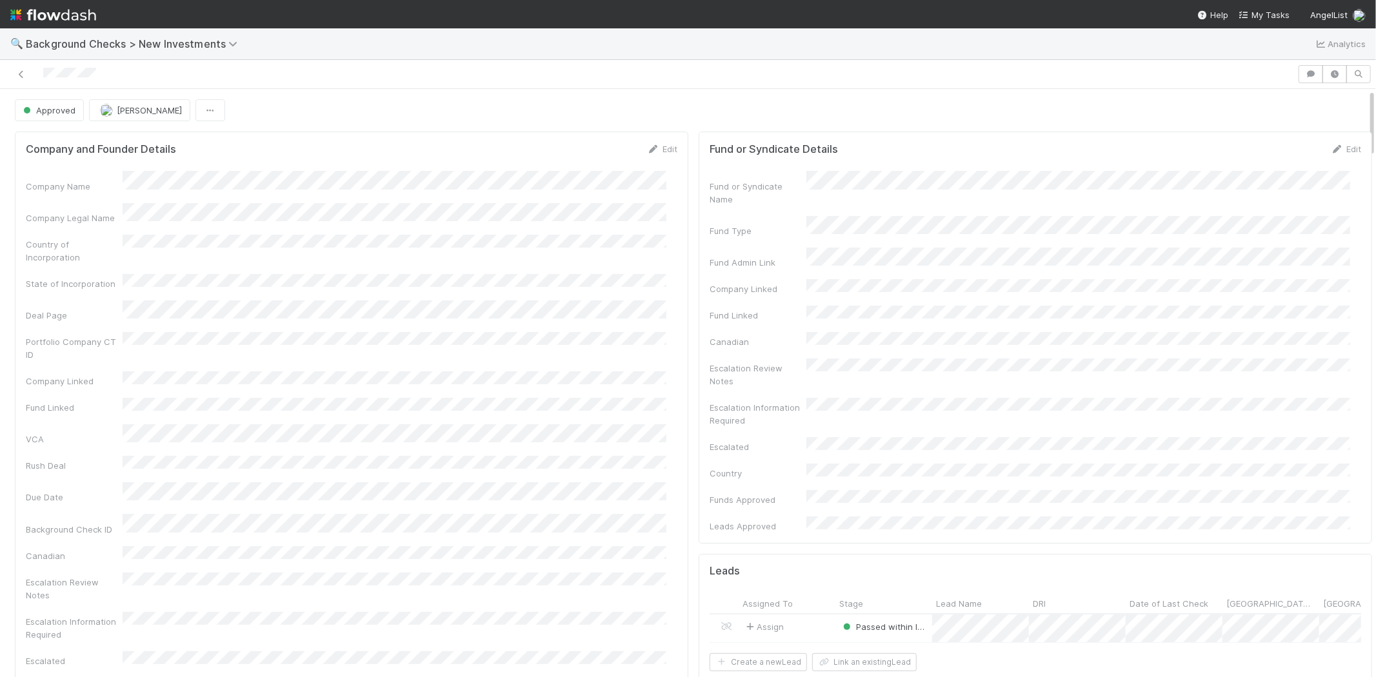
click at [44, 72] on div at bounding box center [648, 74] width 1287 height 18
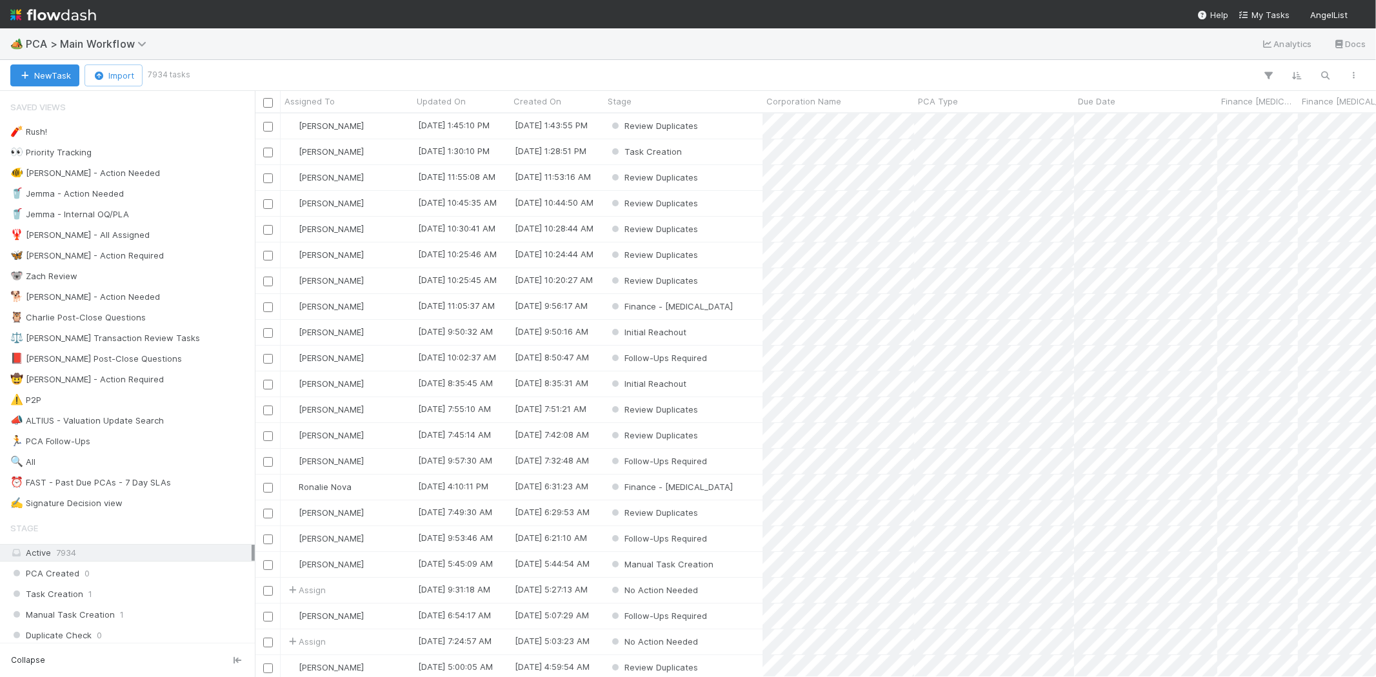
scroll to position [553, 1110]
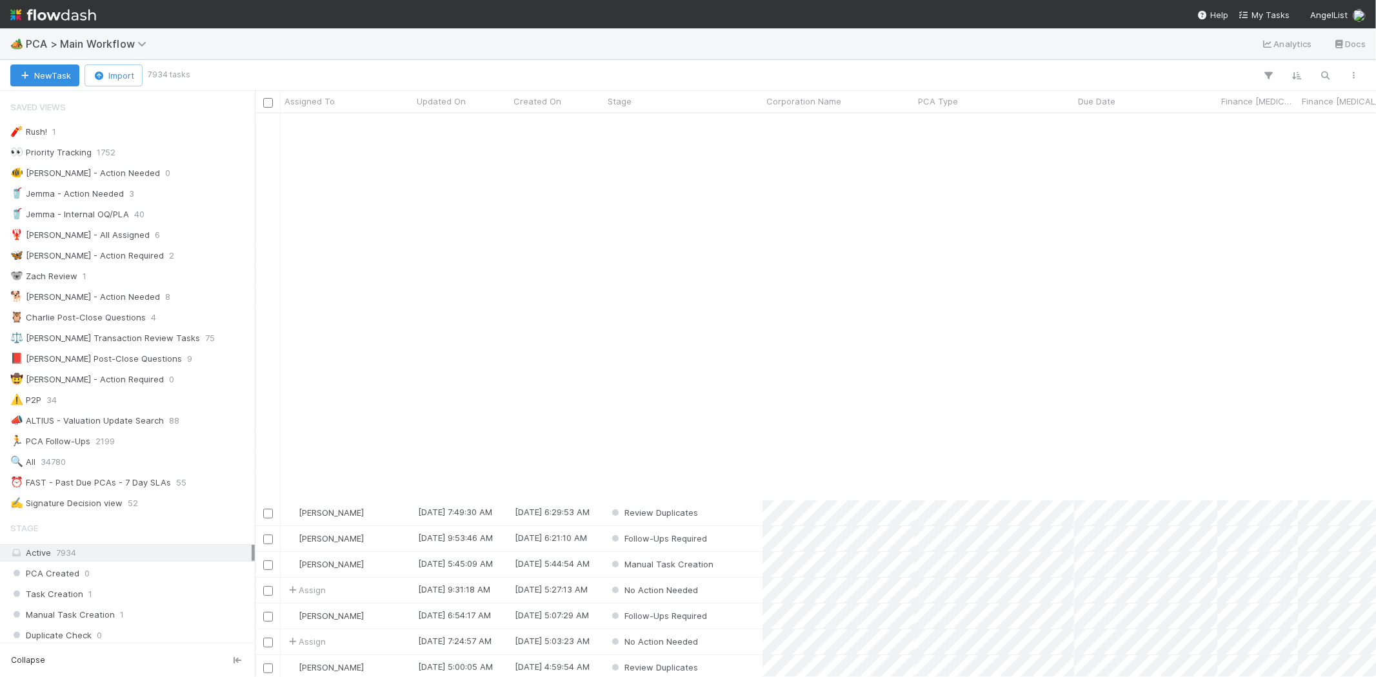
drag, startPoint x: 1261, startPoint y: 8, endPoint x: 1241, endPoint y: 7, distance: 20.0
click at [1261, 8] on link "My Tasks" at bounding box center [1263, 14] width 51 height 13
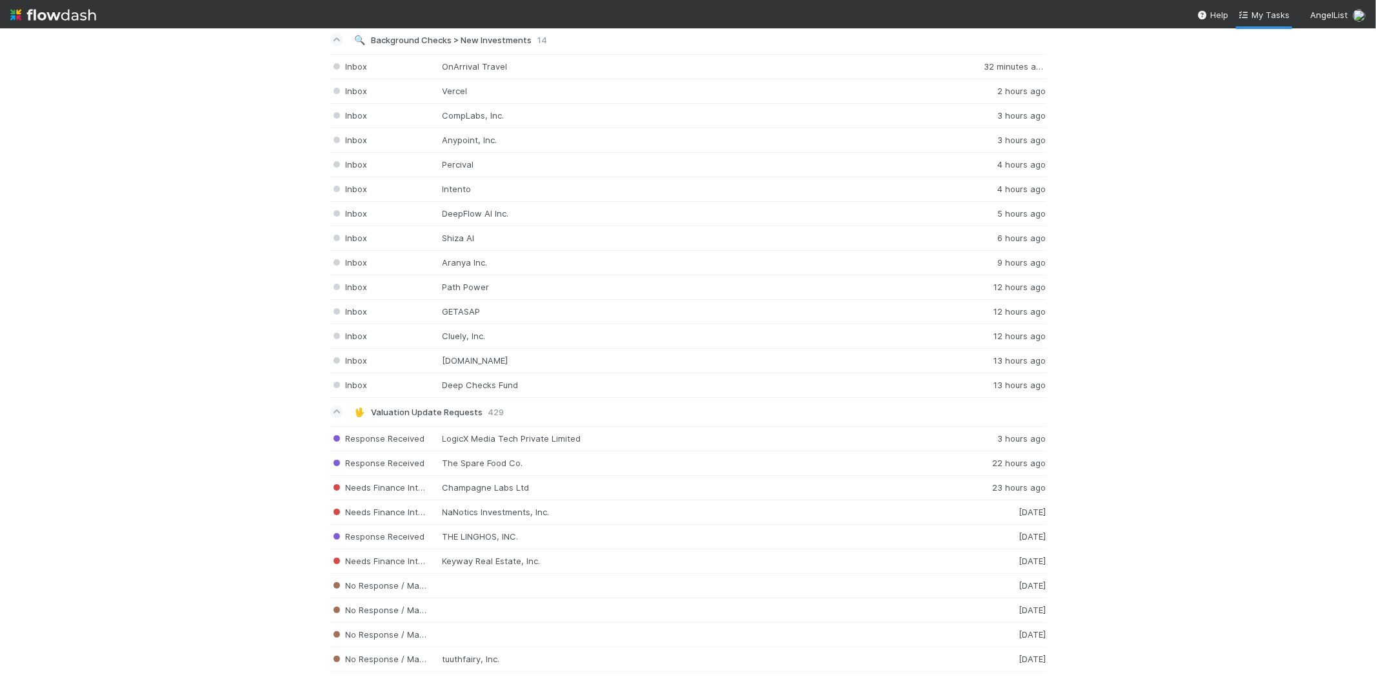
scroll to position [1720, 0]
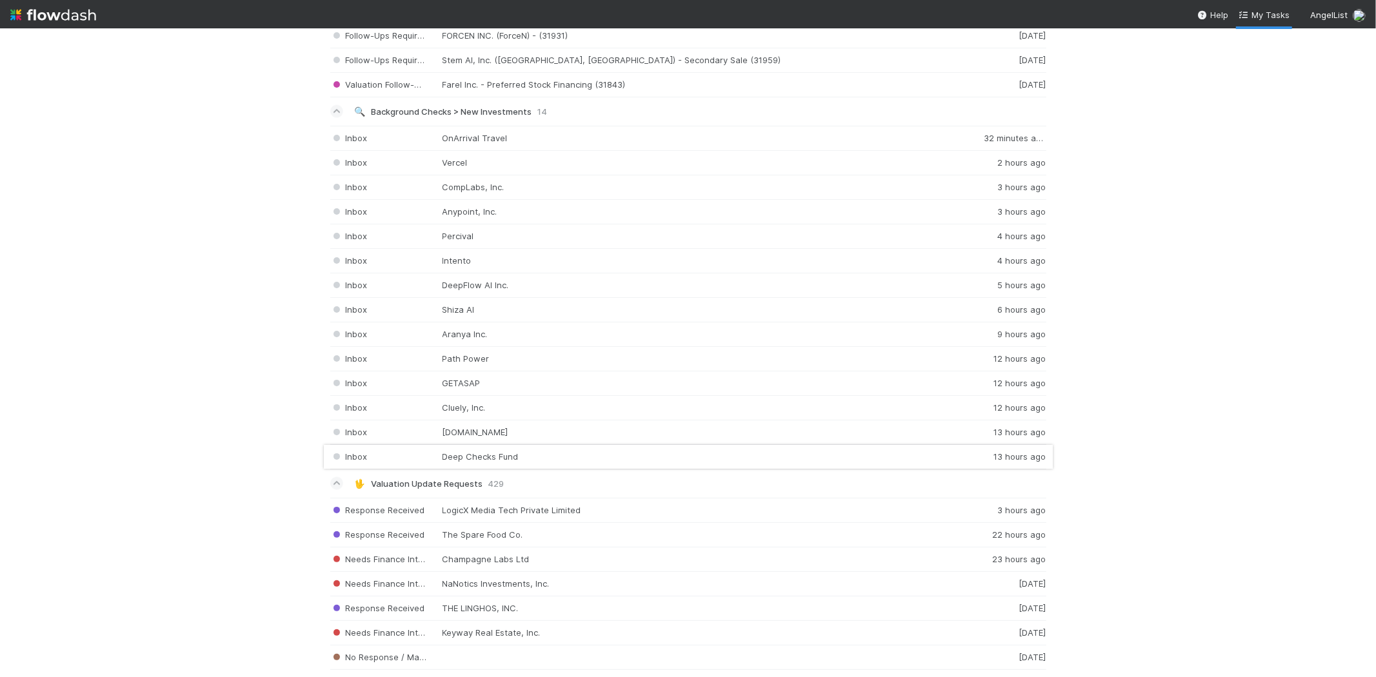
click at [499, 462] on div "Inbox Deep Checks Fund 13 hours ago" at bounding box center [688, 457] width 716 height 25
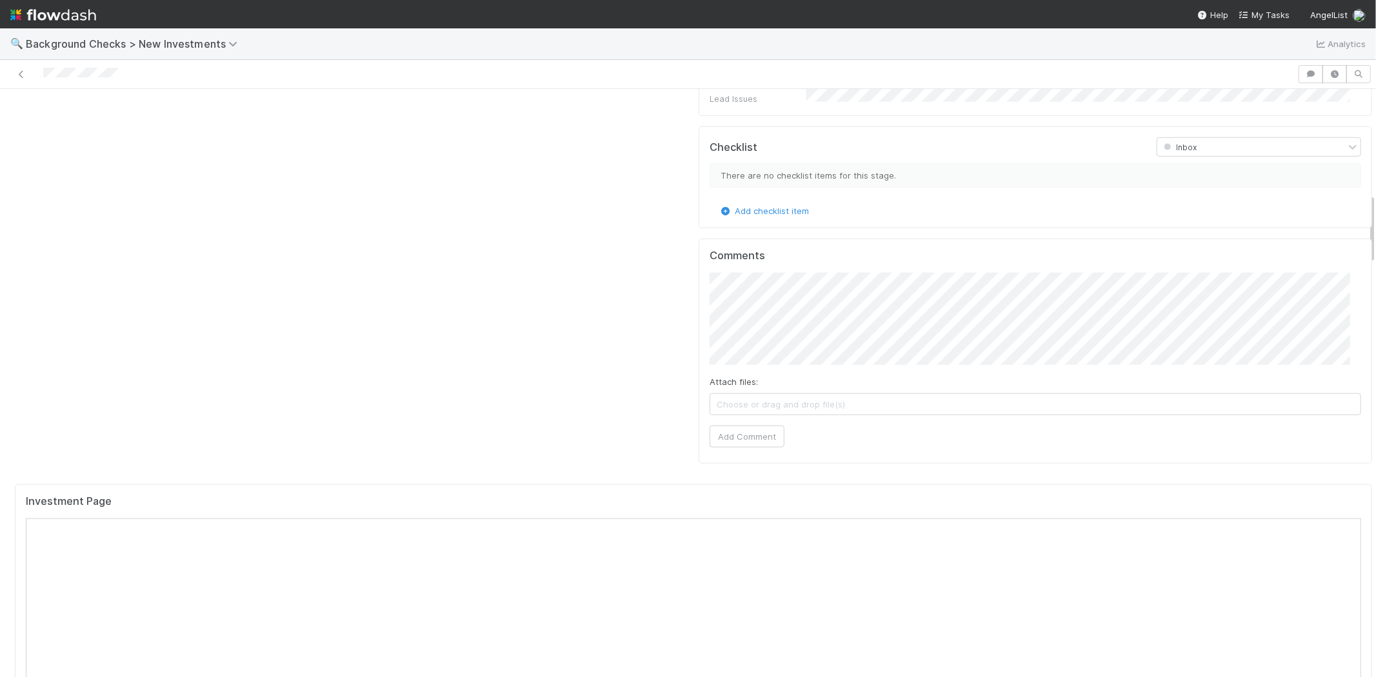
scroll to position [1290, 0]
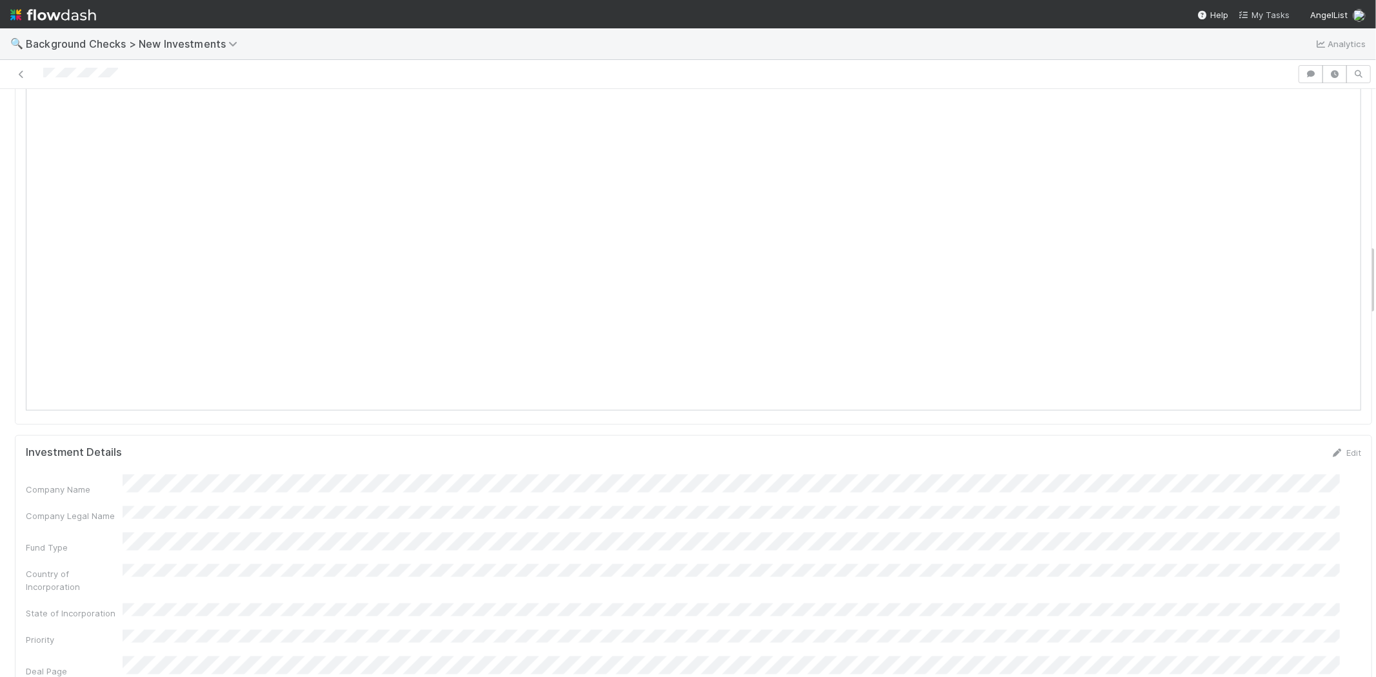
click at [1256, 14] on span "My Tasks" at bounding box center [1263, 15] width 51 height 10
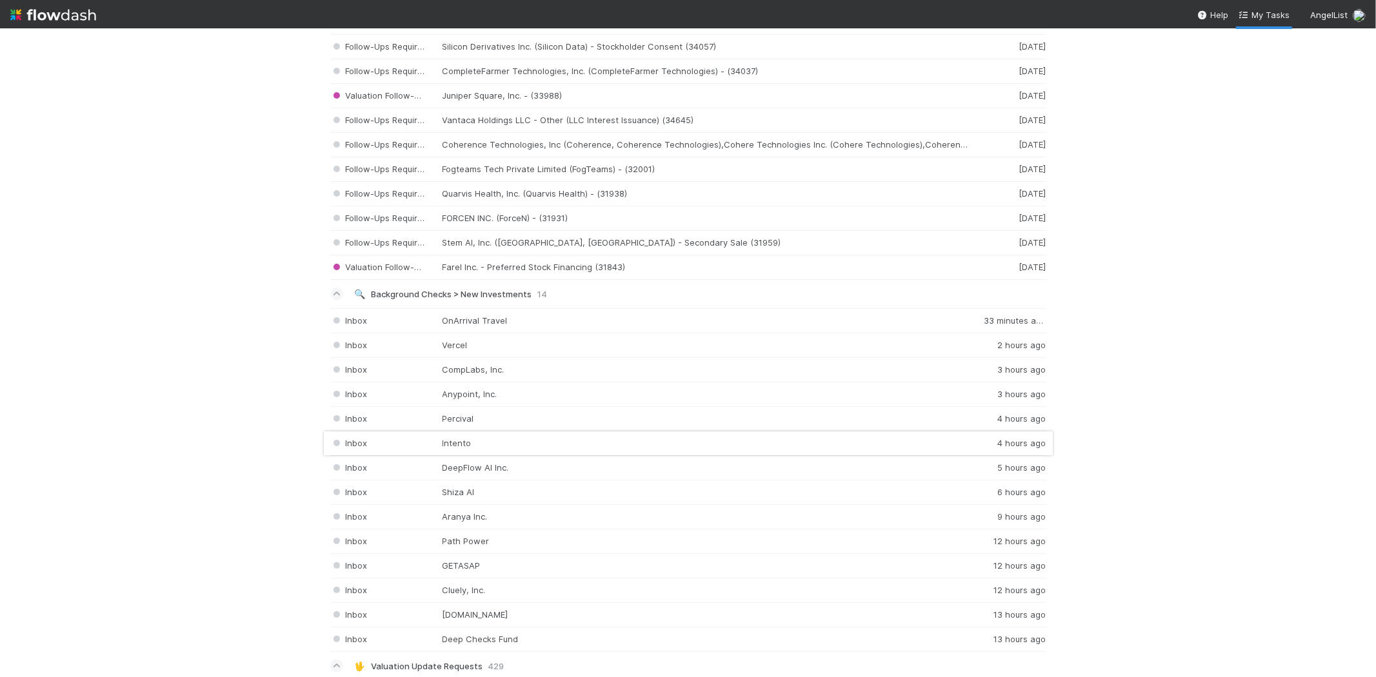
scroll to position [1648, 0]
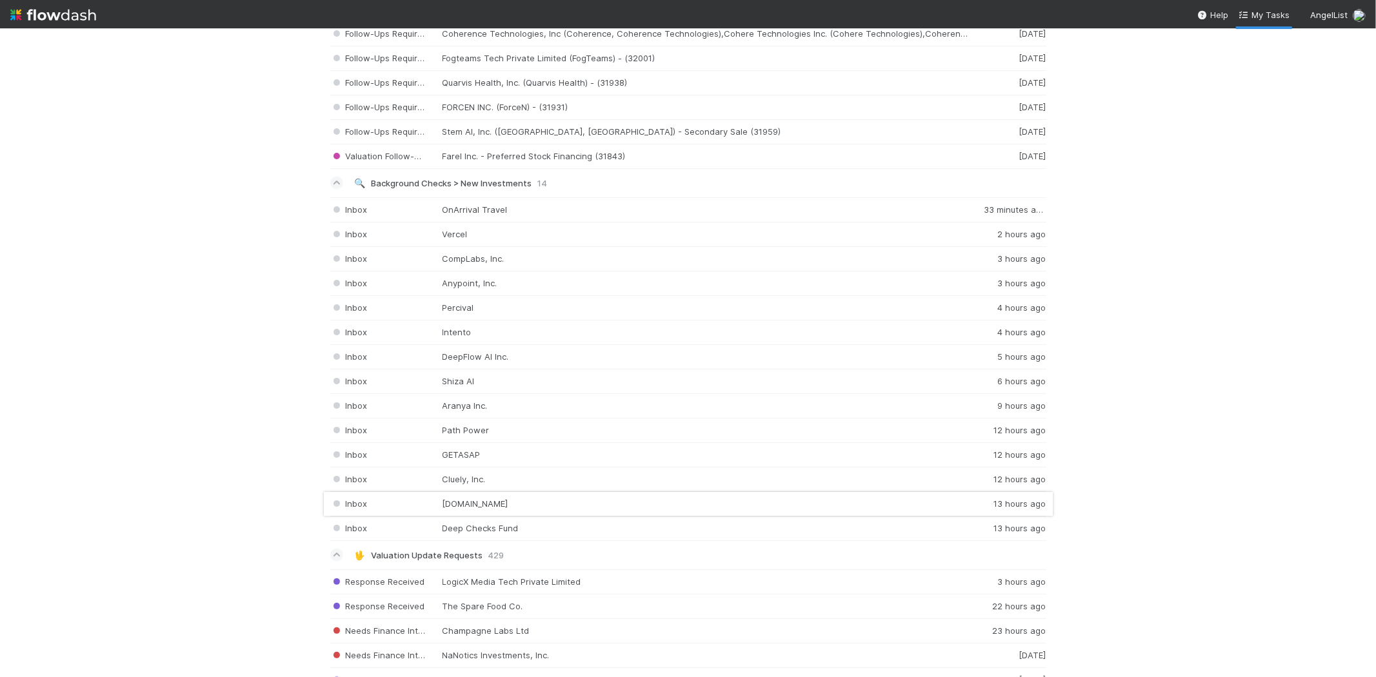
click at [453, 506] on div "Inbox didit.me 13 hours ago" at bounding box center [688, 504] width 716 height 25
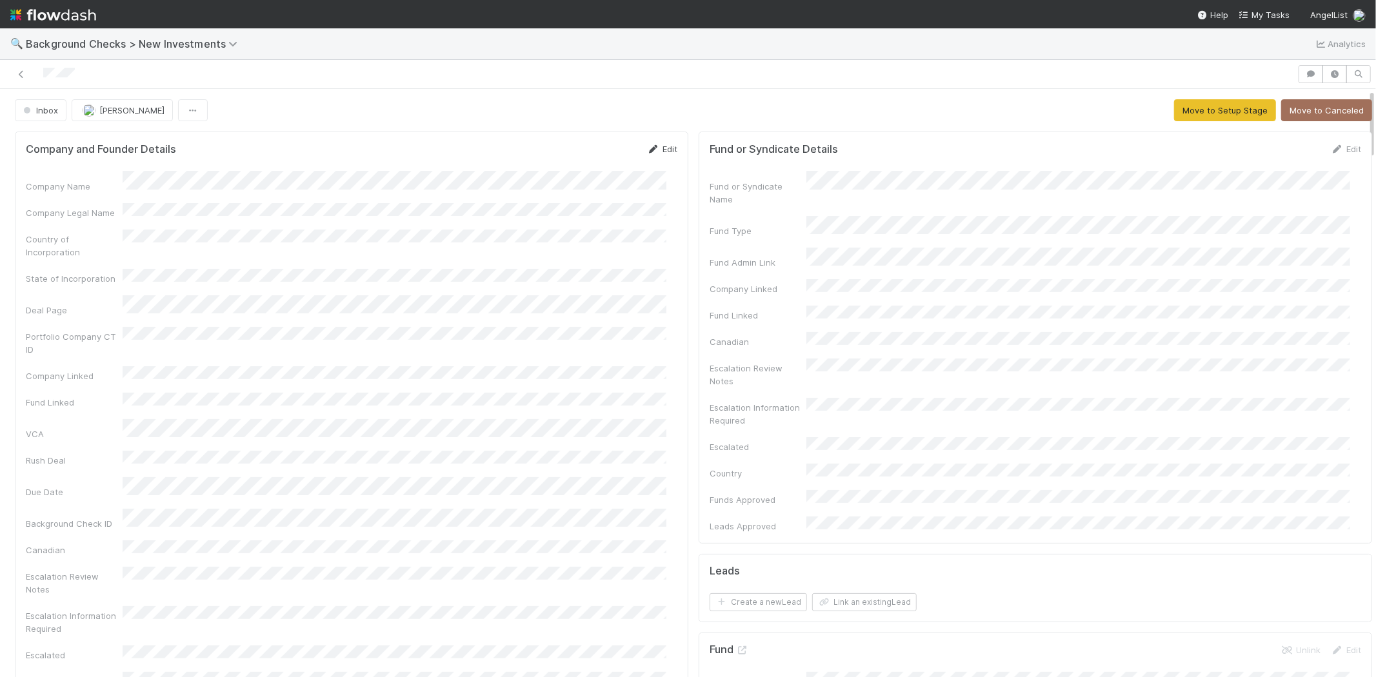
click at [652, 148] on link "Edit" at bounding box center [662, 149] width 30 height 10
click at [590, 152] on button "Save" at bounding box center [608, 154] width 37 height 22
click at [1175, 110] on button "Move to Setup Stage" at bounding box center [1225, 110] width 102 height 22
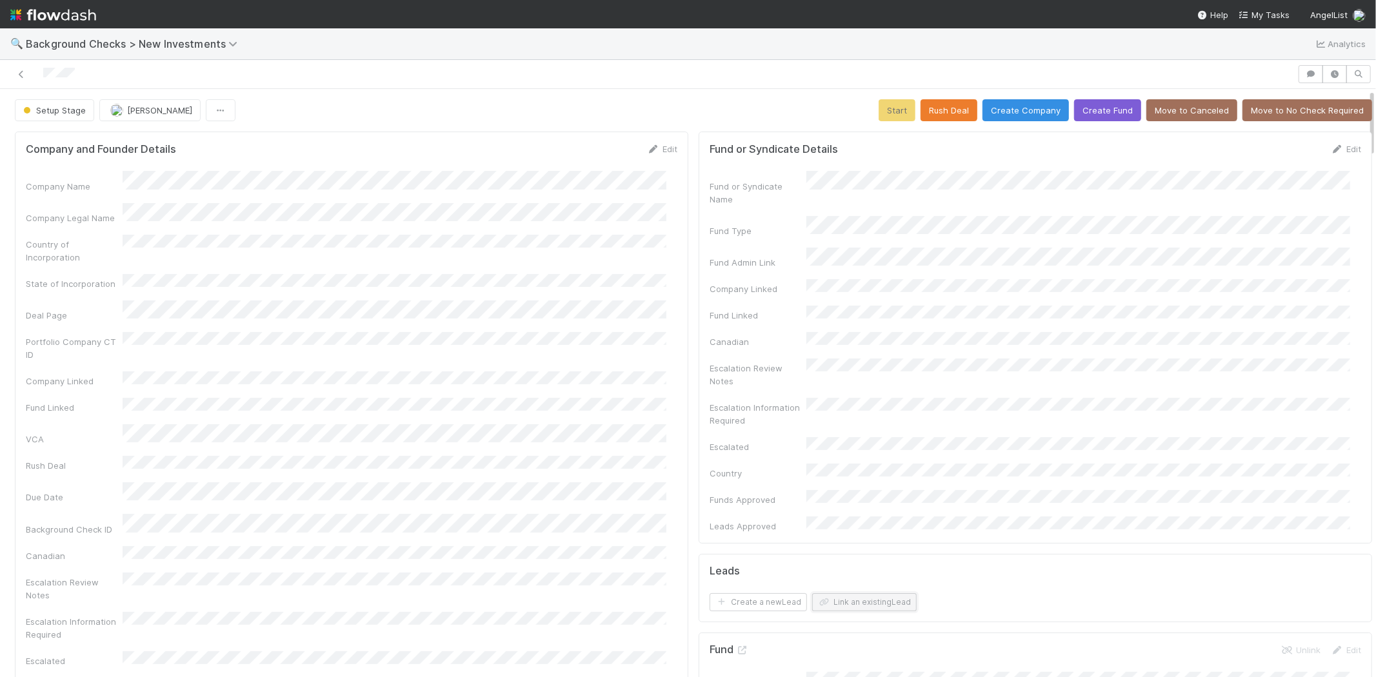
click at [842, 593] on button "Link an existing Lead" at bounding box center [864, 602] width 104 height 18
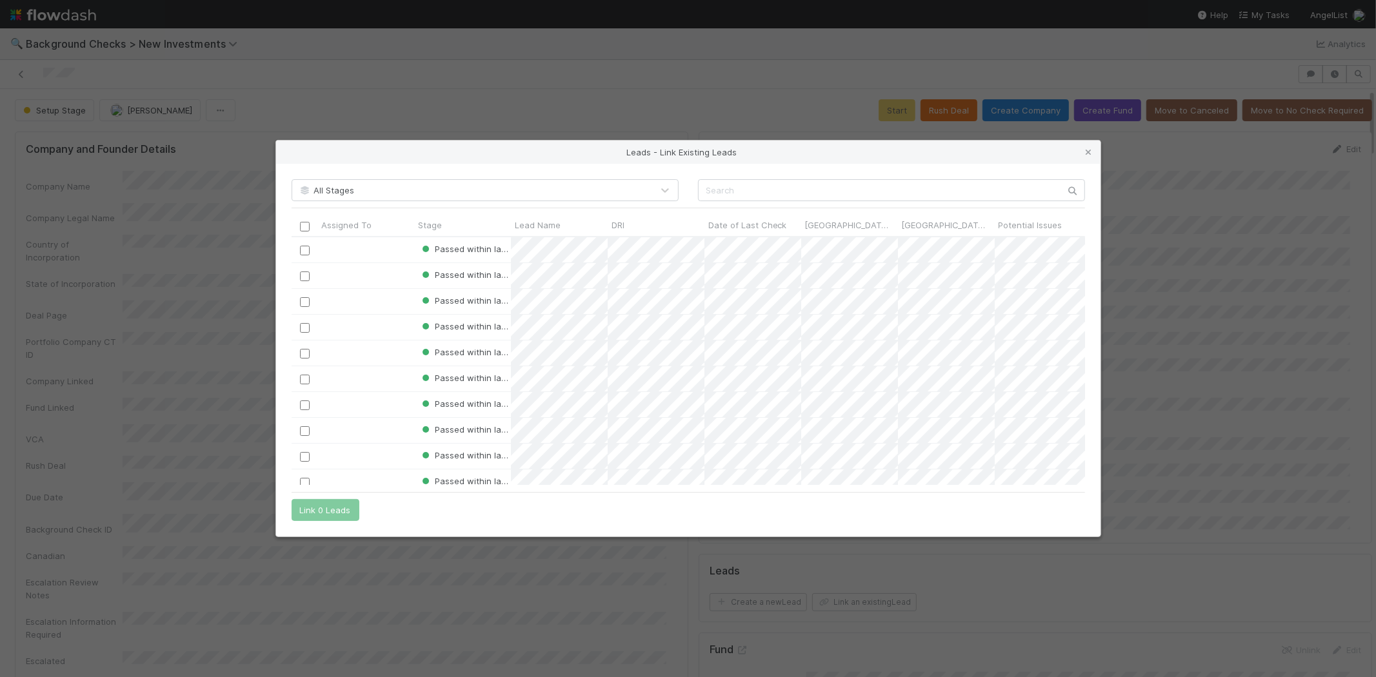
scroll to position [237, 782]
click at [744, 187] on input "text" at bounding box center [891, 190] width 387 height 22
paste input "Gustavo Souza"
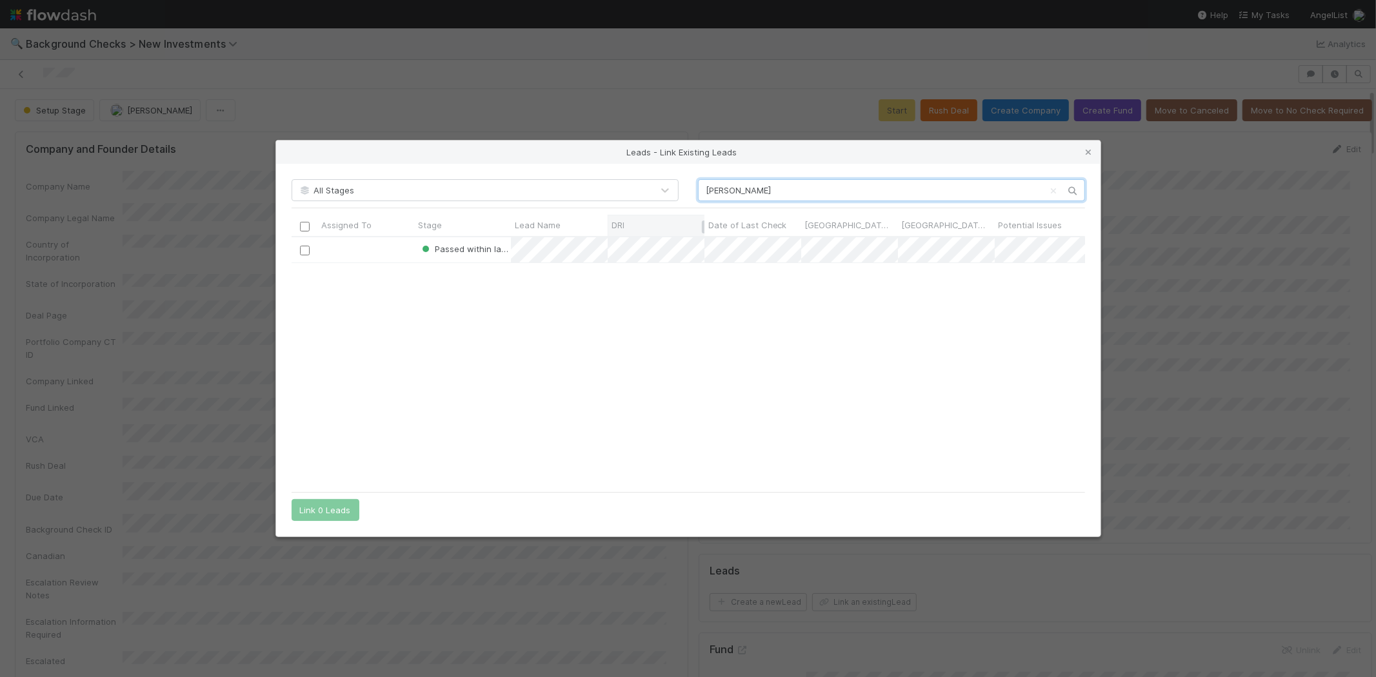
type input "Gustavo Souza"
click at [303, 250] on input "checkbox" at bounding box center [304, 251] width 10 height 10
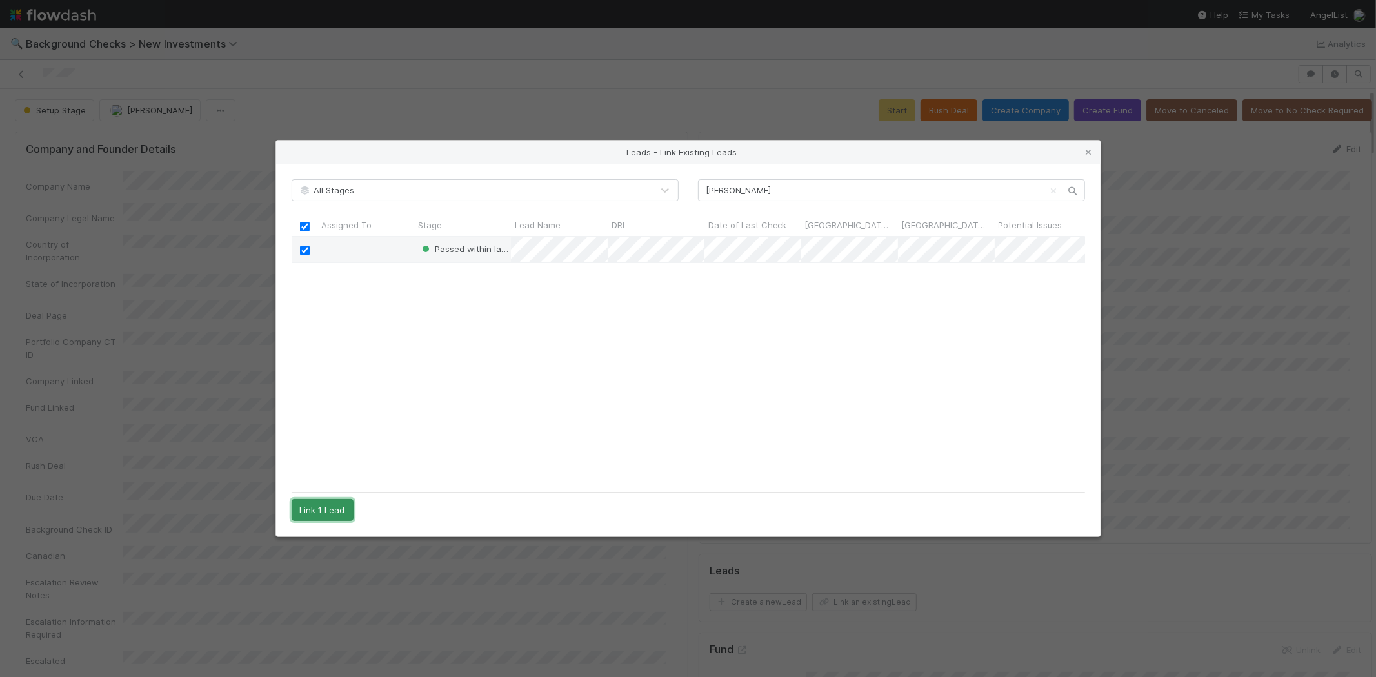
click at [339, 503] on button "Link 1 Lead" at bounding box center [323, 510] width 62 height 22
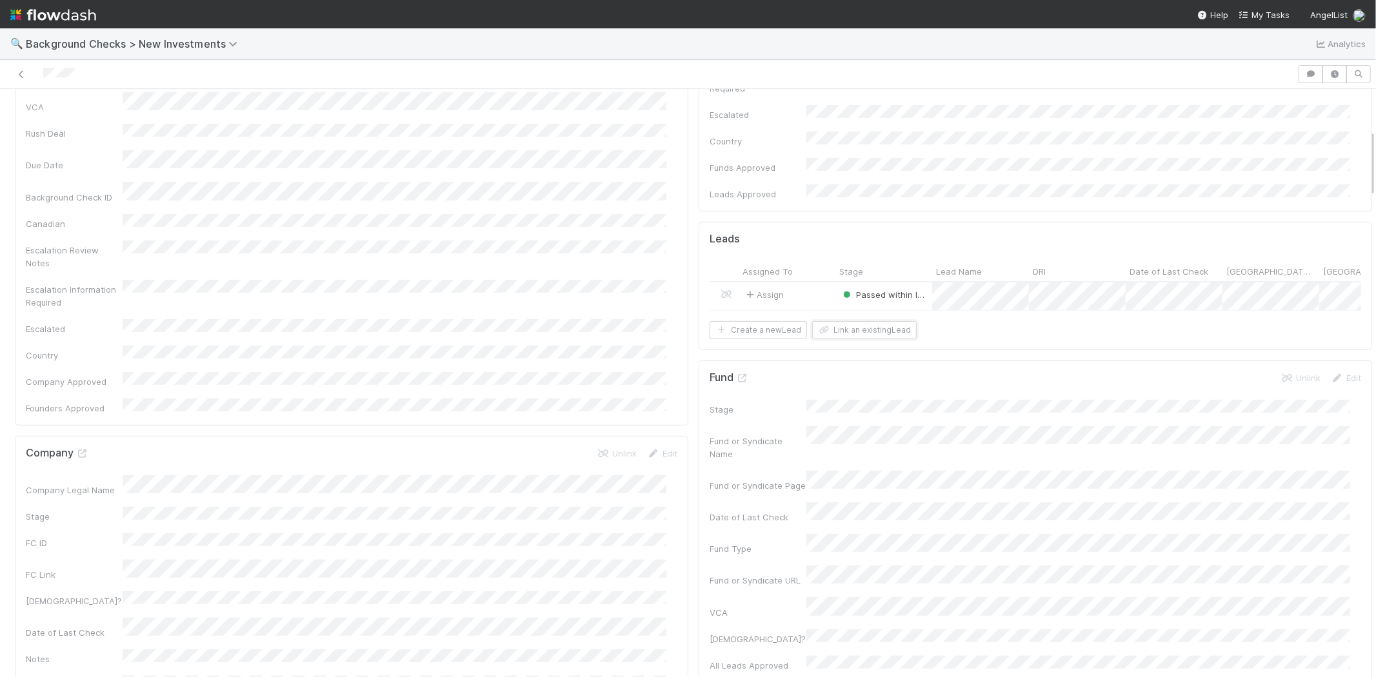
scroll to position [358, 0]
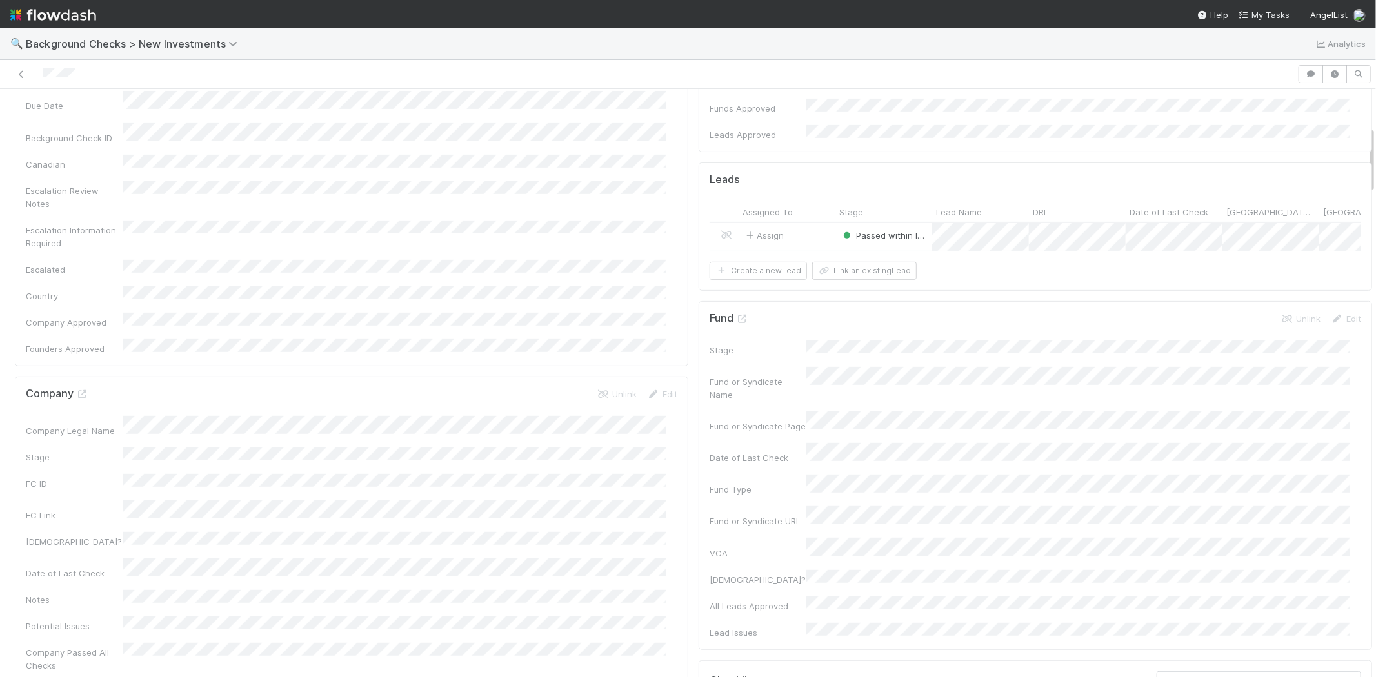
scroll to position [645, 0]
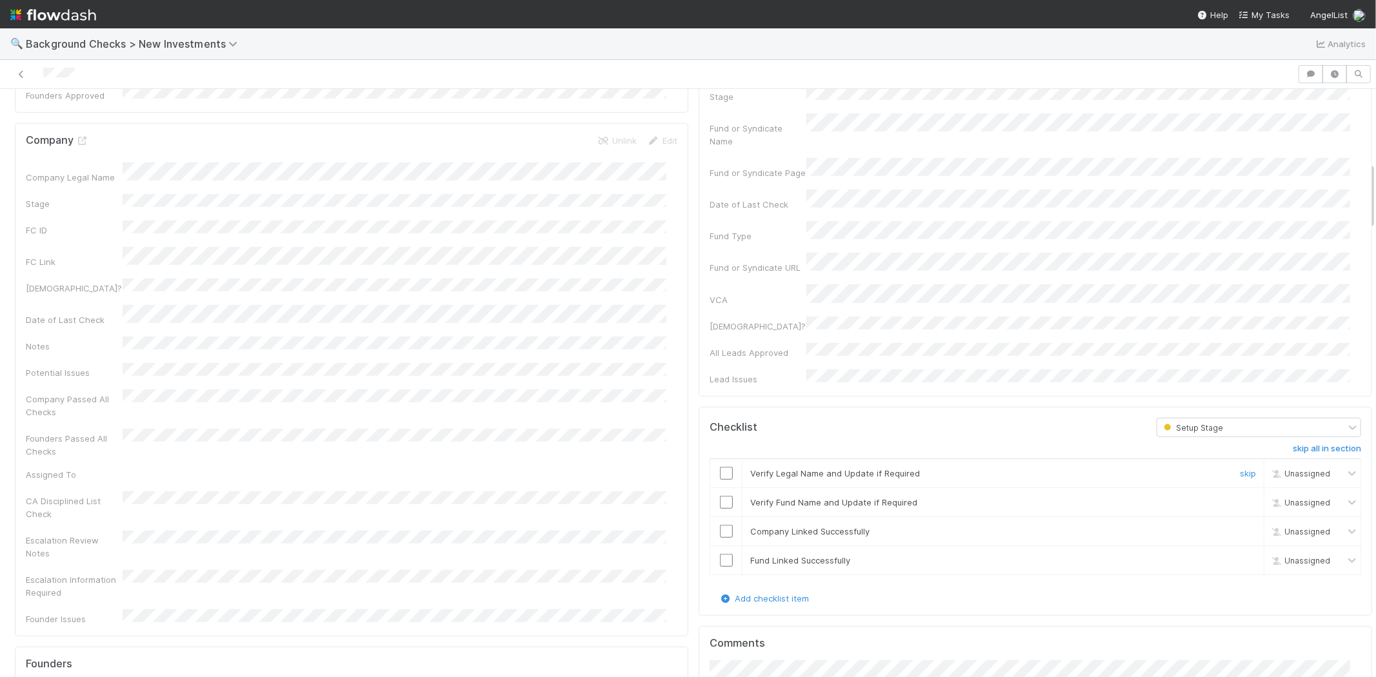
click at [720, 467] on input "checkbox" at bounding box center [726, 473] width 13 height 13
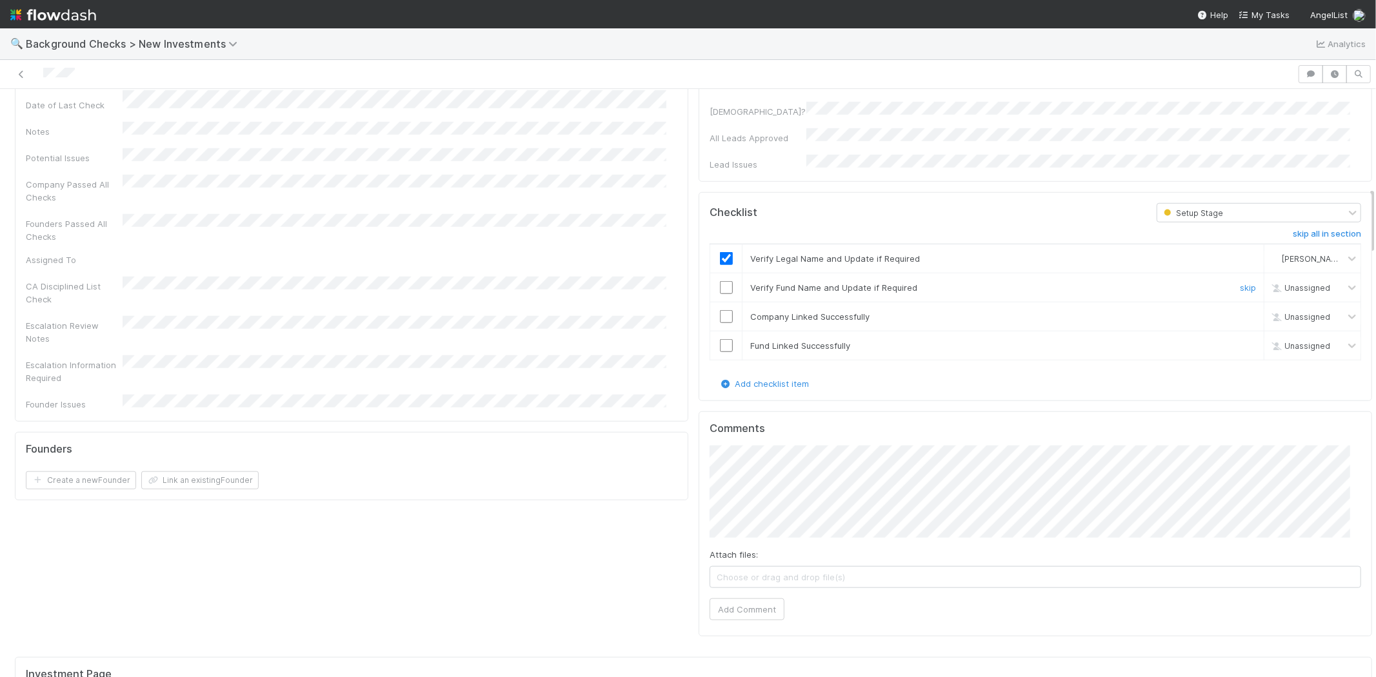
click at [720, 281] on input "checkbox" at bounding box center [726, 287] width 13 height 13
click at [720, 310] on input "checkbox" at bounding box center [726, 316] width 13 height 13
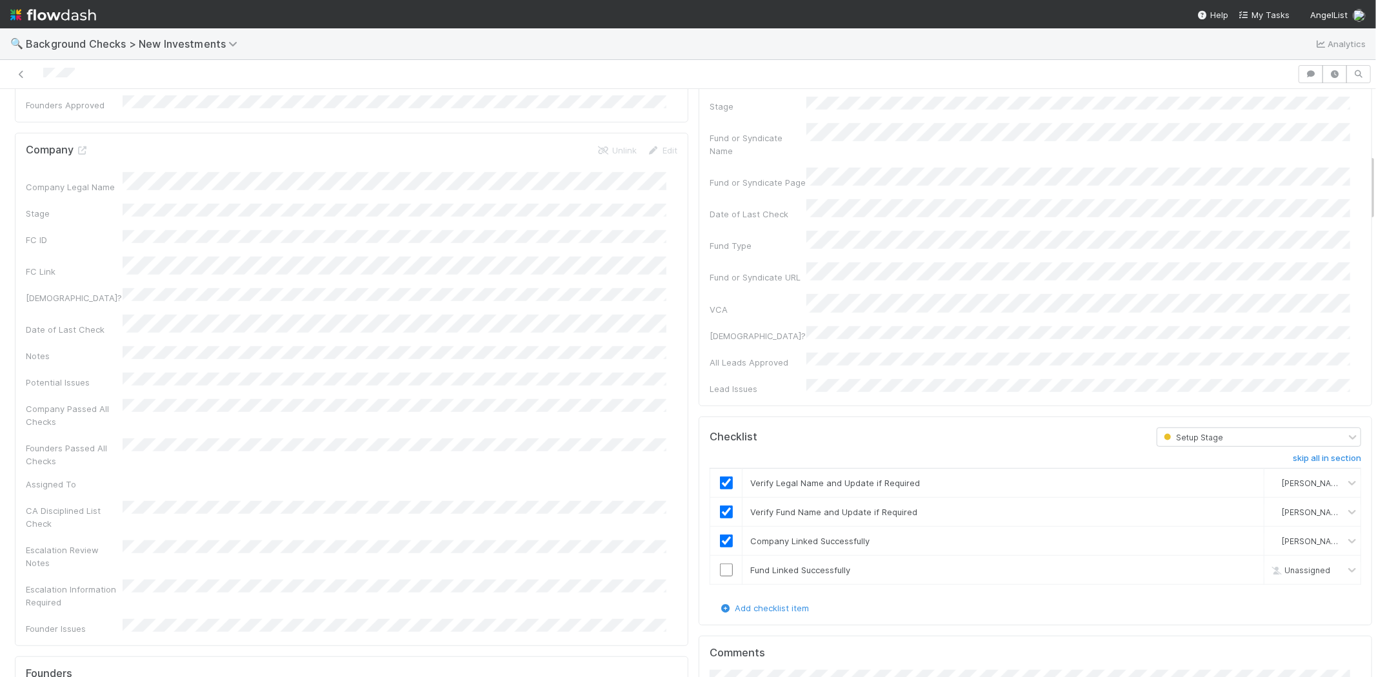
scroll to position [717, 0]
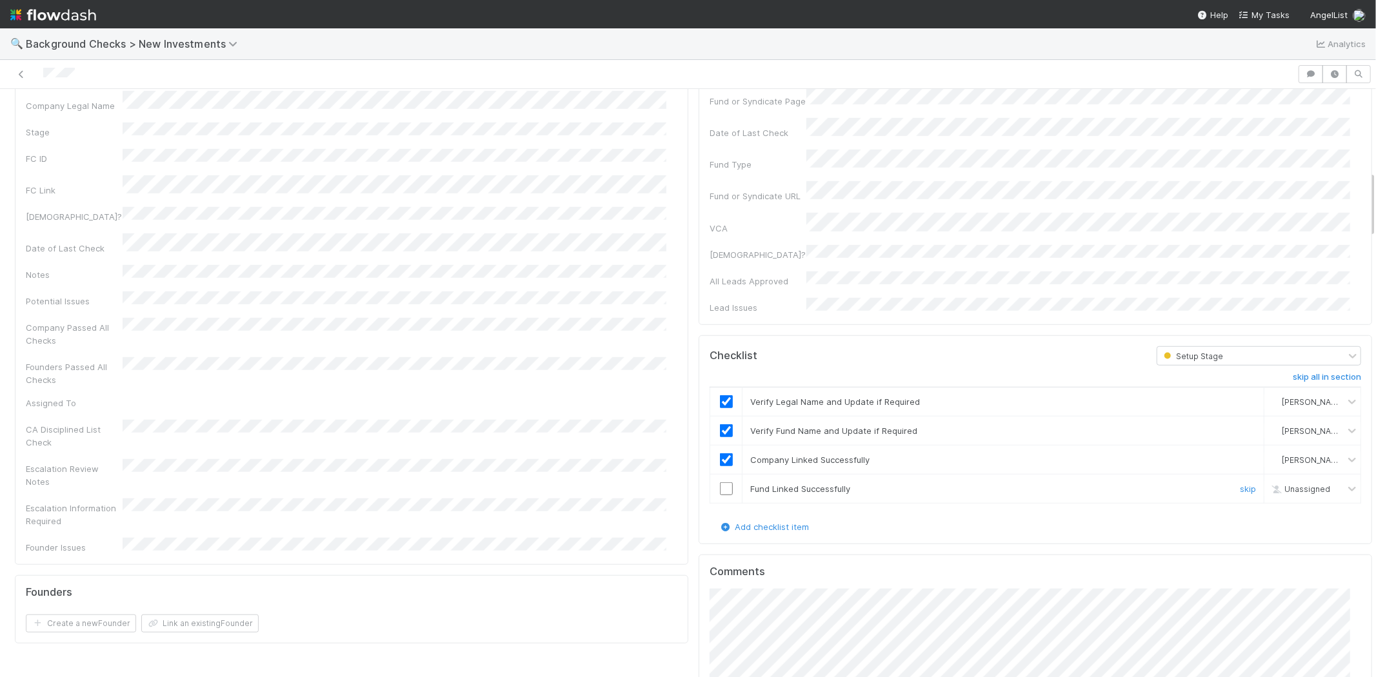
click at [720, 482] on input "checkbox" at bounding box center [726, 488] width 13 height 13
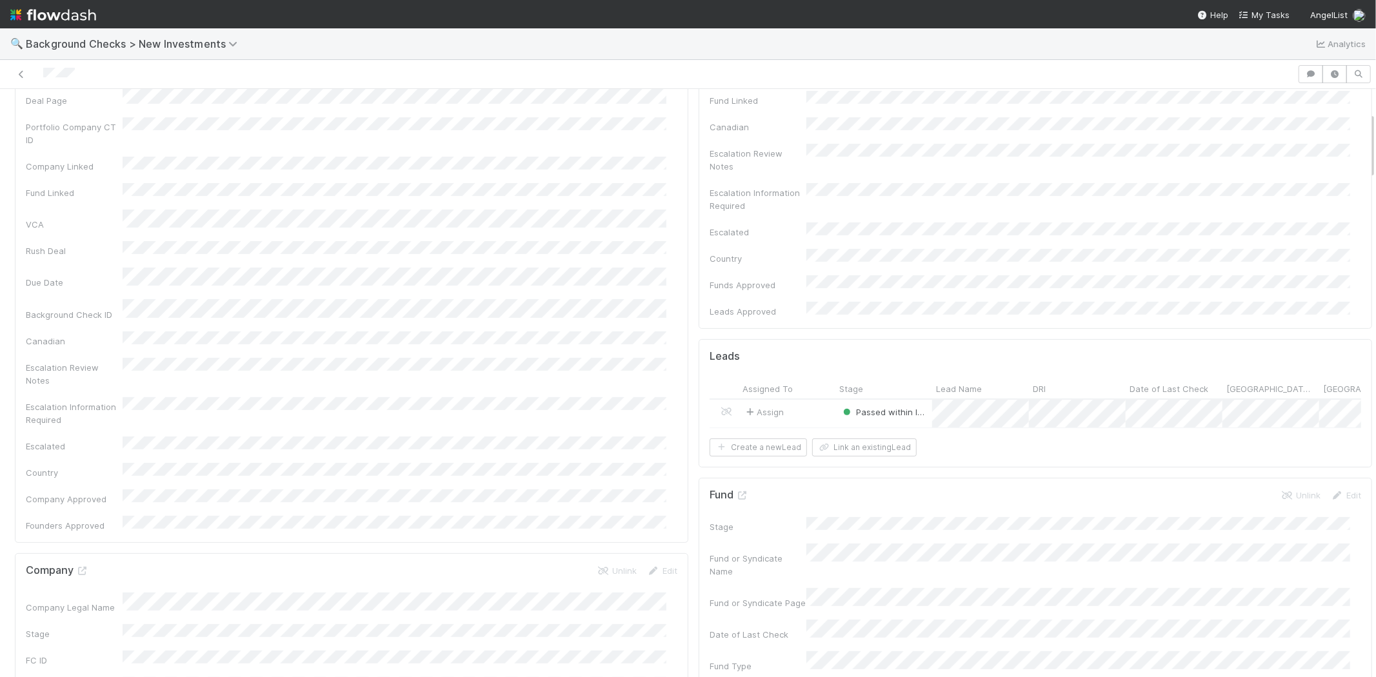
scroll to position [0, 0]
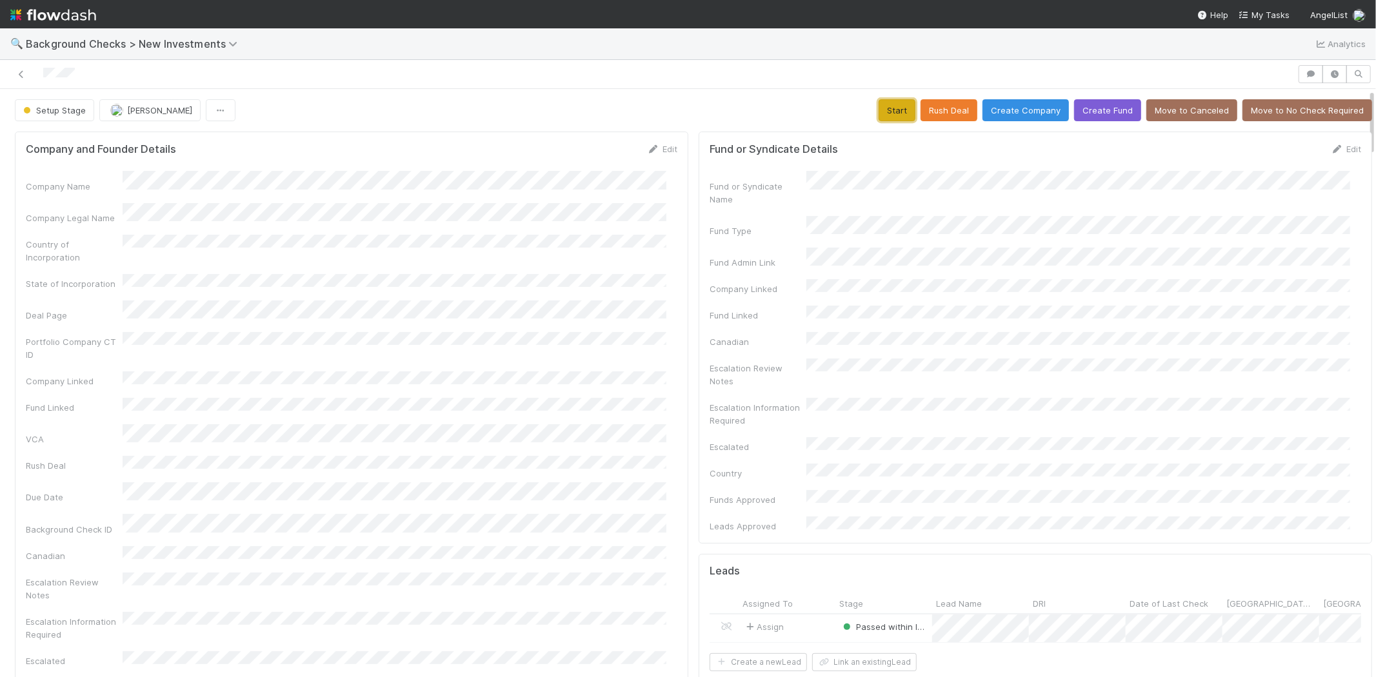
click at [879, 107] on button "Start" at bounding box center [897, 110] width 37 height 22
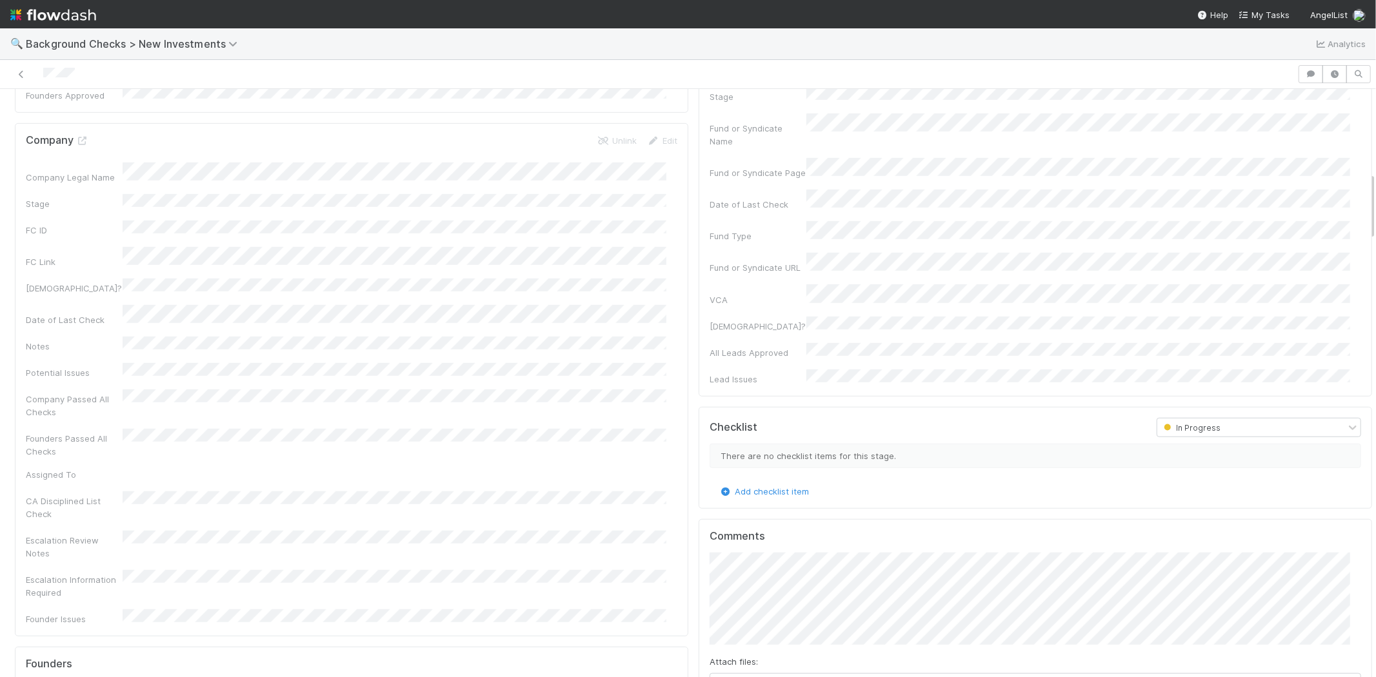
scroll to position [1075, 0]
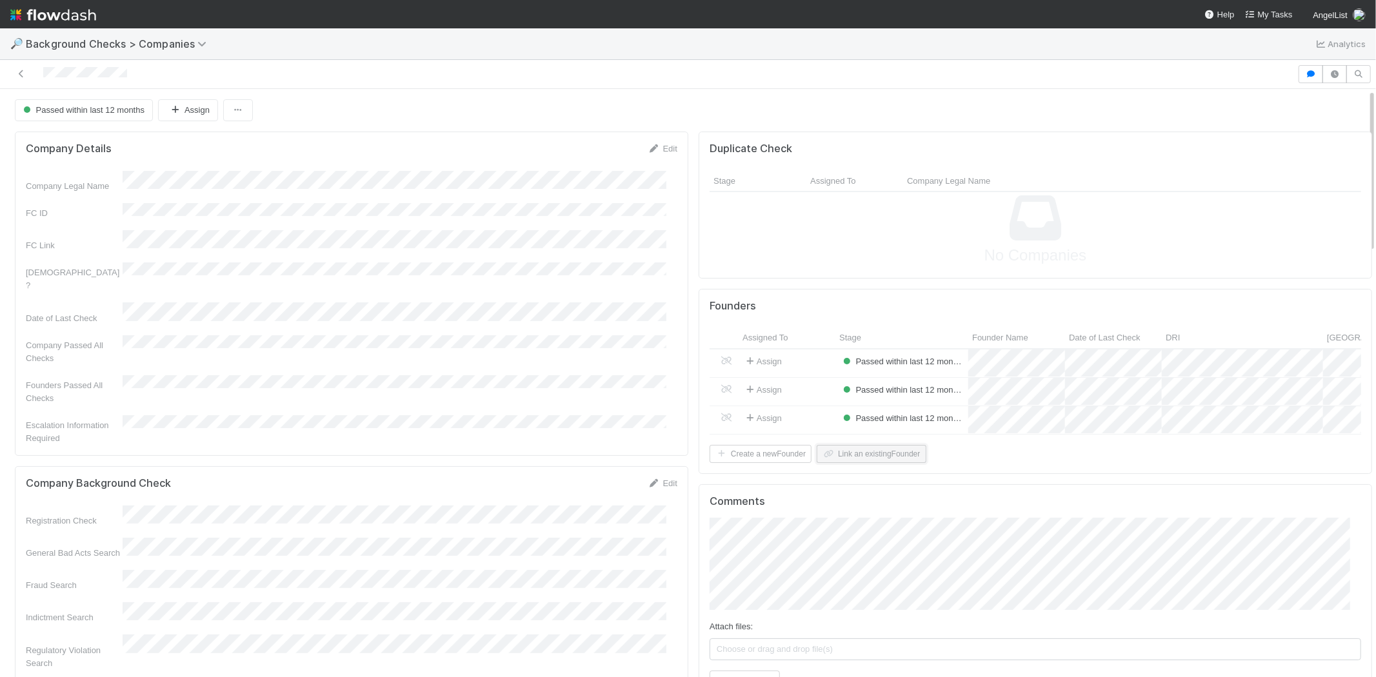
click at [863, 463] on button "Link an existing Founder" at bounding box center [871, 454] width 109 height 18
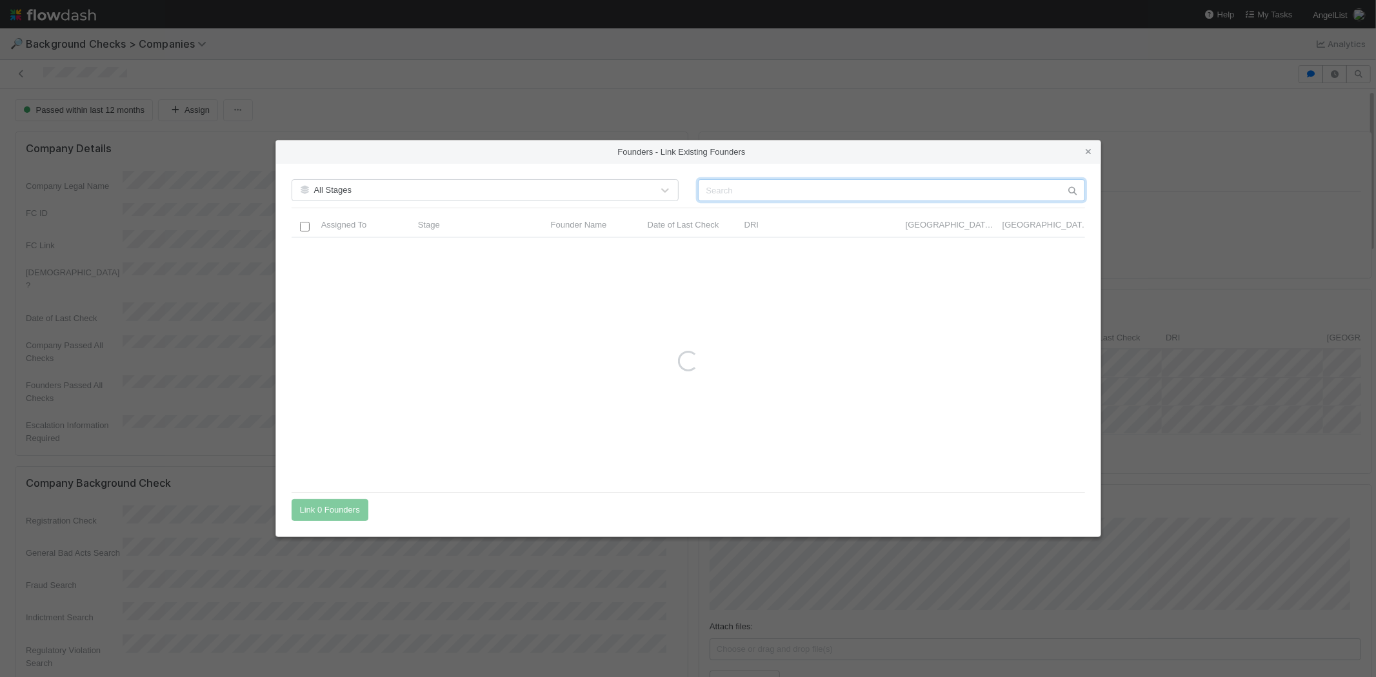
click at [737, 181] on input "text" at bounding box center [891, 190] width 387 height 22
paste input "Alberto Rosas"
type input "Alberto Rosas"
click at [1085, 152] on icon at bounding box center [1088, 152] width 13 height 8
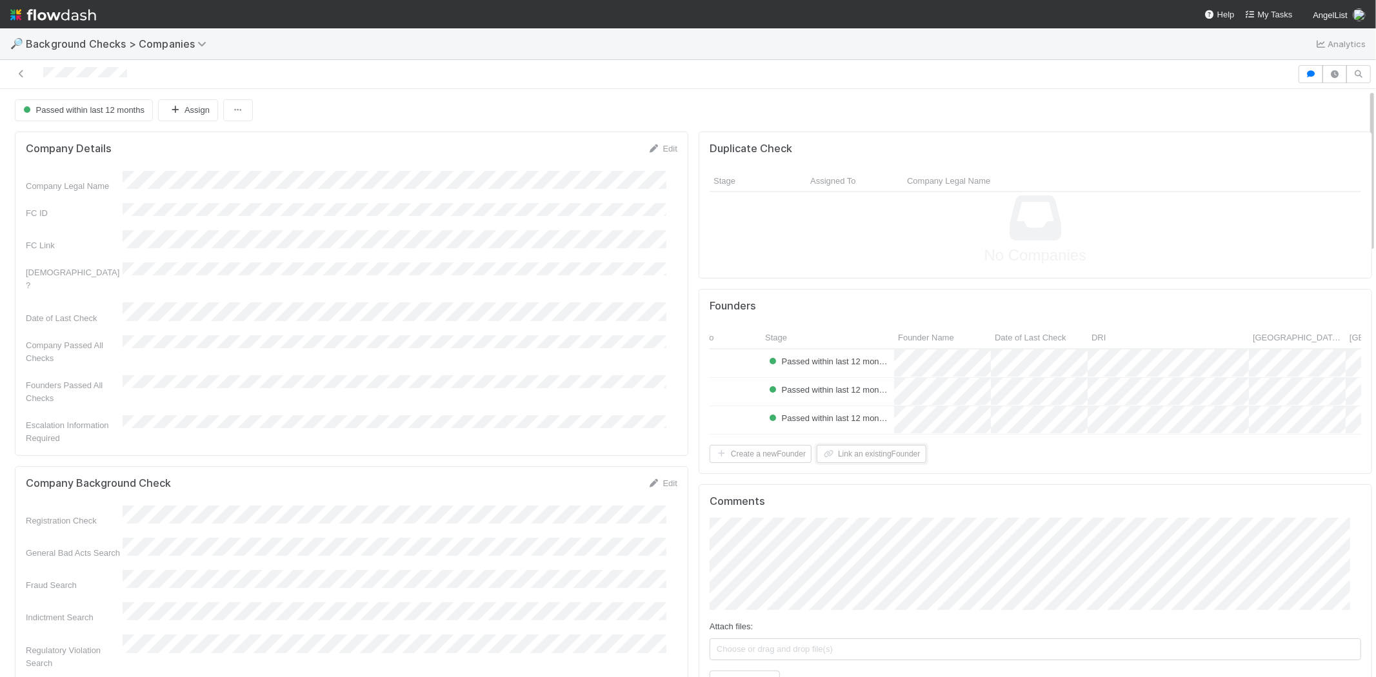
scroll to position [0, 74]
drag, startPoint x: 978, startPoint y: 335, endPoint x: 1071, endPoint y: 329, distance: 93.8
click at [1071, 329] on div "Founder Name" at bounding box center [989, 338] width 190 height 20
click at [873, 462] on button "Link an existing Founder" at bounding box center [871, 454] width 109 height 18
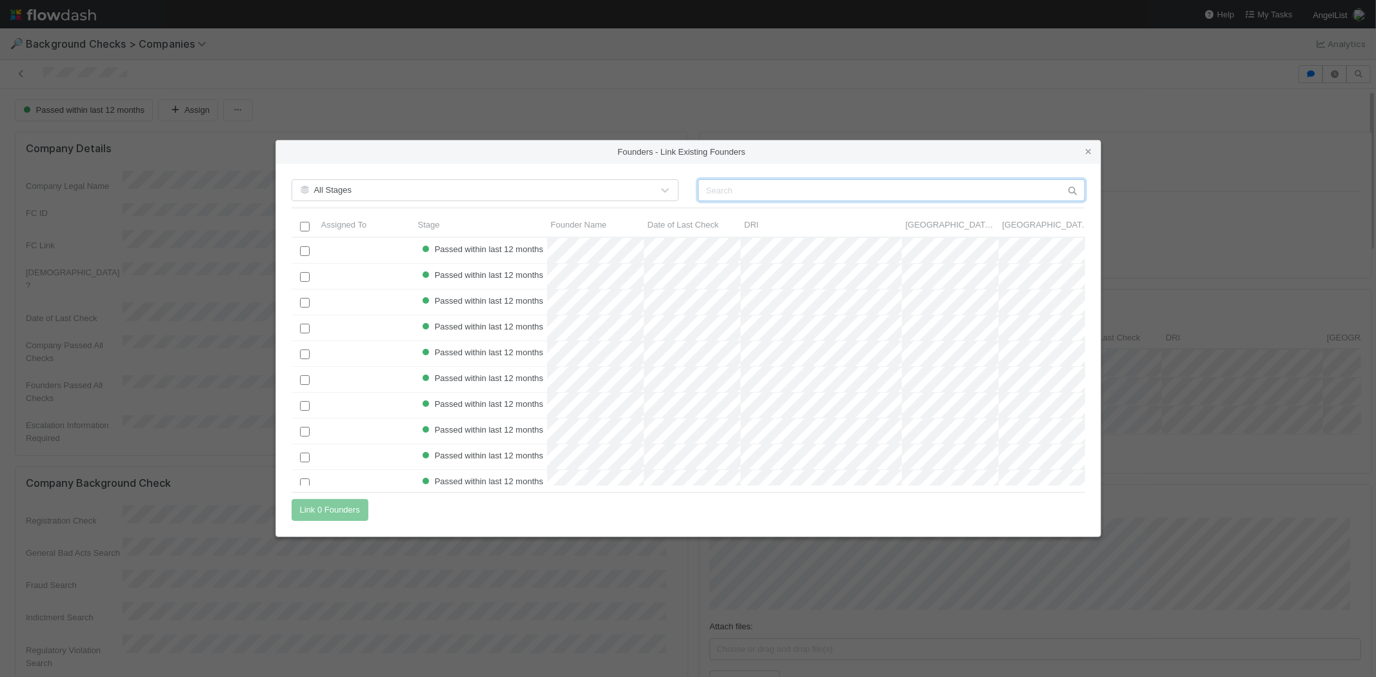
click at [766, 183] on input "text" at bounding box center [891, 190] width 387 height 22
paste input "Alberto Rosas"
type input "Alberto"
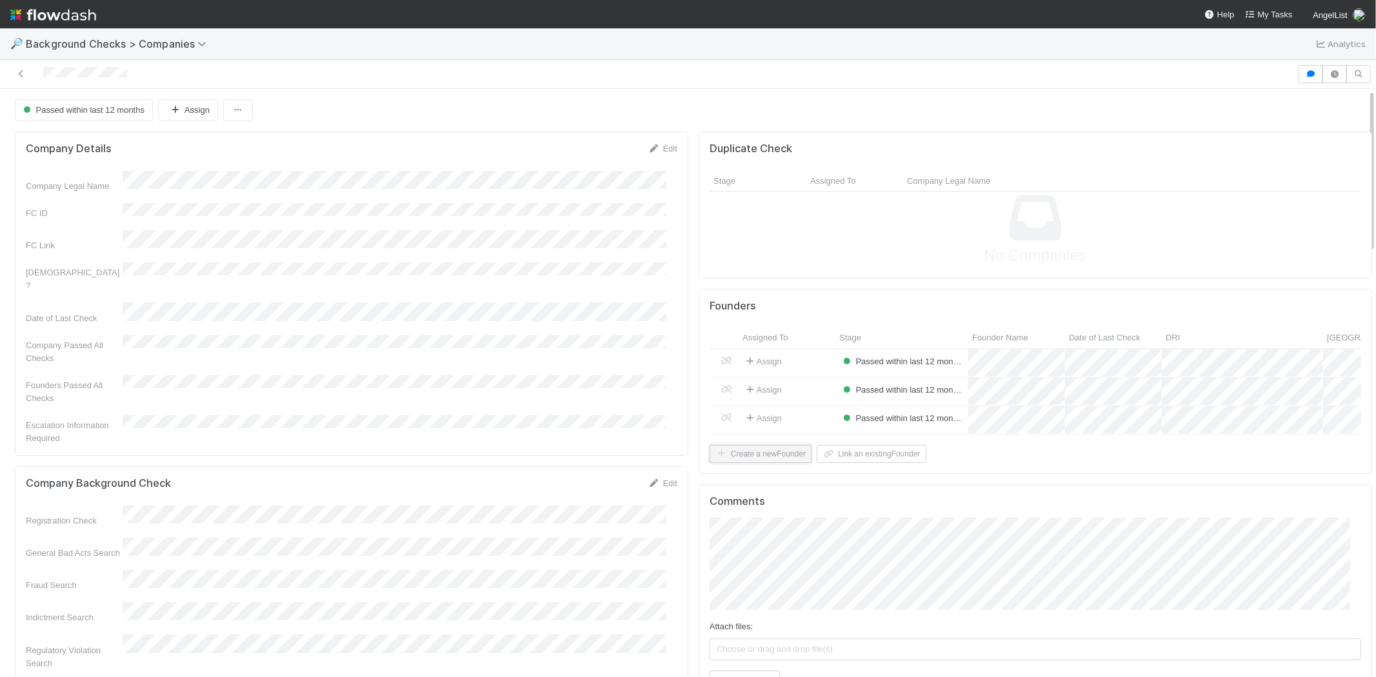
click at [763, 463] on button "Create a new Founder" at bounding box center [761, 454] width 102 height 18
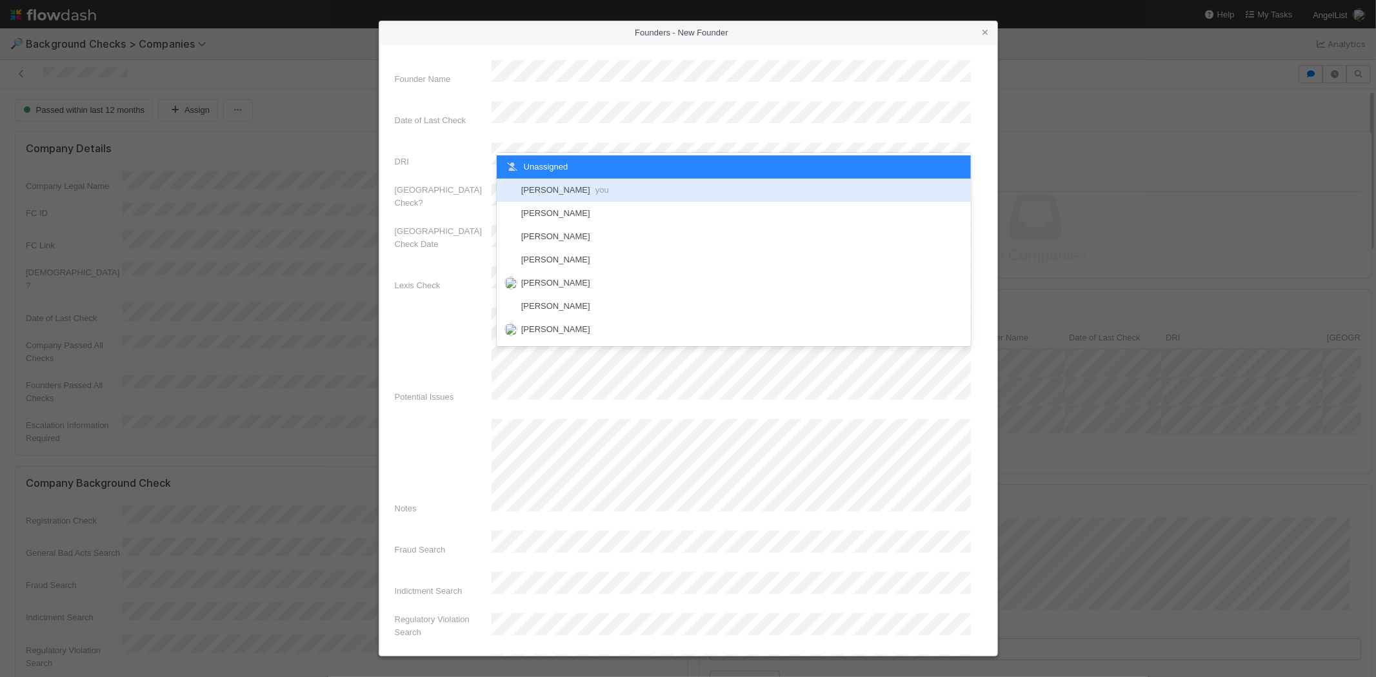
click at [561, 185] on span "Michael Capilitan you" at bounding box center [565, 190] width 88 height 10
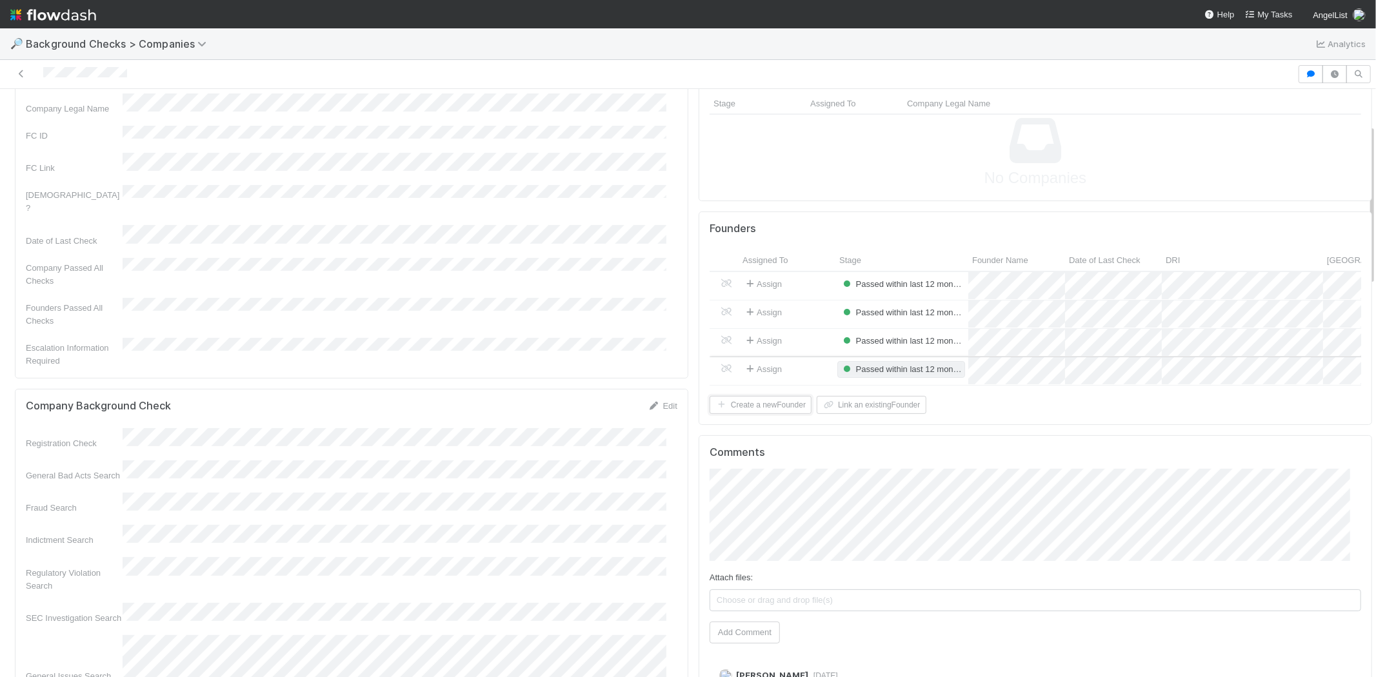
scroll to position [143, 0]
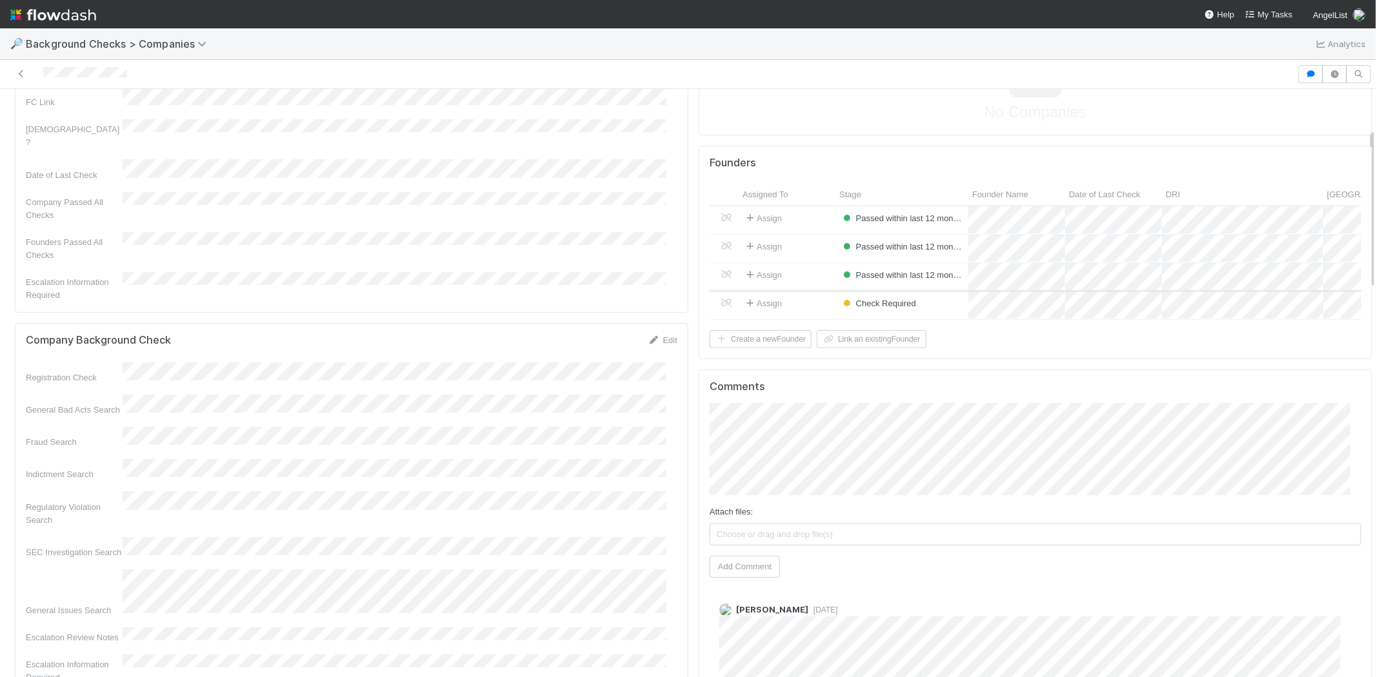
click at [790, 304] on div "Assign" at bounding box center [787, 306] width 97 height 28
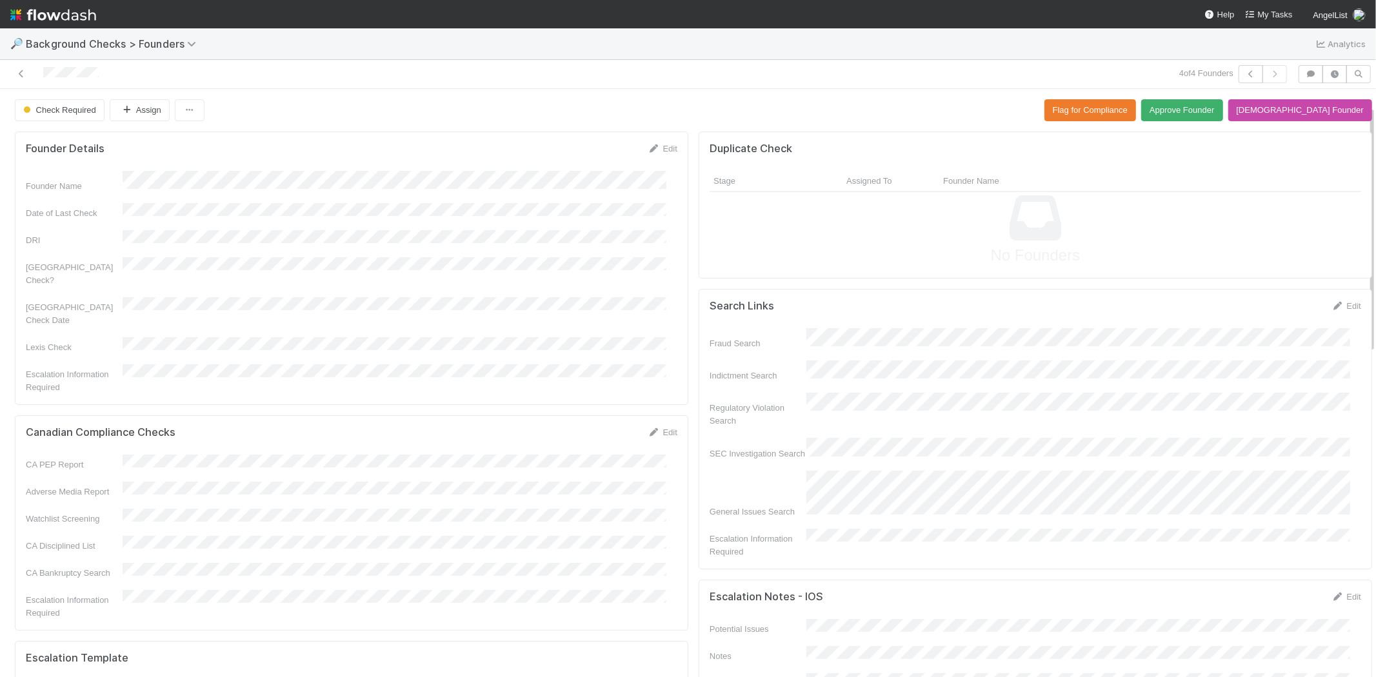
scroll to position [72, 0]
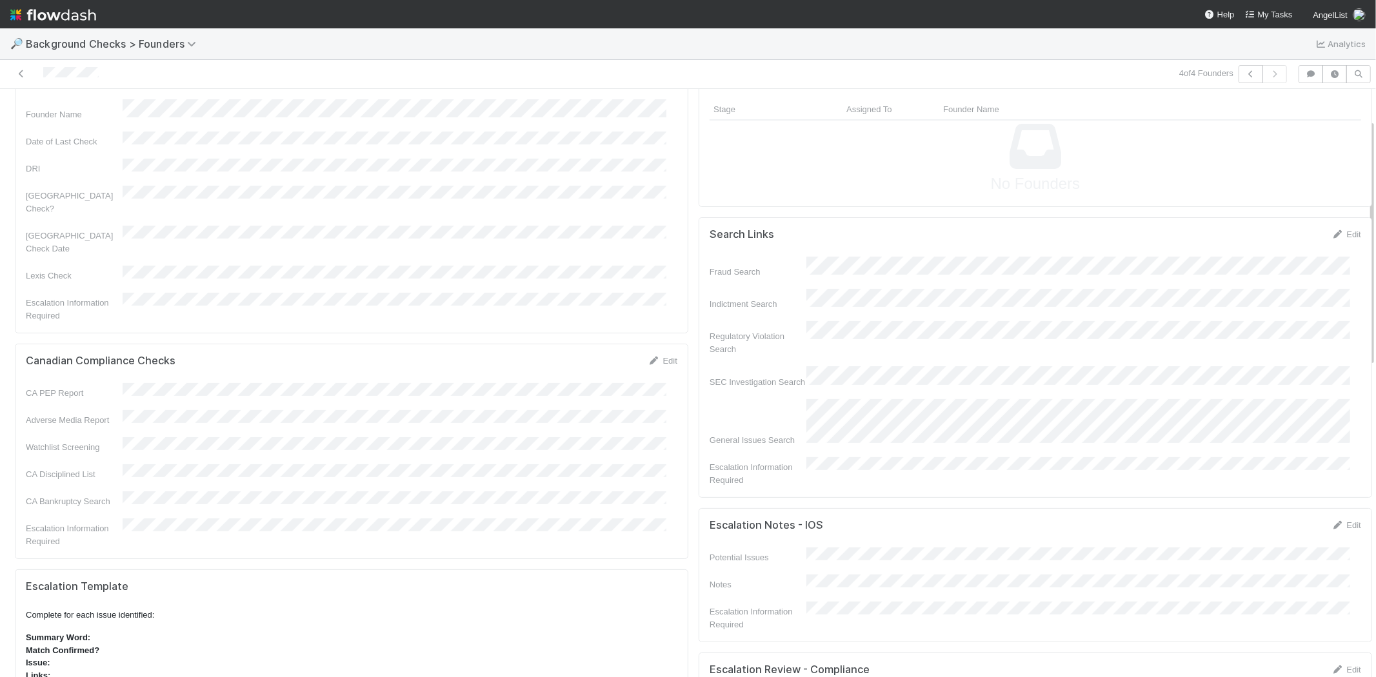
drag, startPoint x: 991, startPoint y: 388, endPoint x: 905, endPoint y: 379, distance: 86.3
click at [905, 379] on div "SEC Investigation Search" at bounding box center [1035, 377] width 651 height 22
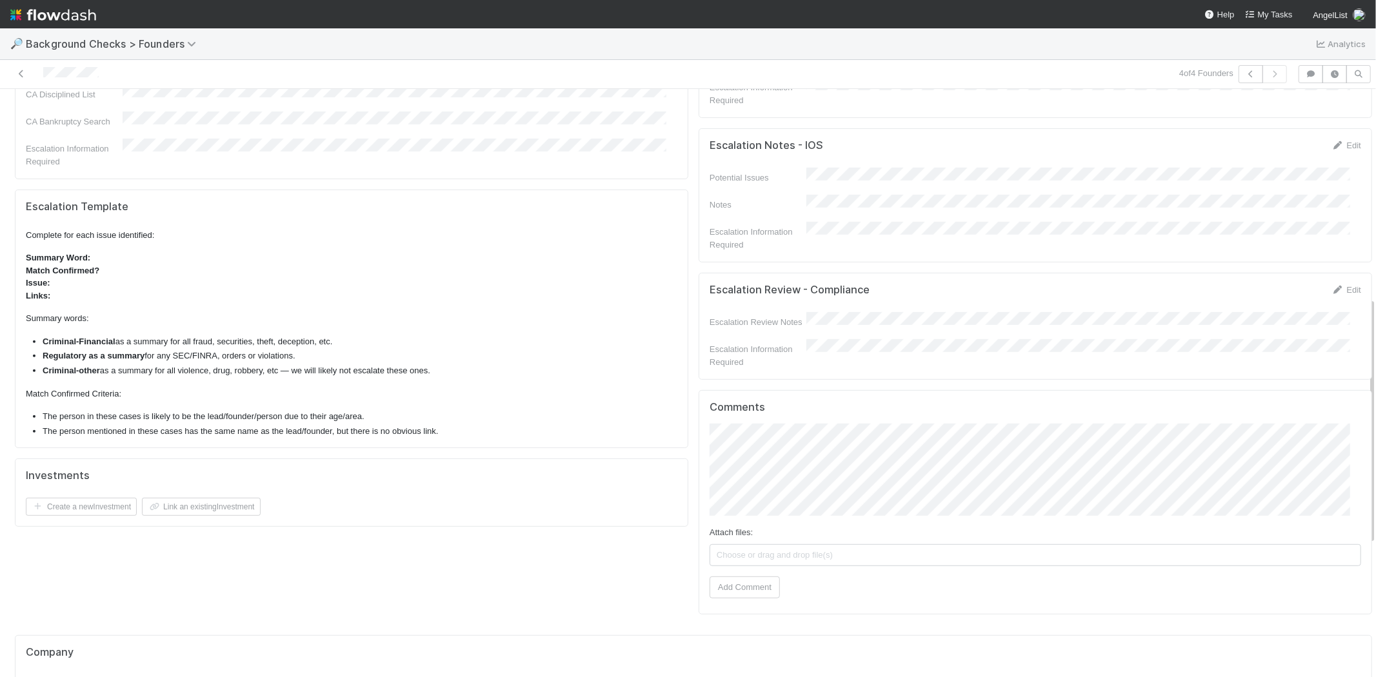
scroll to position [501, 0]
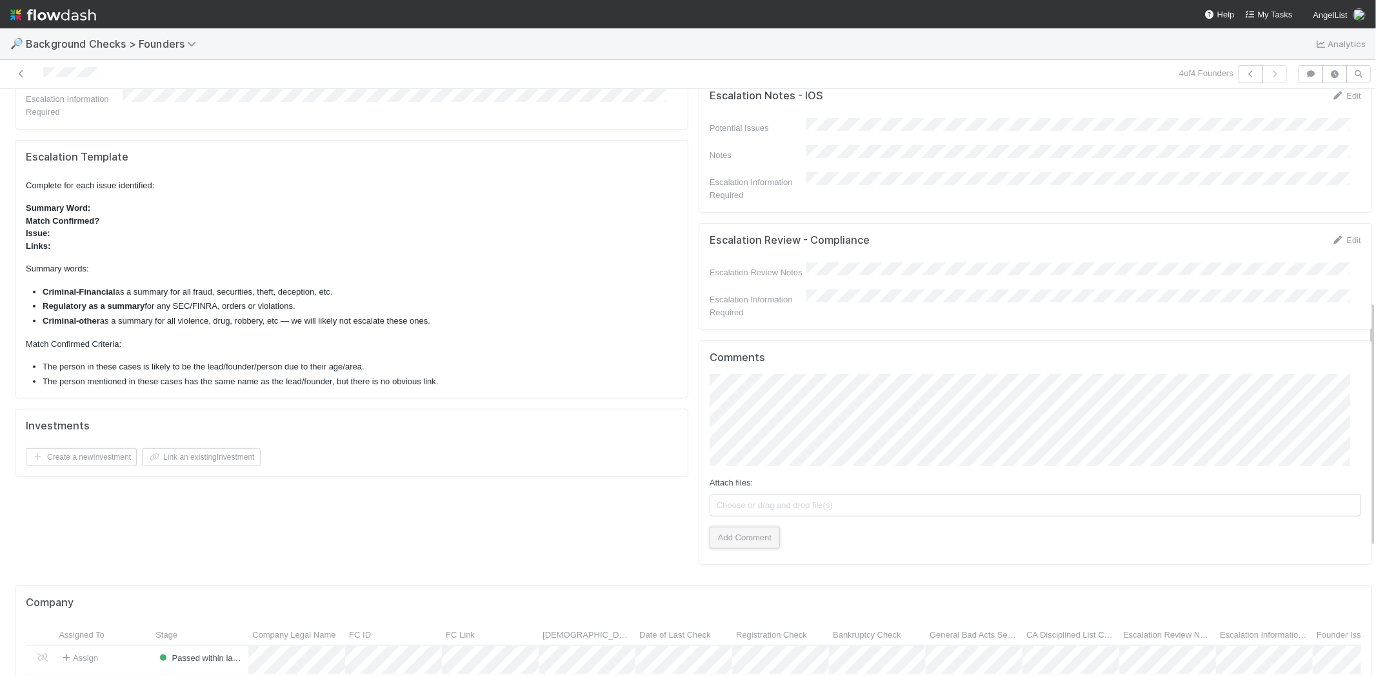
click at [751, 527] on button "Add Comment" at bounding box center [745, 538] width 70 height 22
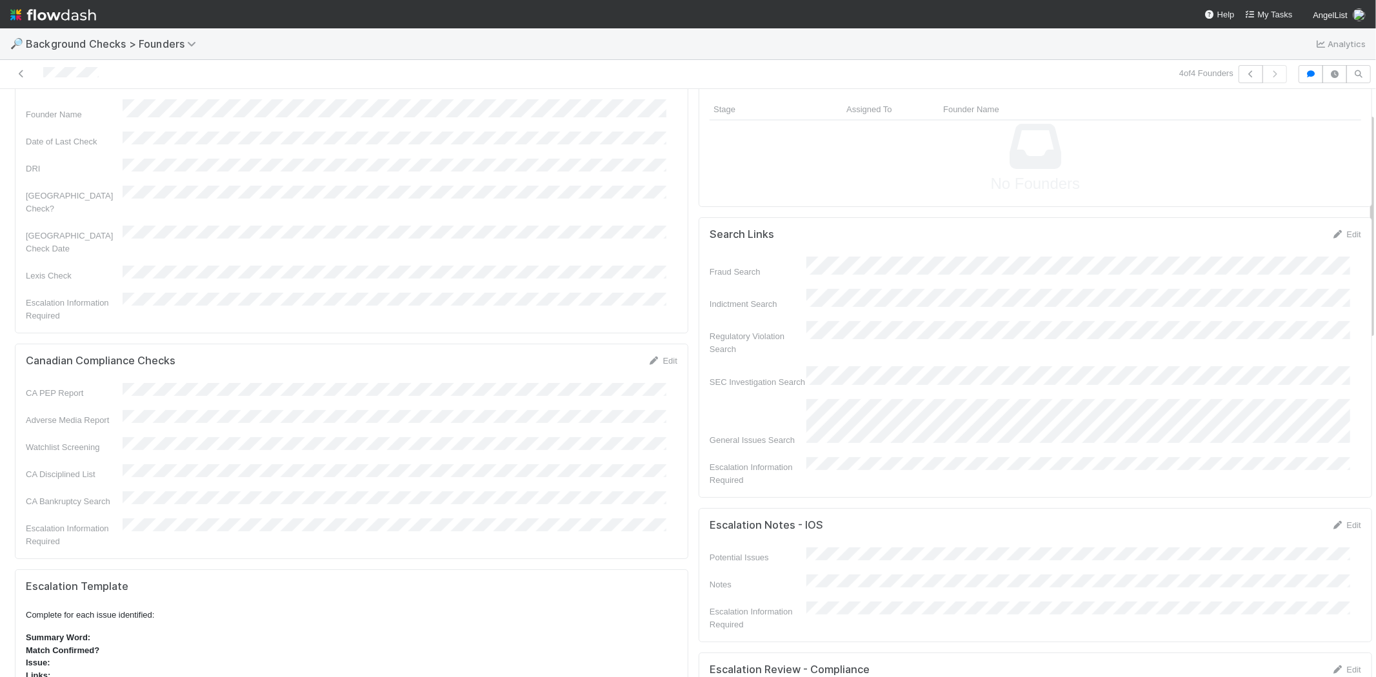
scroll to position [0, 0]
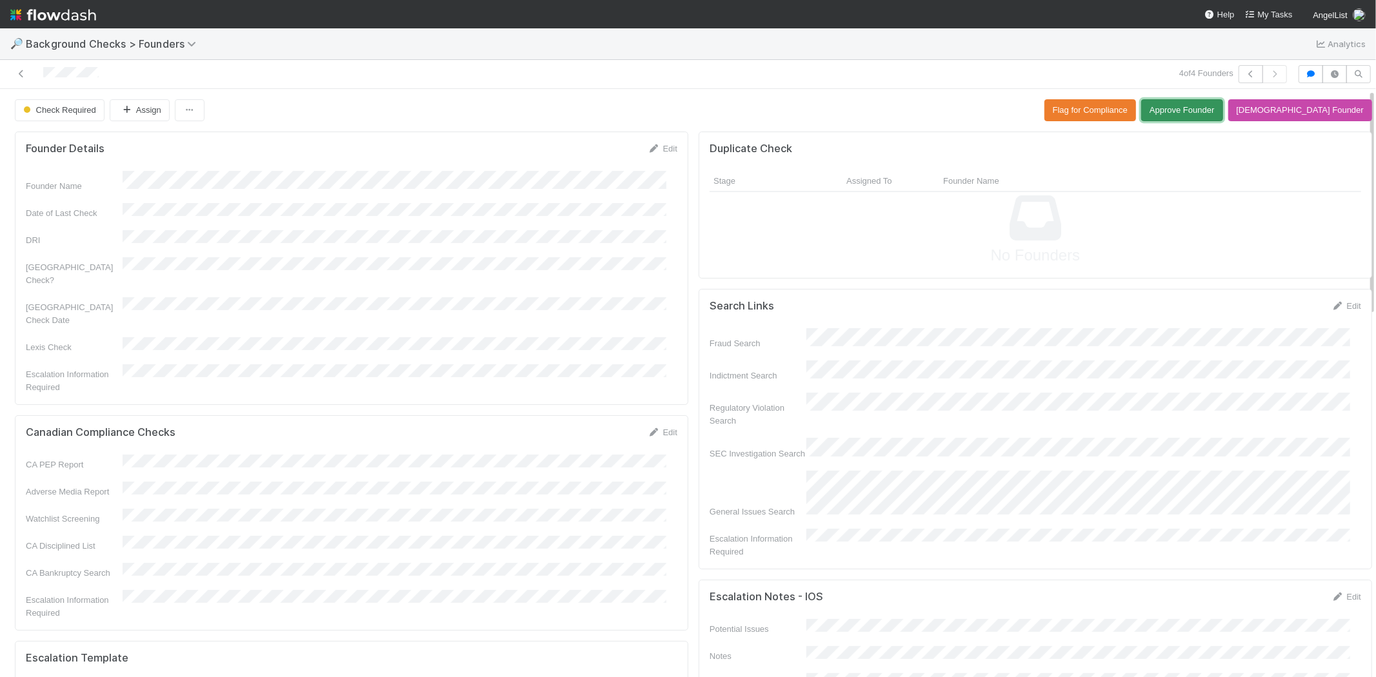
click at [1197, 108] on button "Approve Founder" at bounding box center [1181, 110] width 81 height 22
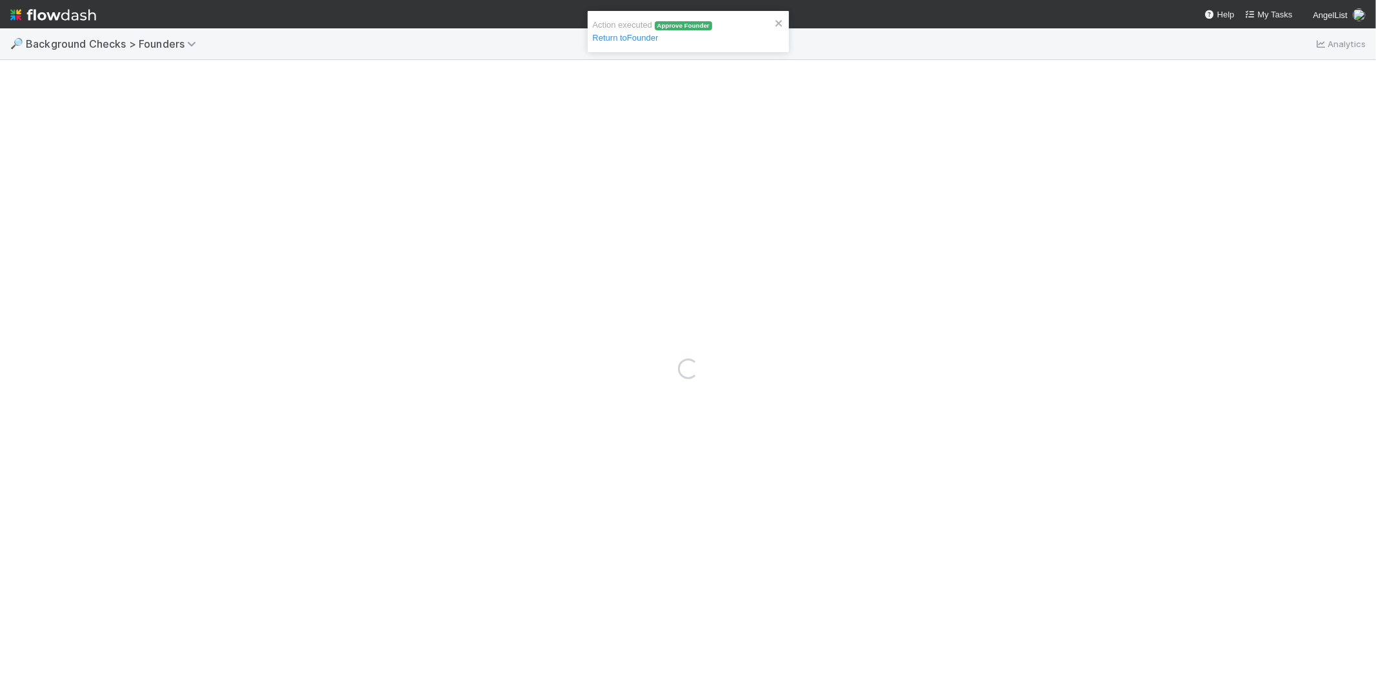
click at [680, 26] on span "Approve Founder" at bounding box center [683, 26] width 57 height 10
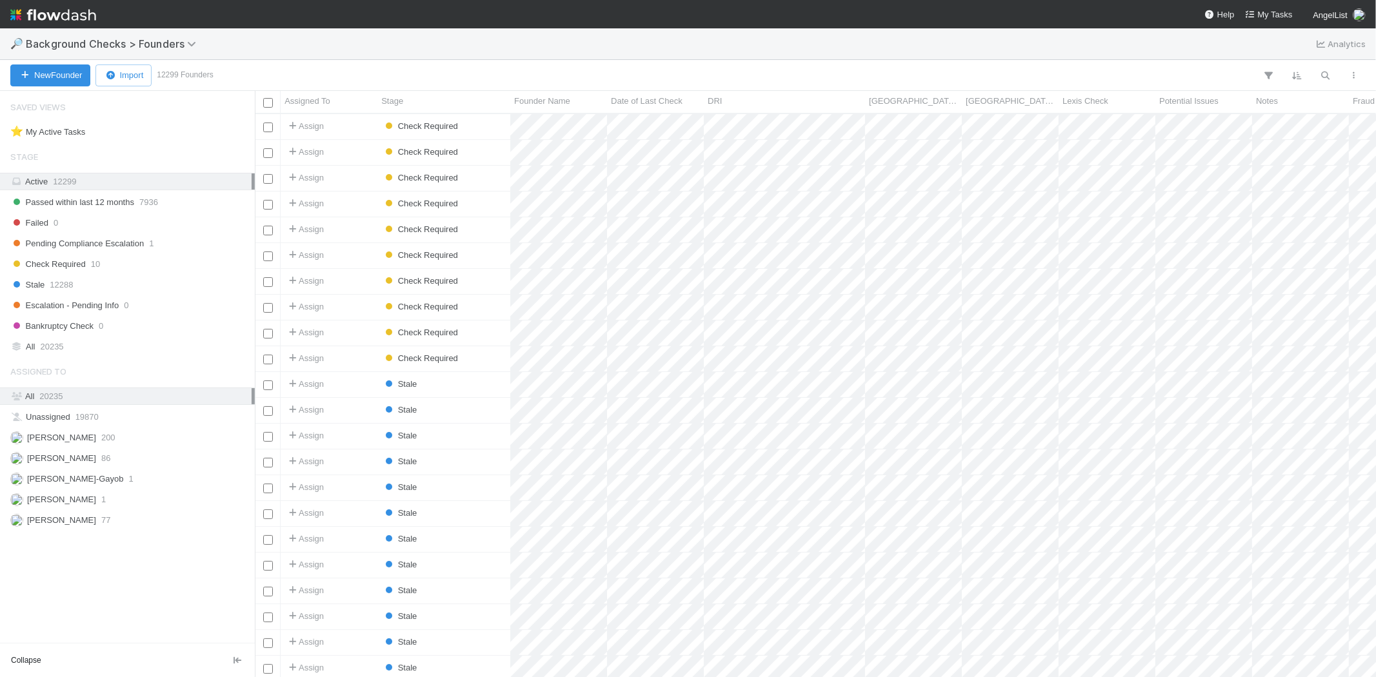
scroll to position [553, 1110]
click at [1276, 14] on span "My Tasks" at bounding box center [1269, 15] width 48 height 10
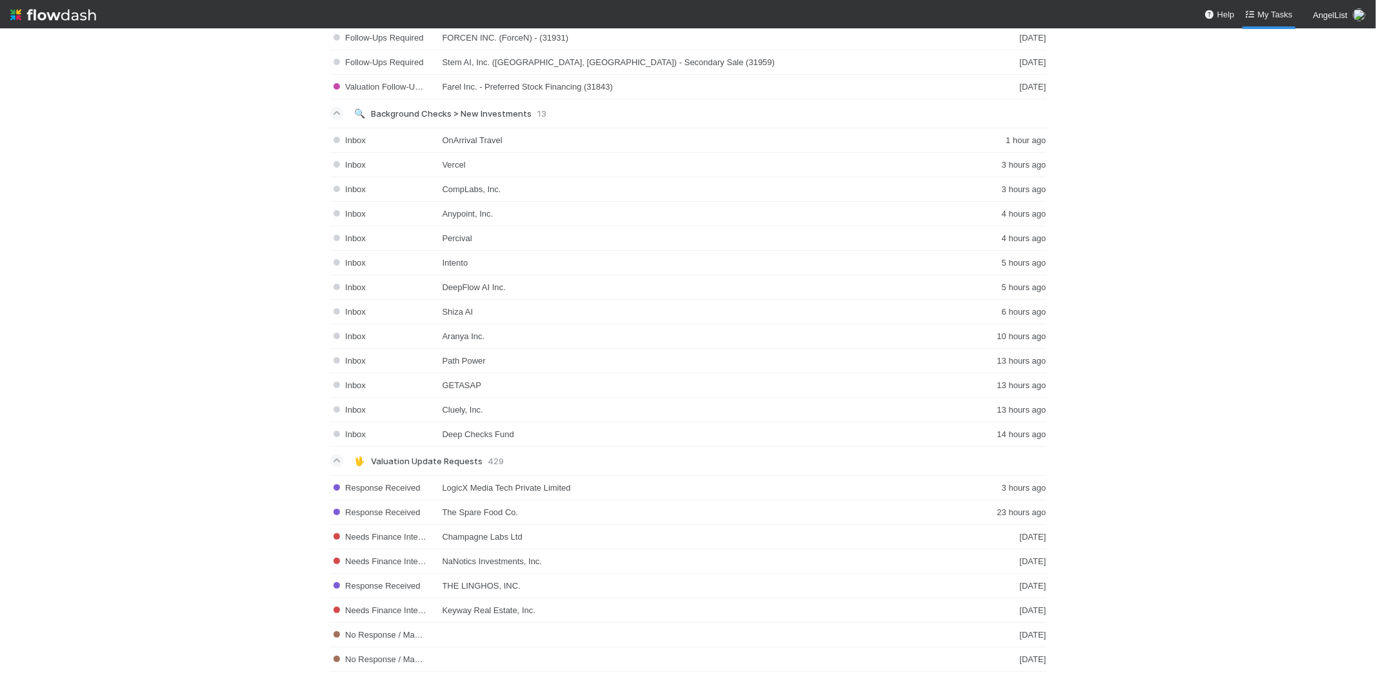
scroll to position [1720, 0]
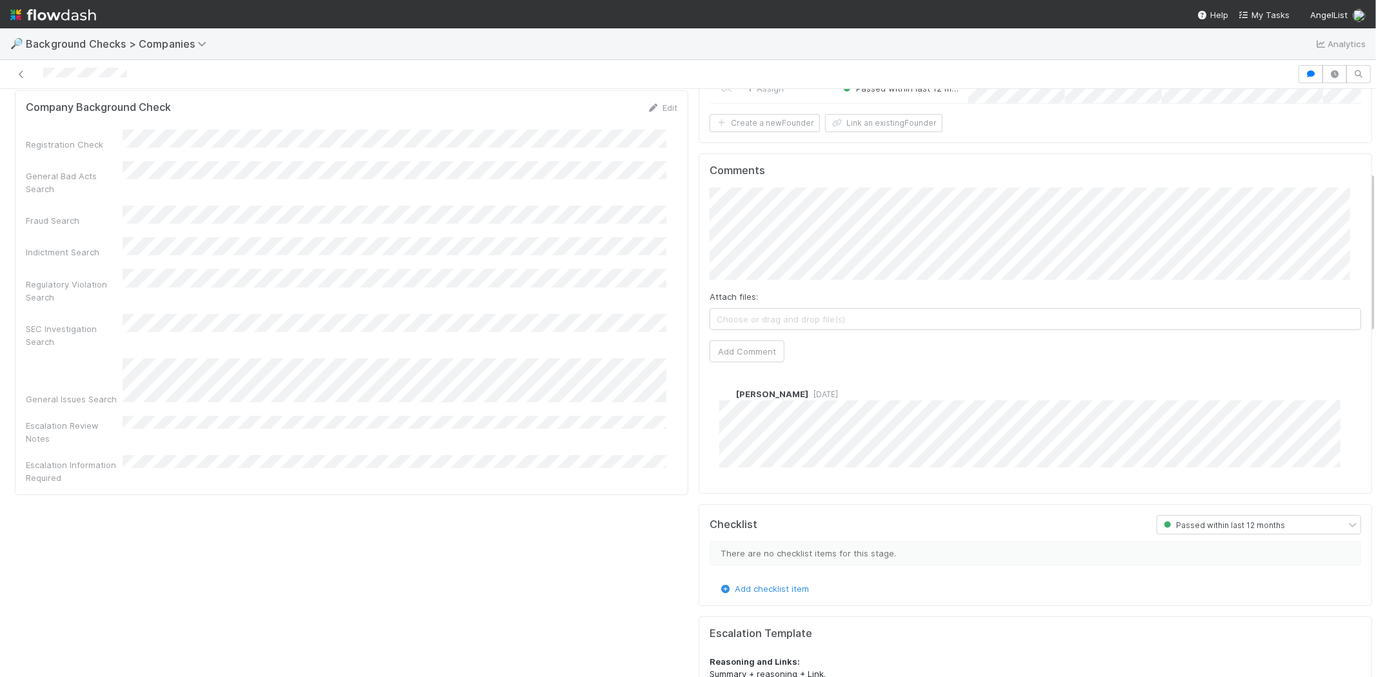
scroll to position [143, 0]
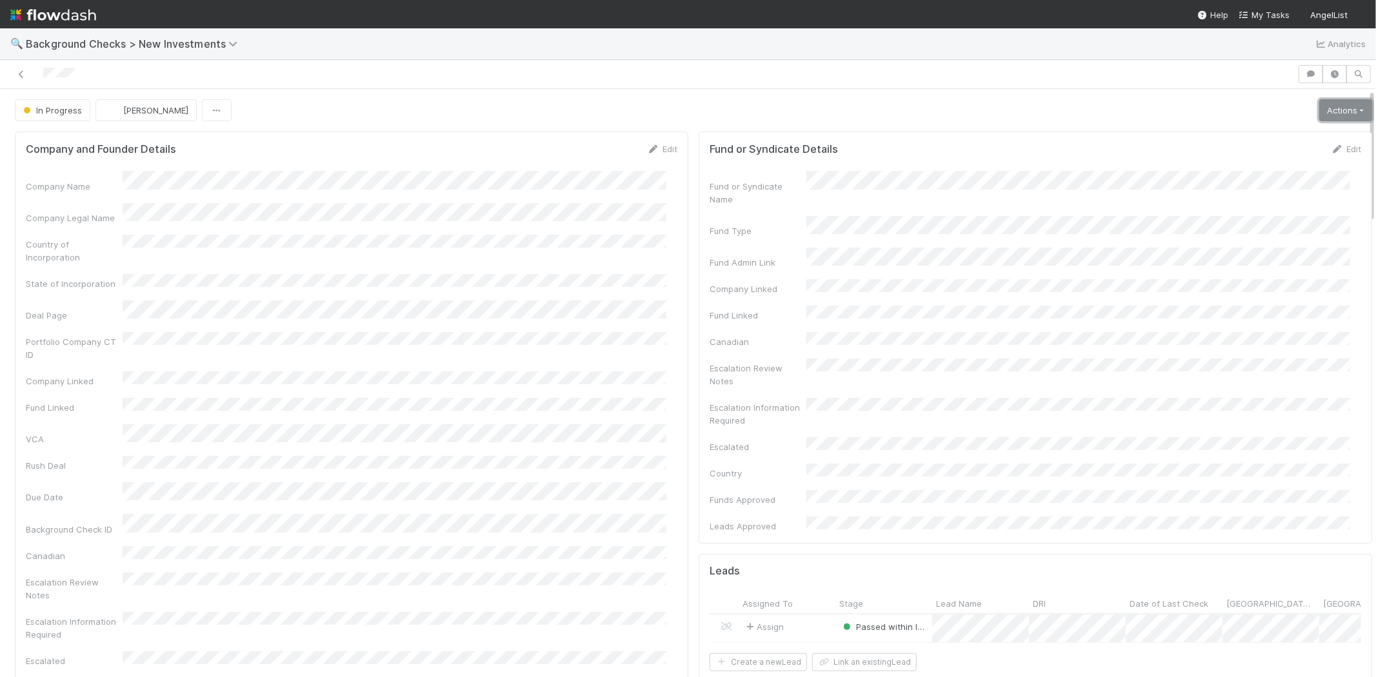
click at [1342, 106] on link "Actions" at bounding box center [1345, 110] width 53 height 22
click at [1105, 102] on div "In Progress [PERSON_NAME] Actions Finish Request Info Escalate Rush Deal Move t…" at bounding box center [693, 110] width 1357 height 22
click at [1342, 111] on link "Actions" at bounding box center [1345, 110] width 53 height 22
click at [565, 252] on div "Country of Incorporation" at bounding box center [351, 249] width 651 height 29
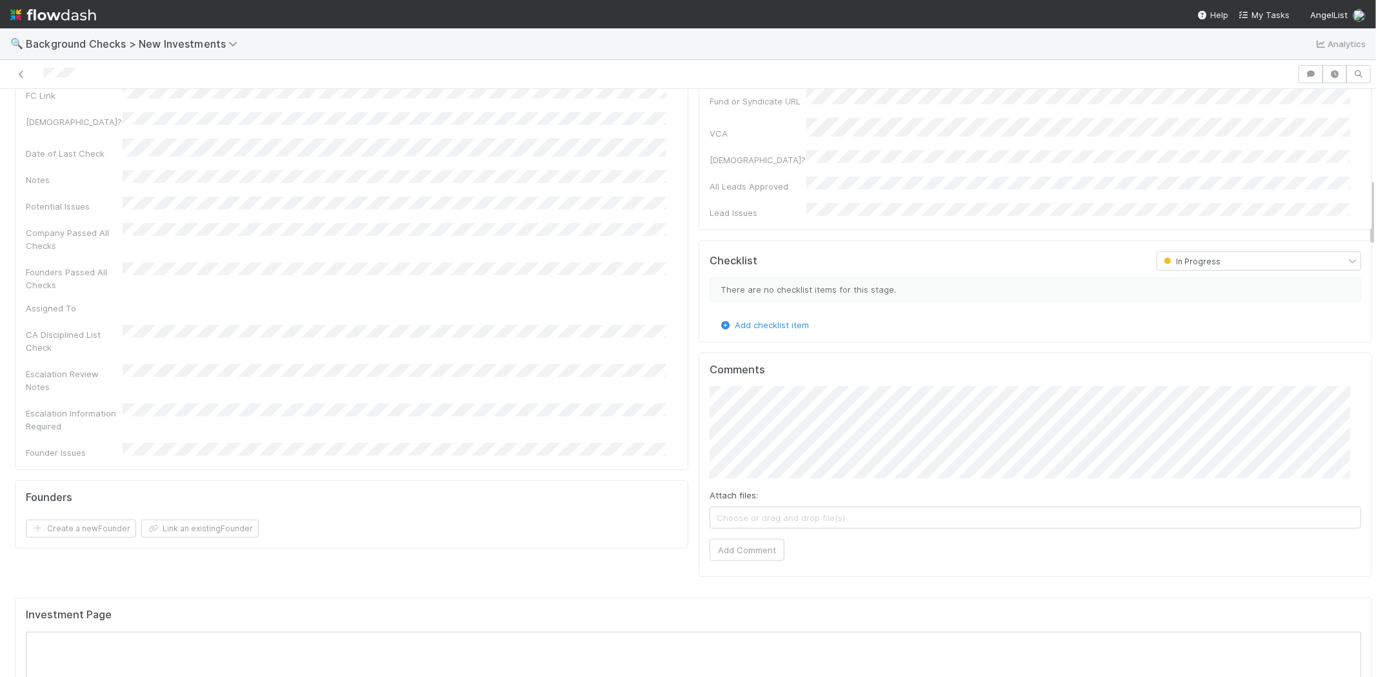
scroll to position [645, 0]
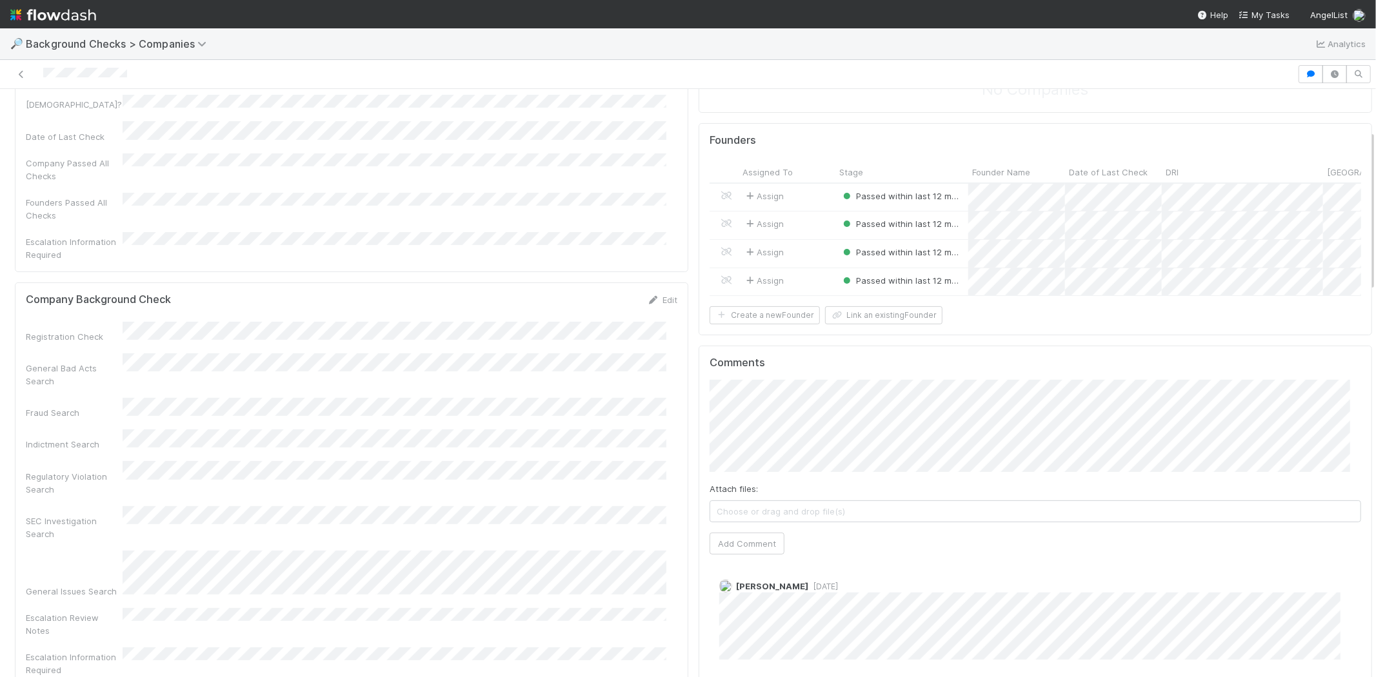
scroll to position [143, 0]
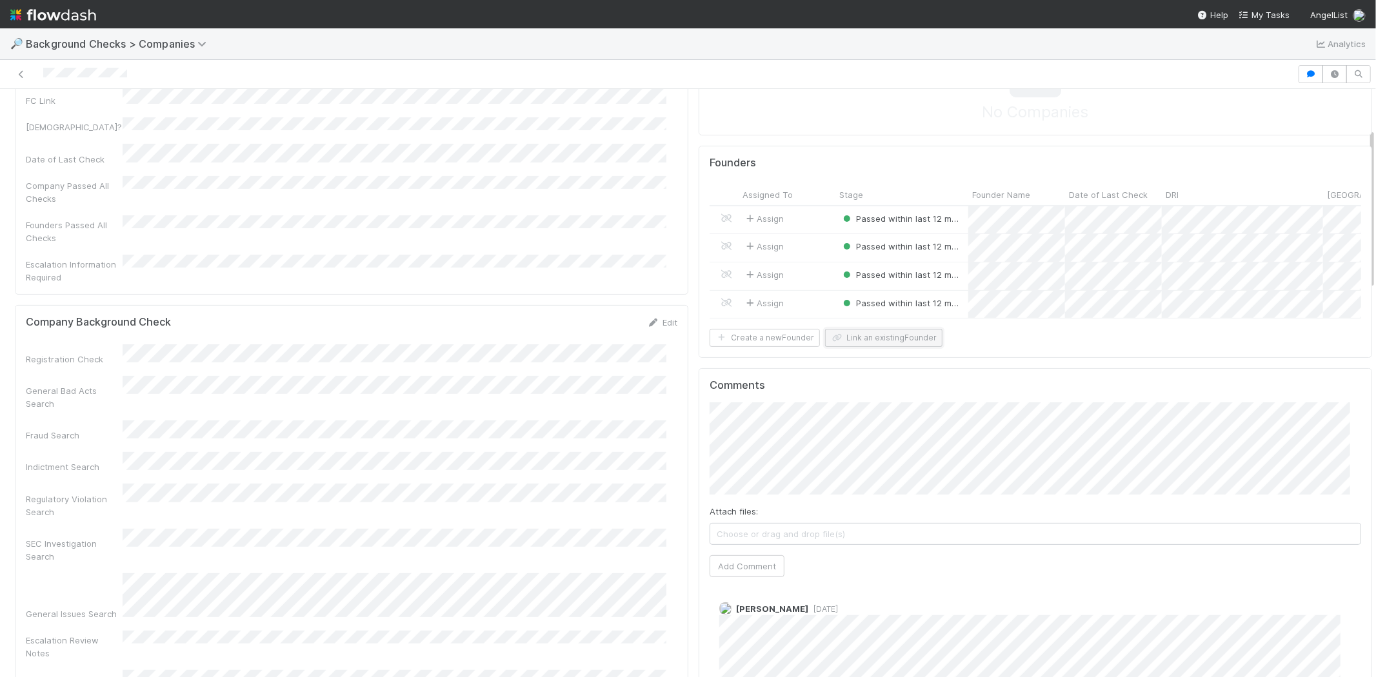
click at [855, 347] on button "Link an existing Founder" at bounding box center [883, 338] width 117 height 18
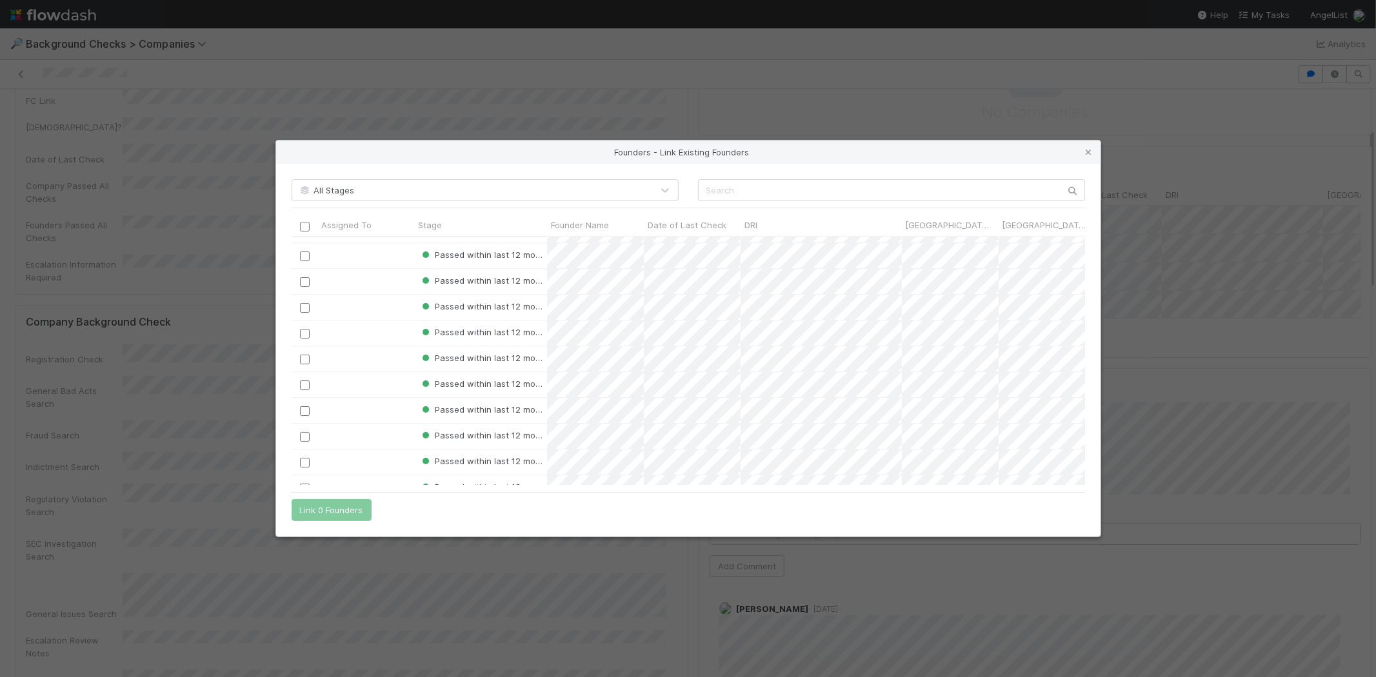
scroll to position [0, 0]
click at [799, 190] on input "text" at bounding box center [891, 190] width 387 height 22
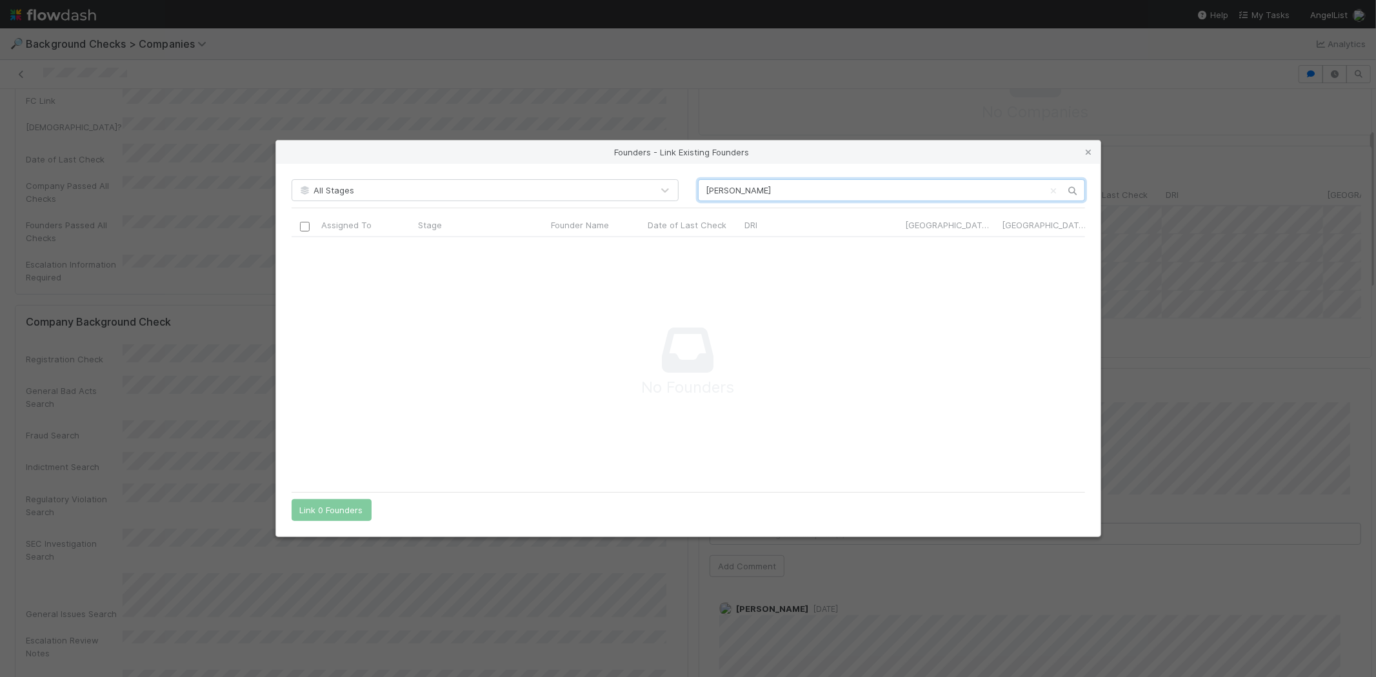
scroll to position [227, 771]
type input "alberto rosas"
click at [1087, 155] on icon at bounding box center [1088, 152] width 13 height 8
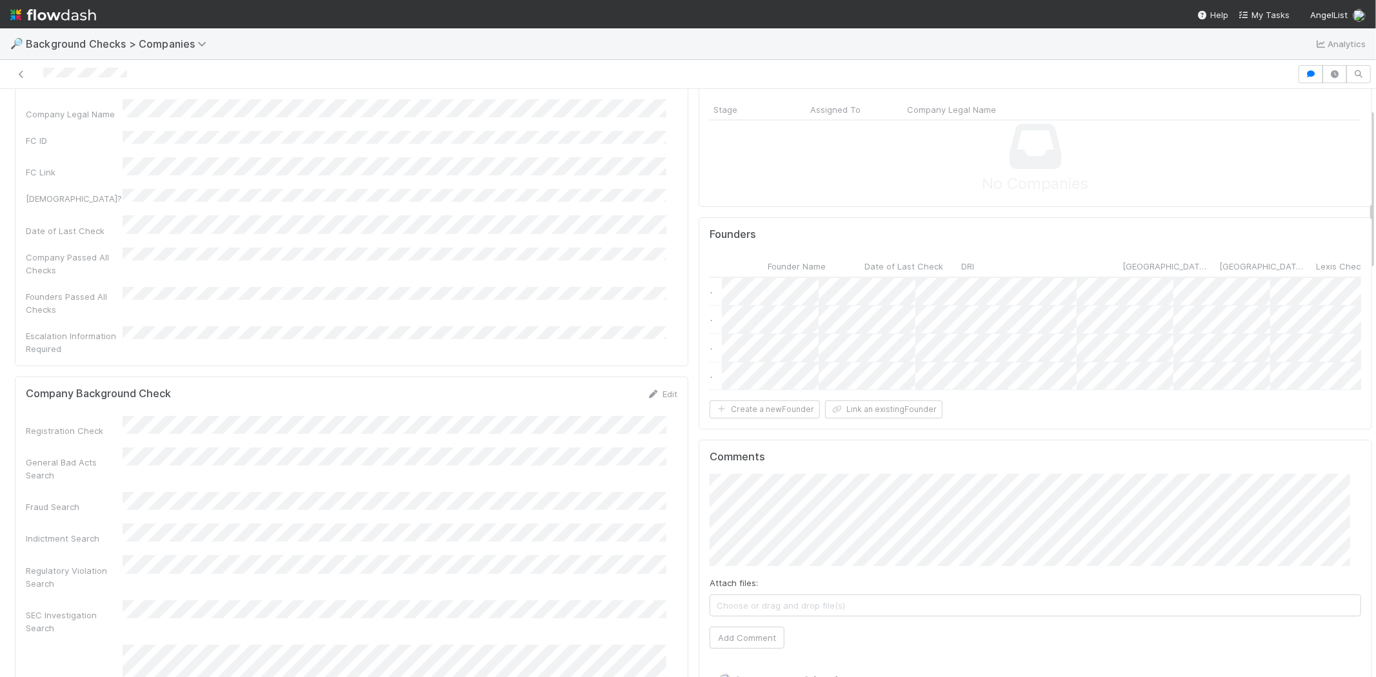
scroll to position [0, 246]
click at [868, 416] on button "Link an existing Founder" at bounding box center [883, 410] width 117 height 18
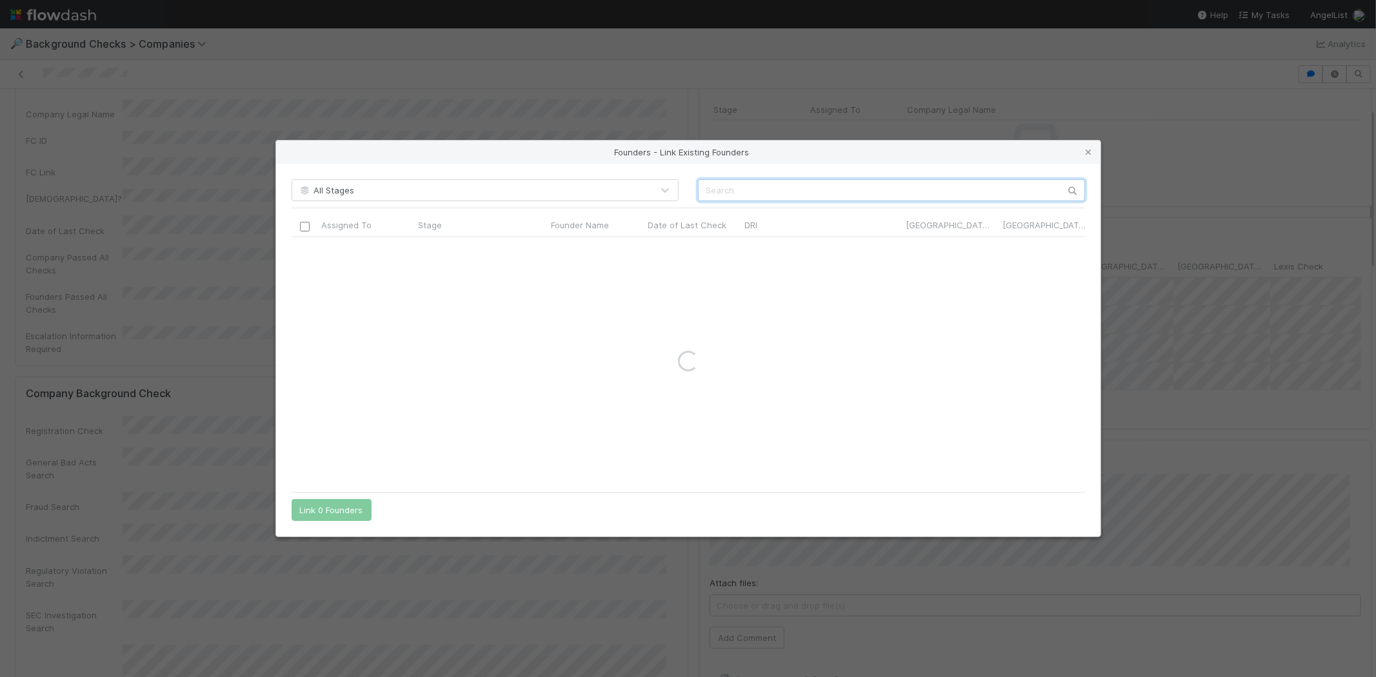
click at [760, 189] on input "text" at bounding box center [891, 190] width 387 height 22
paste input "Alberto Rosas Garcia"
type input "Alberto Rosas Garcia"
click at [1088, 155] on icon at bounding box center [1088, 152] width 13 height 8
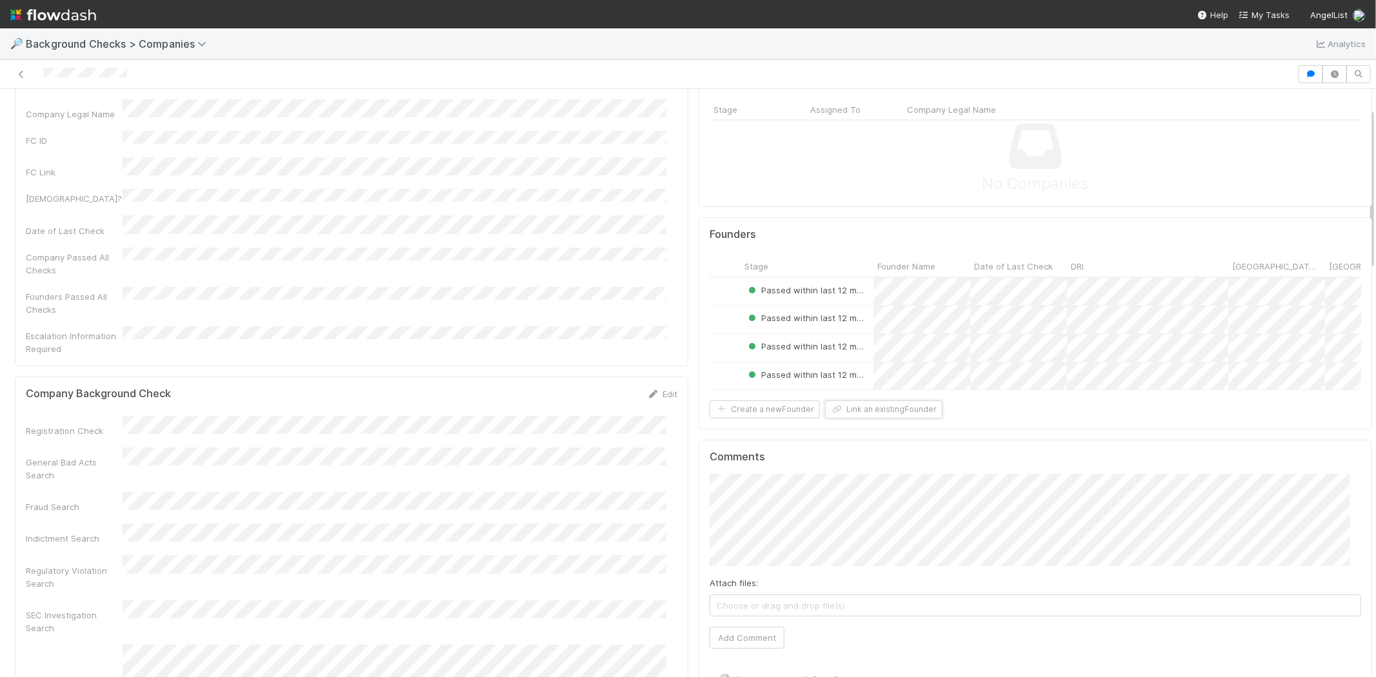
scroll to position [0, 0]
click at [809, 287] on div "Assign" at bounding box center [787, 292] width 97 height 28
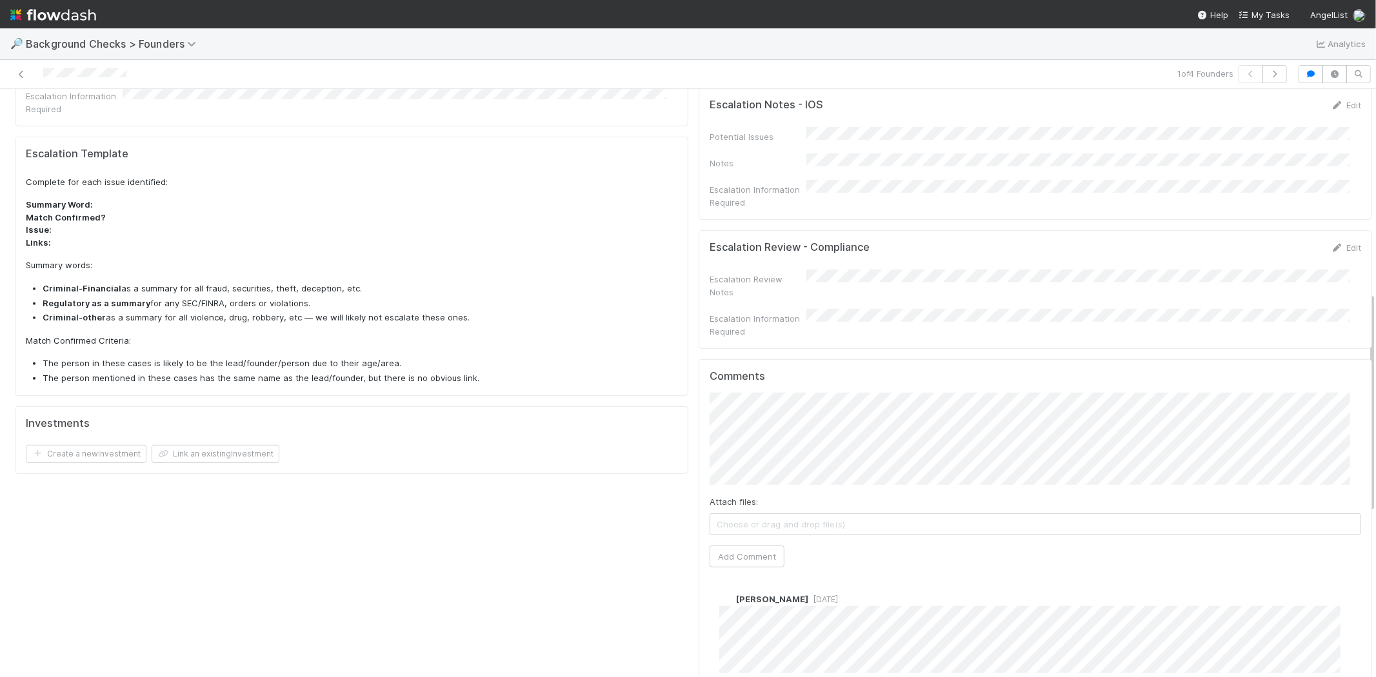
scroll to position [573, 0]
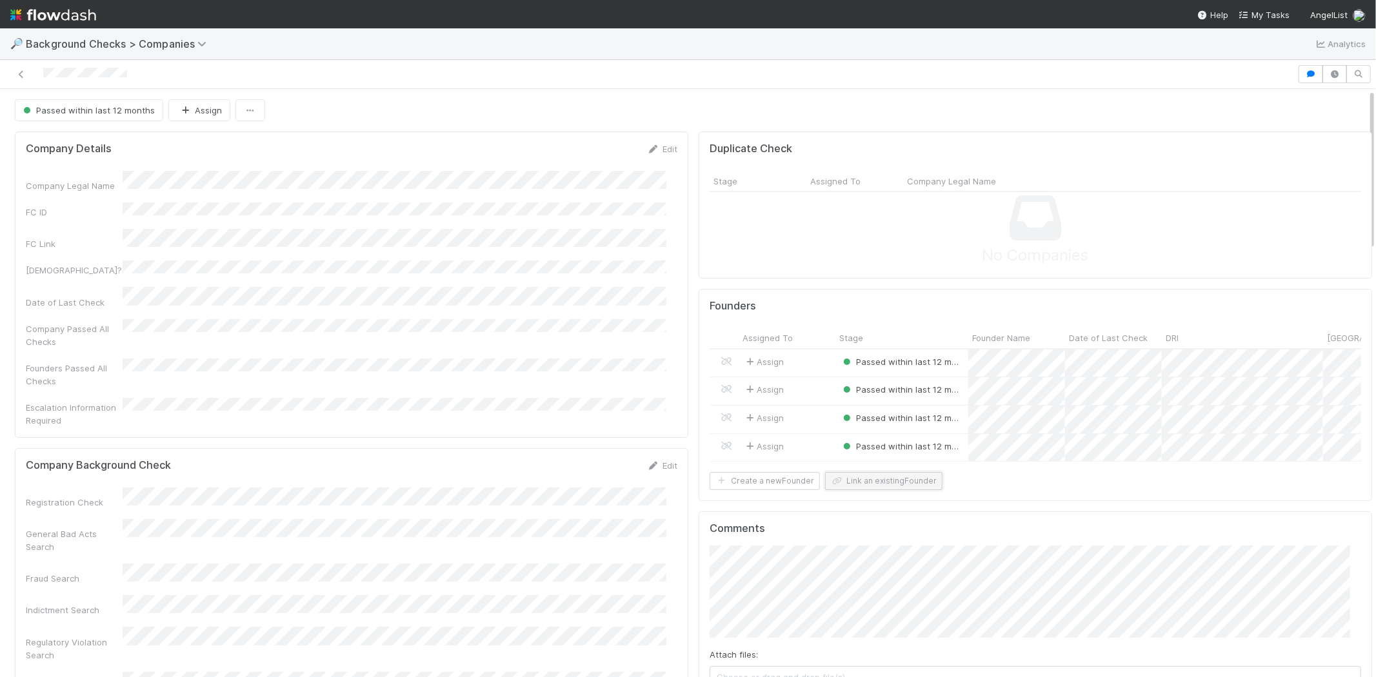
click at [837, 490] on button "Link an existing Founder" at bounding box center [883, 481] width 117 height 18
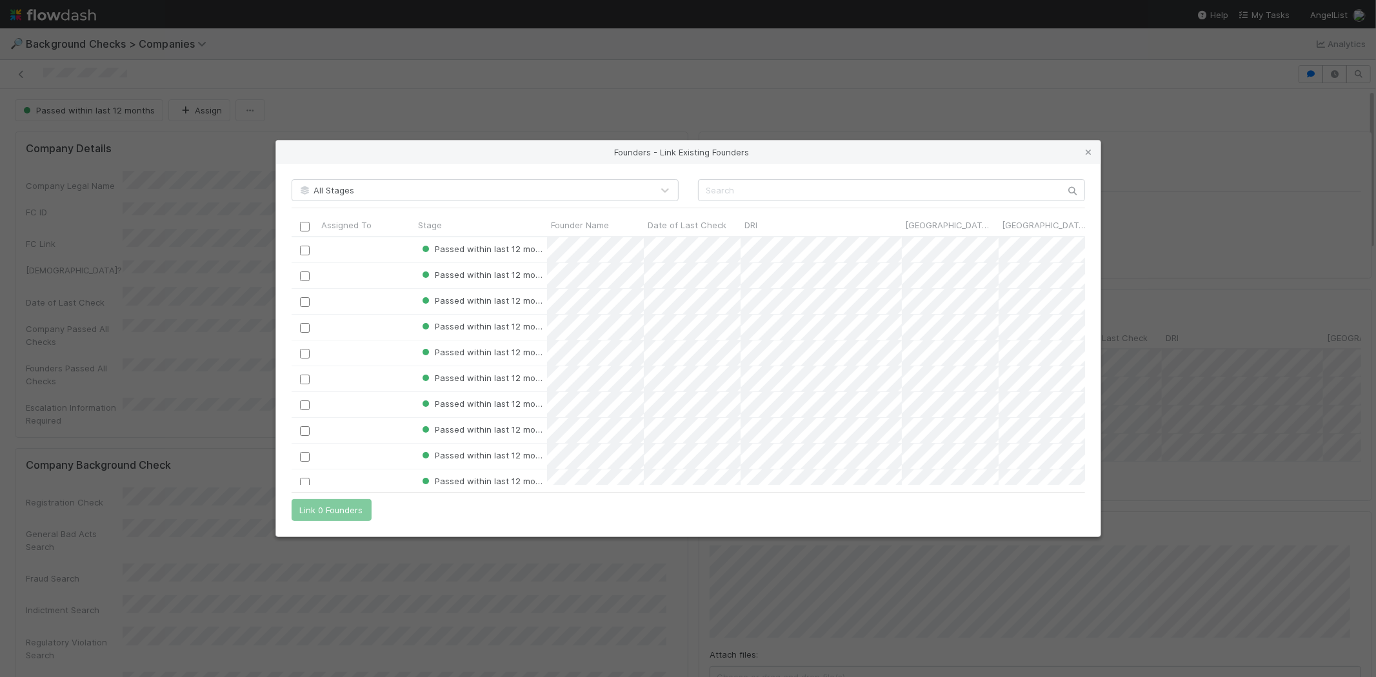
scroll to position [237, 782]
click at [749, 190] on input "text" at bounding box center [891, 190] width 387 height 22
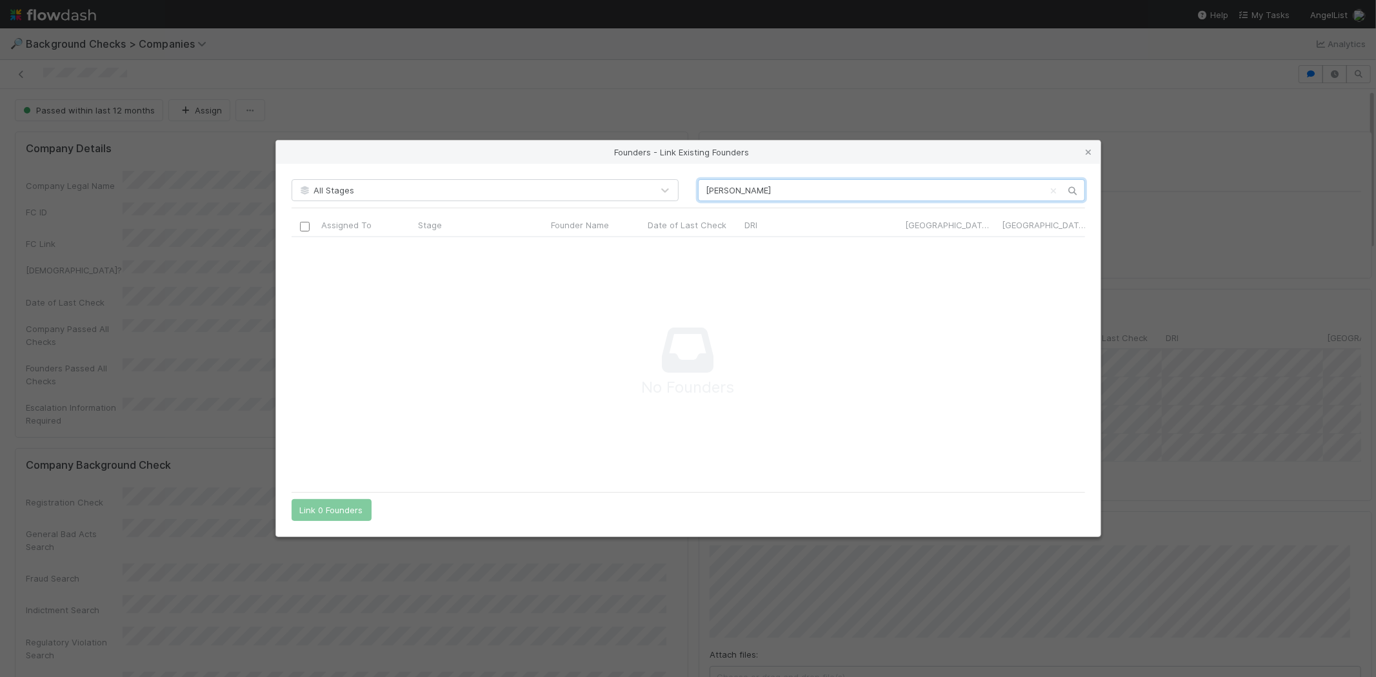
scroll to position [227, 771]
click at [708, 184] on input "alberto rosas garcia" at bounding box center [891, 190] width 387 height 22
type input "Alberto rosas garcia"
click at [1089, 155] on icon at bounding box center [1088, 152] width 13 height 8
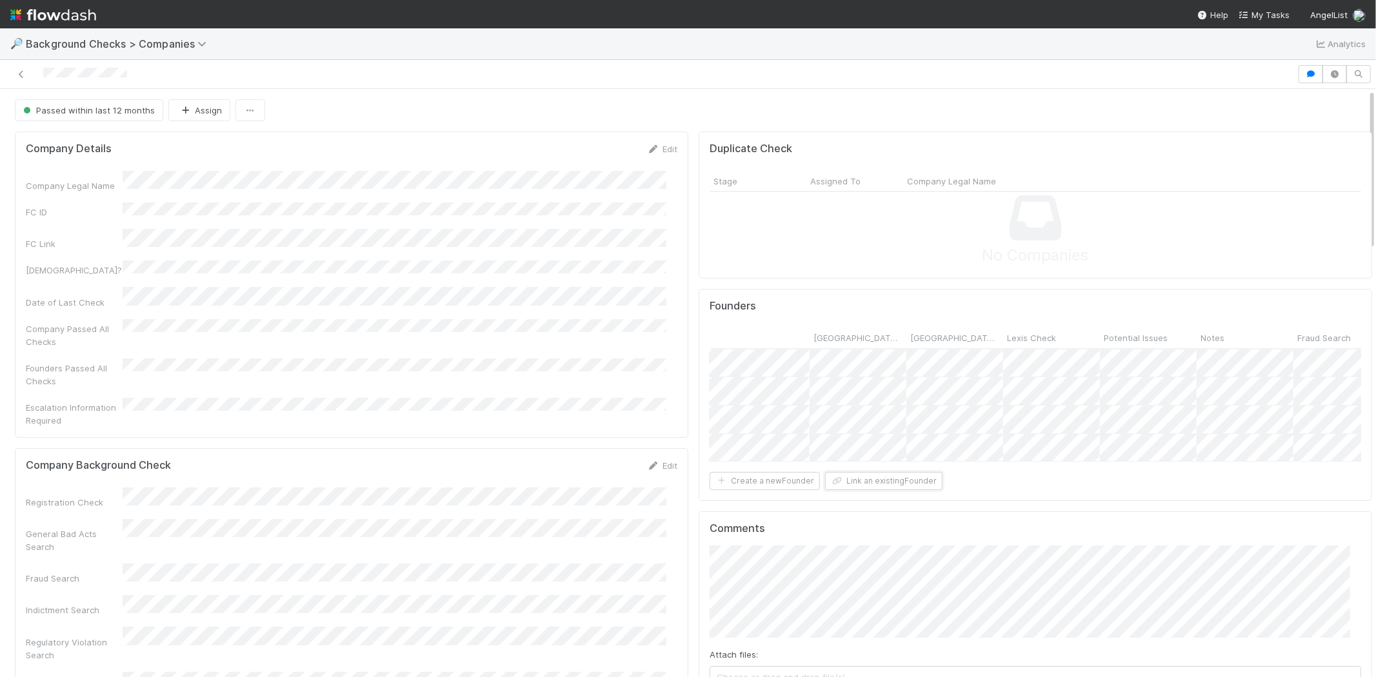
scroll to position [0, 0]
click at [803, 391] on div "Assign" at bounding box center [787, 391] width 97 height 28
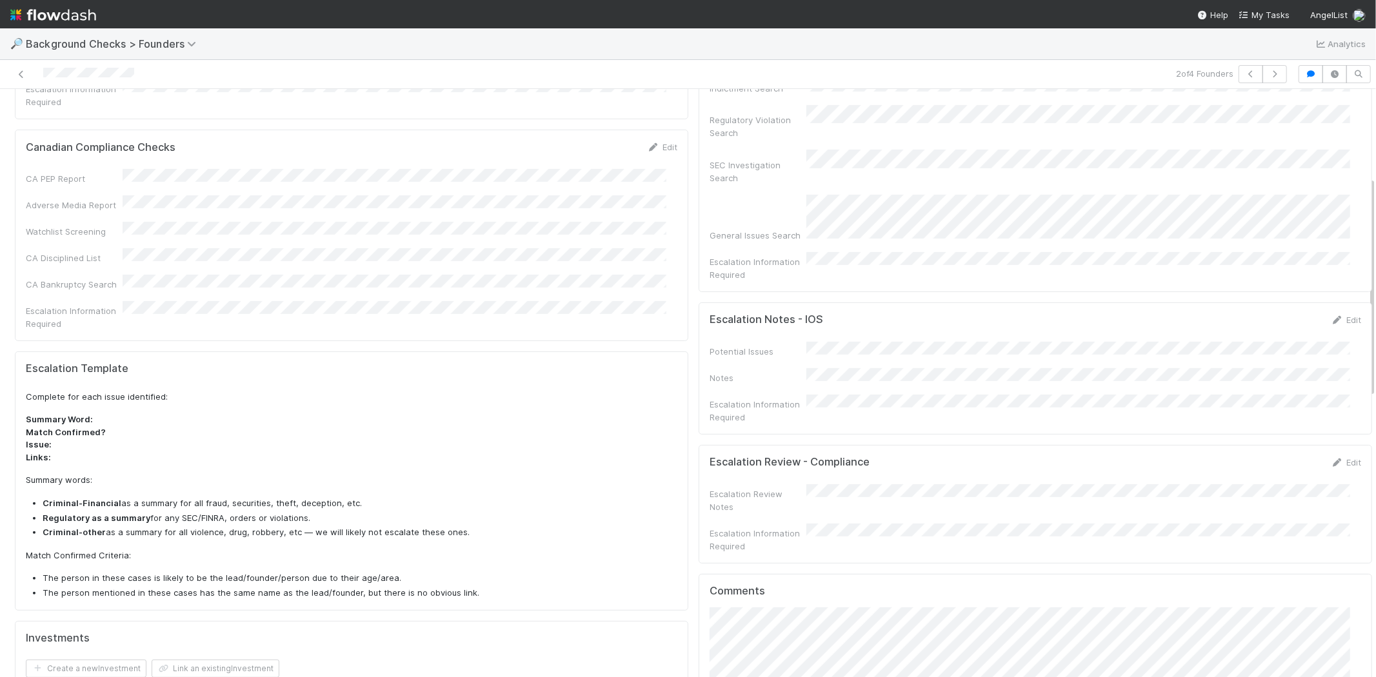
scroll to position [43, 0]
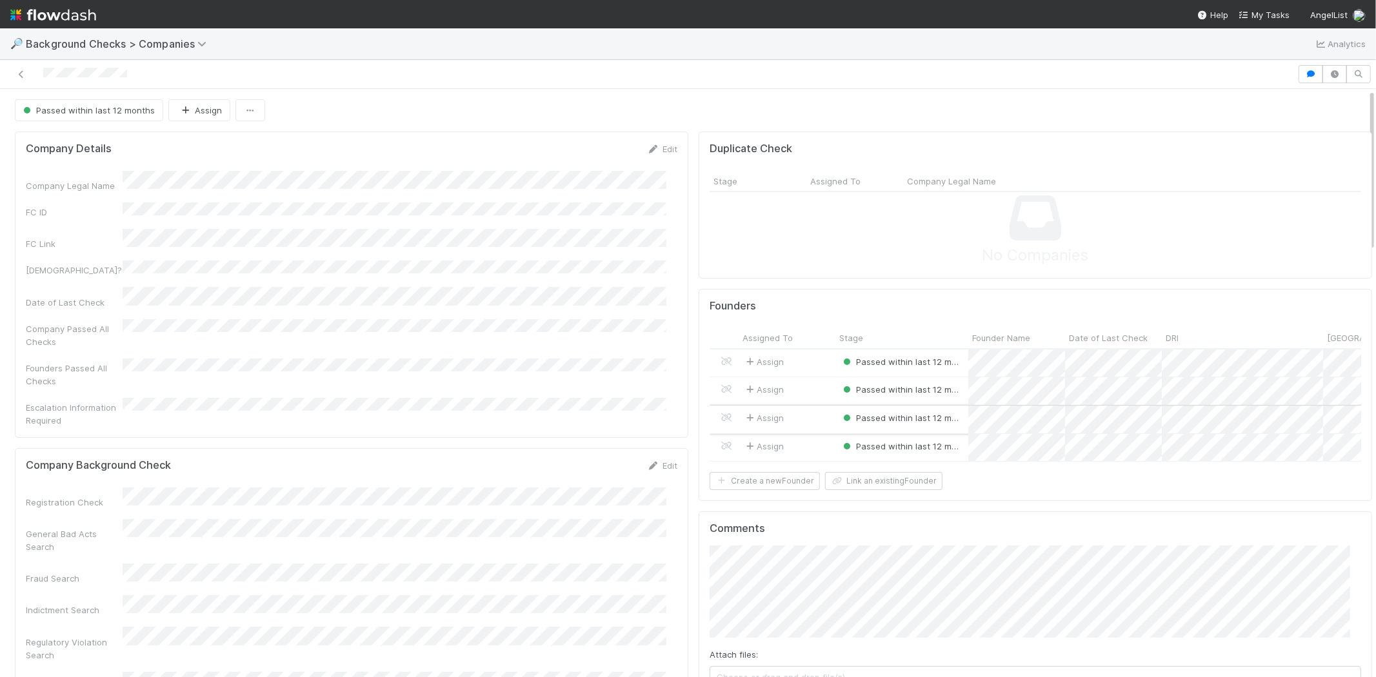
click at [803, 417] on div "Assign" at bounding box center [787, 420] width 97 height 28
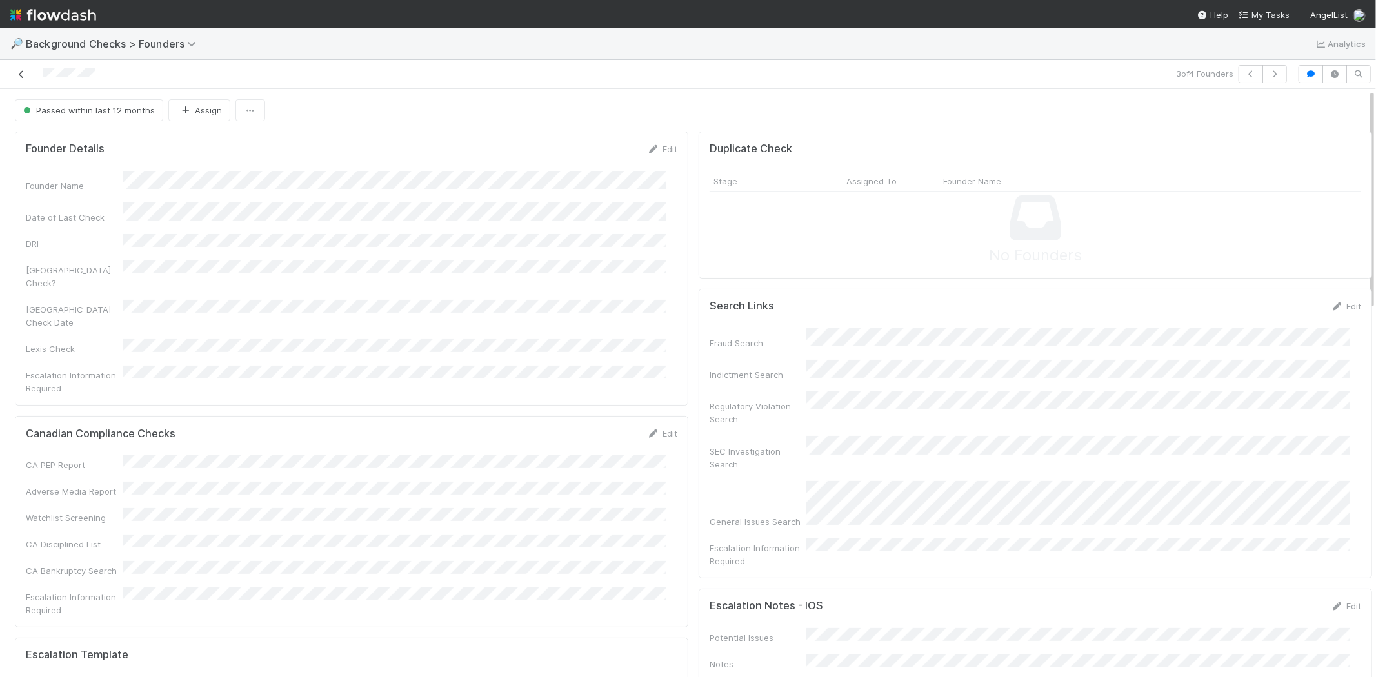
click at [23, 73] on icon at bounding box center [21, 74] width 13 height 8
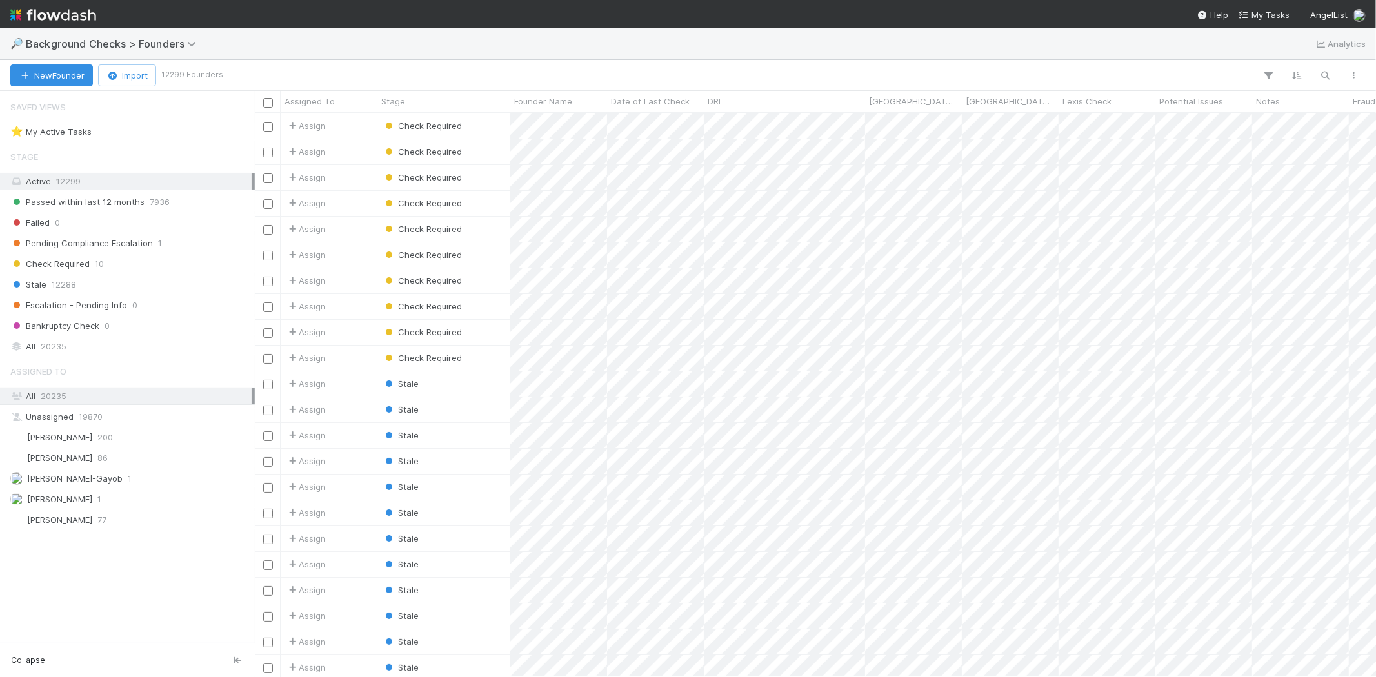
scroll to position [553, 1110]
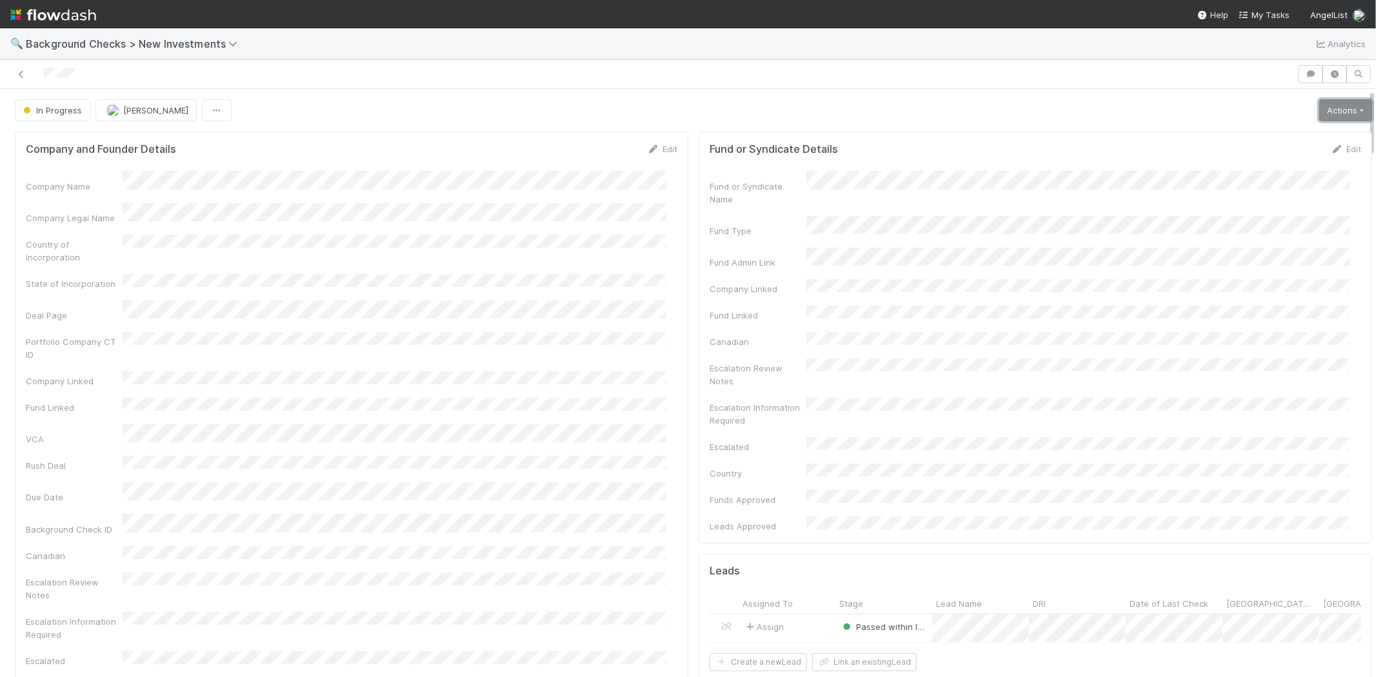
click at [1343, 110] on link "Actions" at bounding box center [1345, 110] width 53 height 22
click at [1242, 137] on button "Finish" at bounding box center [1301, 137] width 144 height 18
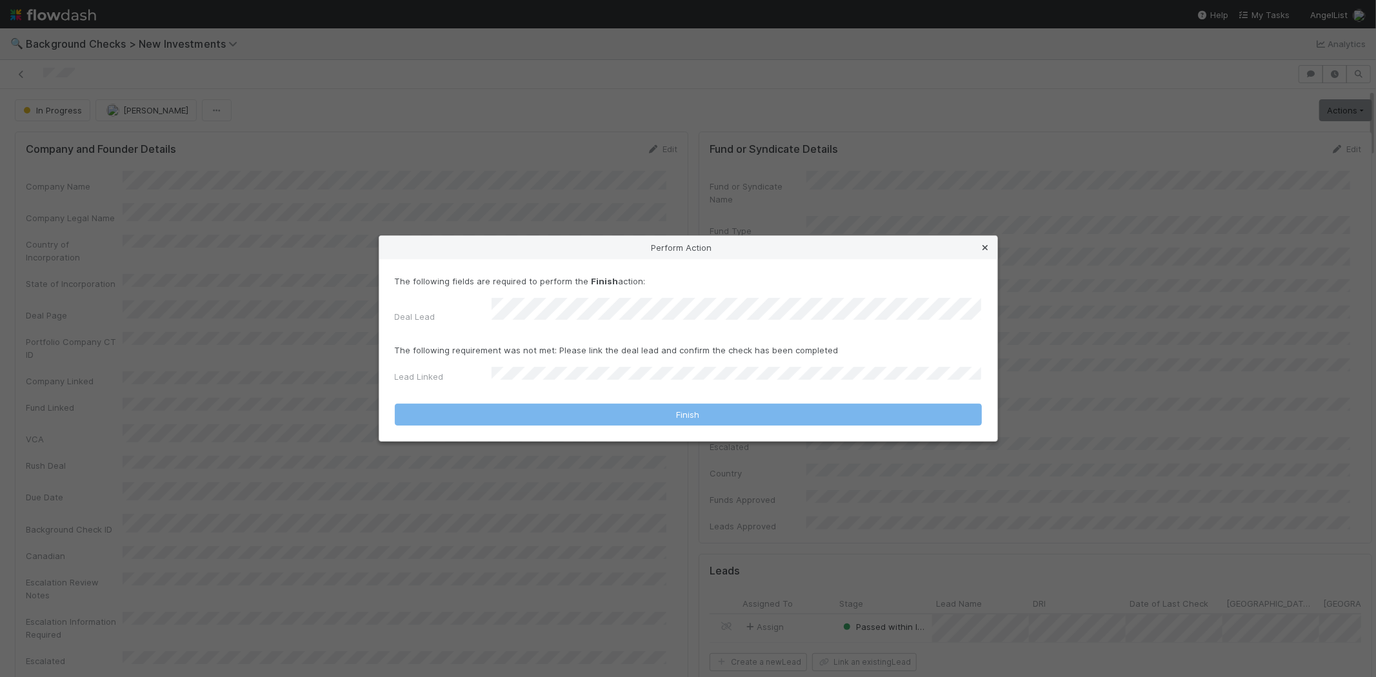
click at [986, 252] on icon at bounding box center [985, 248] width 13 height 8
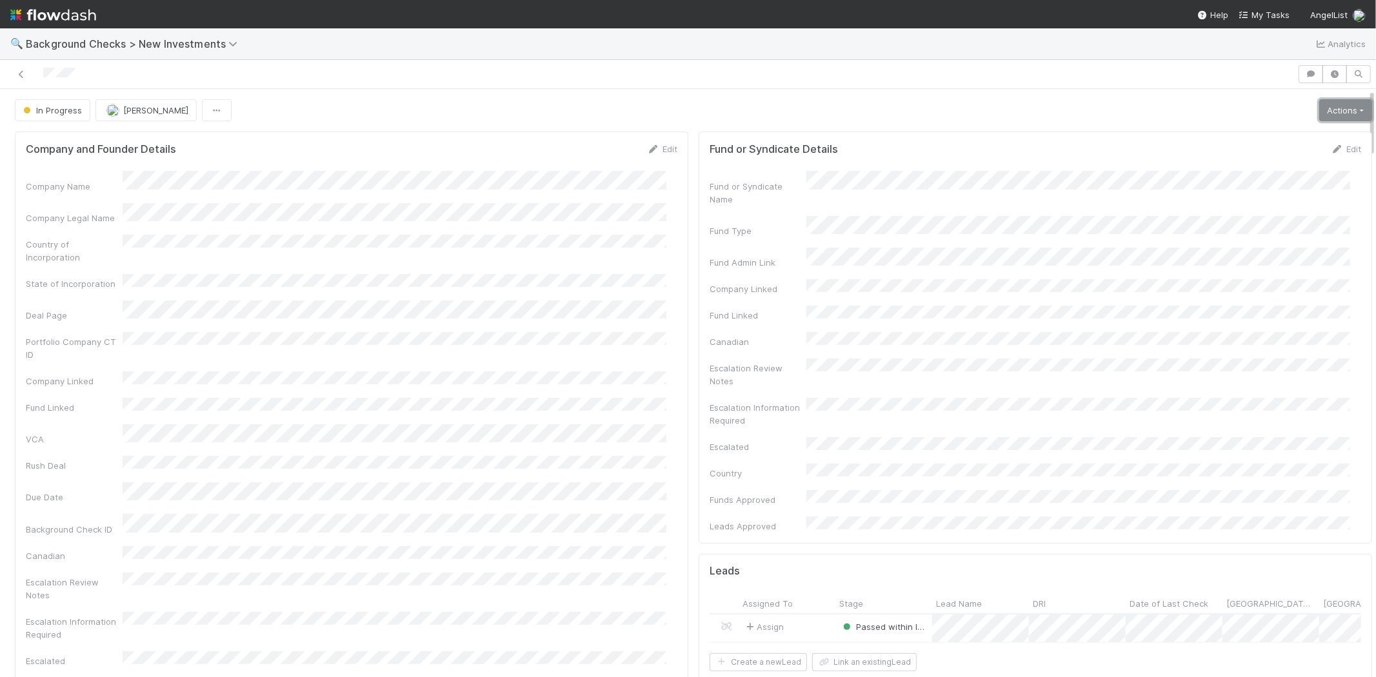
click at [1344, 112] on link "Actions" at bounding box center [1345, 110] width 53 height 22
click at [1260, 259] on button "Link Lead" at bounding box center [1301, 264] width 144 height 18
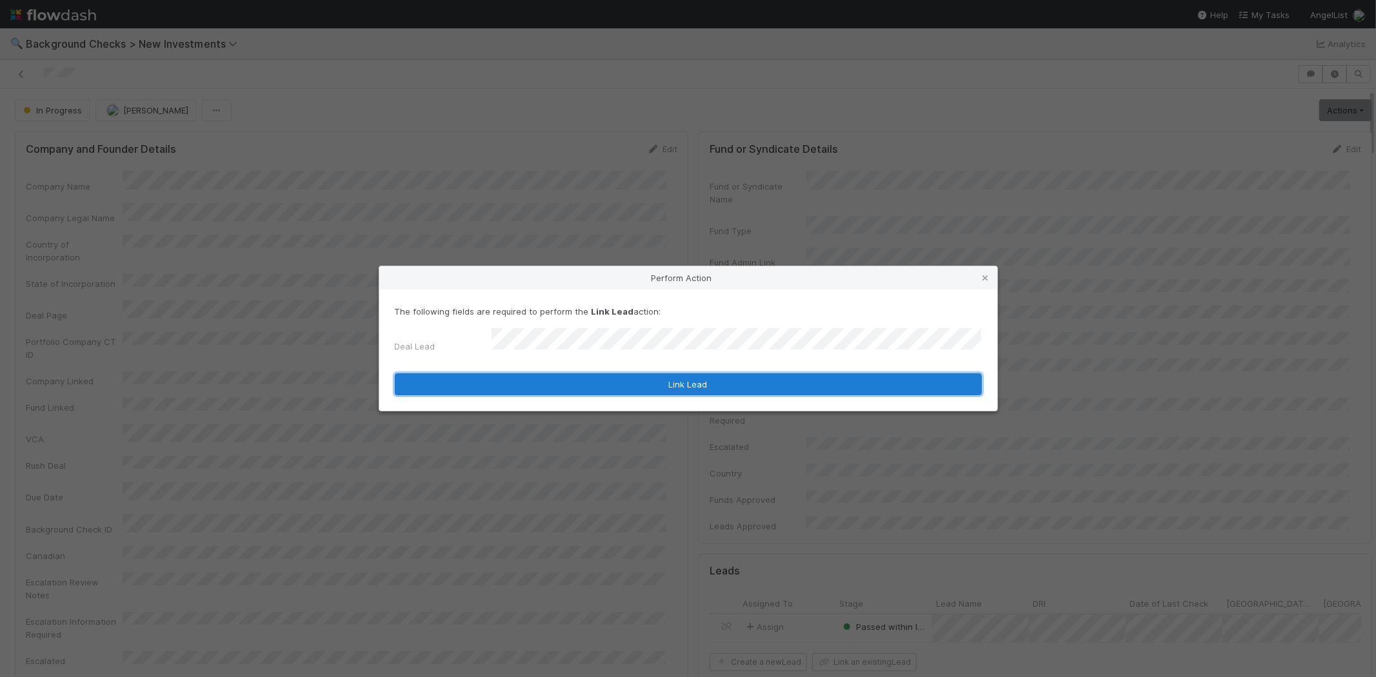
click at [658, 379] on button "Link Lead" at bounding box center [688, 384] width 587 height 22
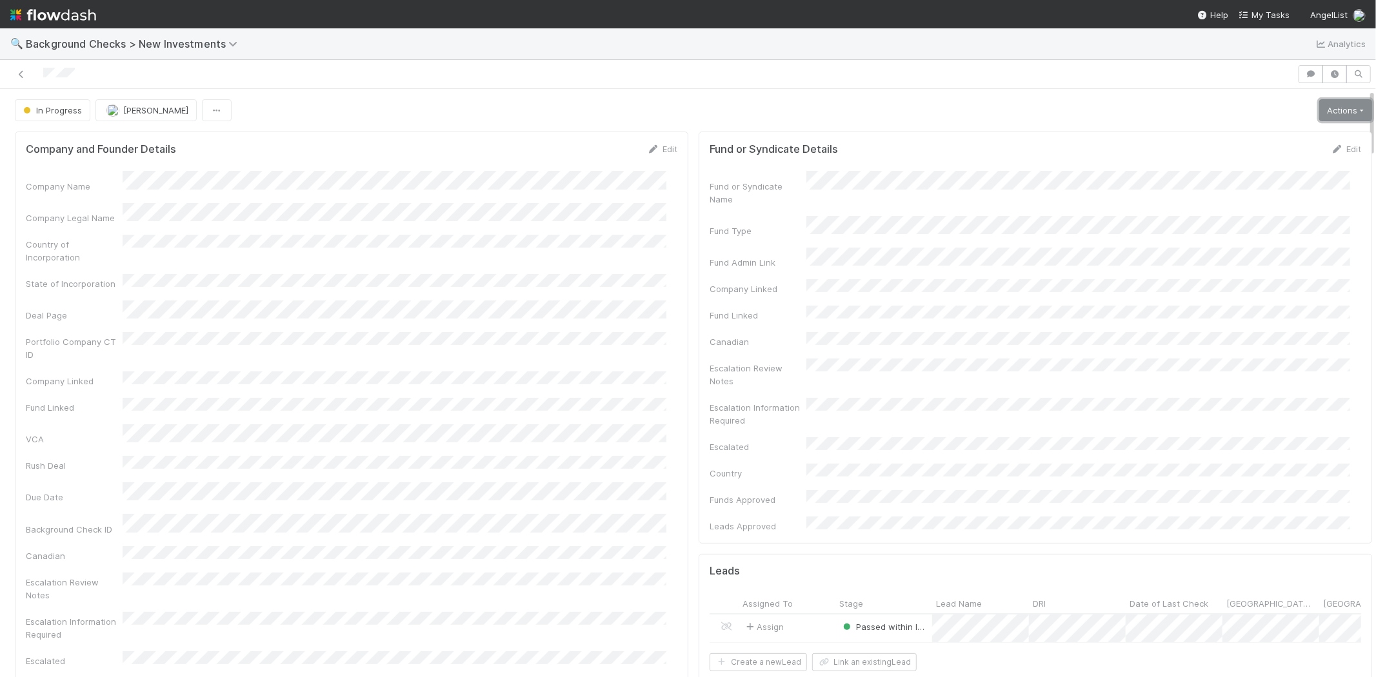
click at [1329, 114] on link "Actions" at bounding box center [1345, 110] width 53 height 22
click at [1269, 134] on button "Finish" at bounding box center [1301, 137] width 144 height 18
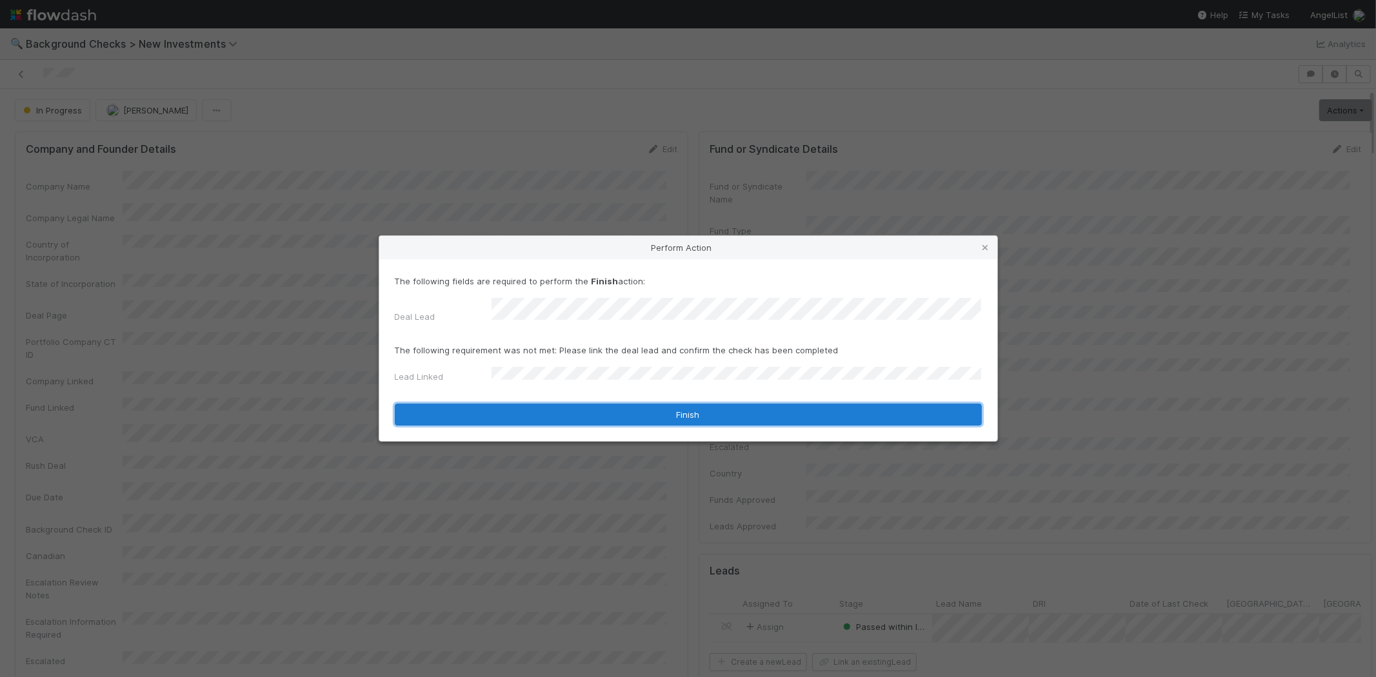
click at [667, 409] on button "Finish" at bounding box center [688, 415] width 587 height 22
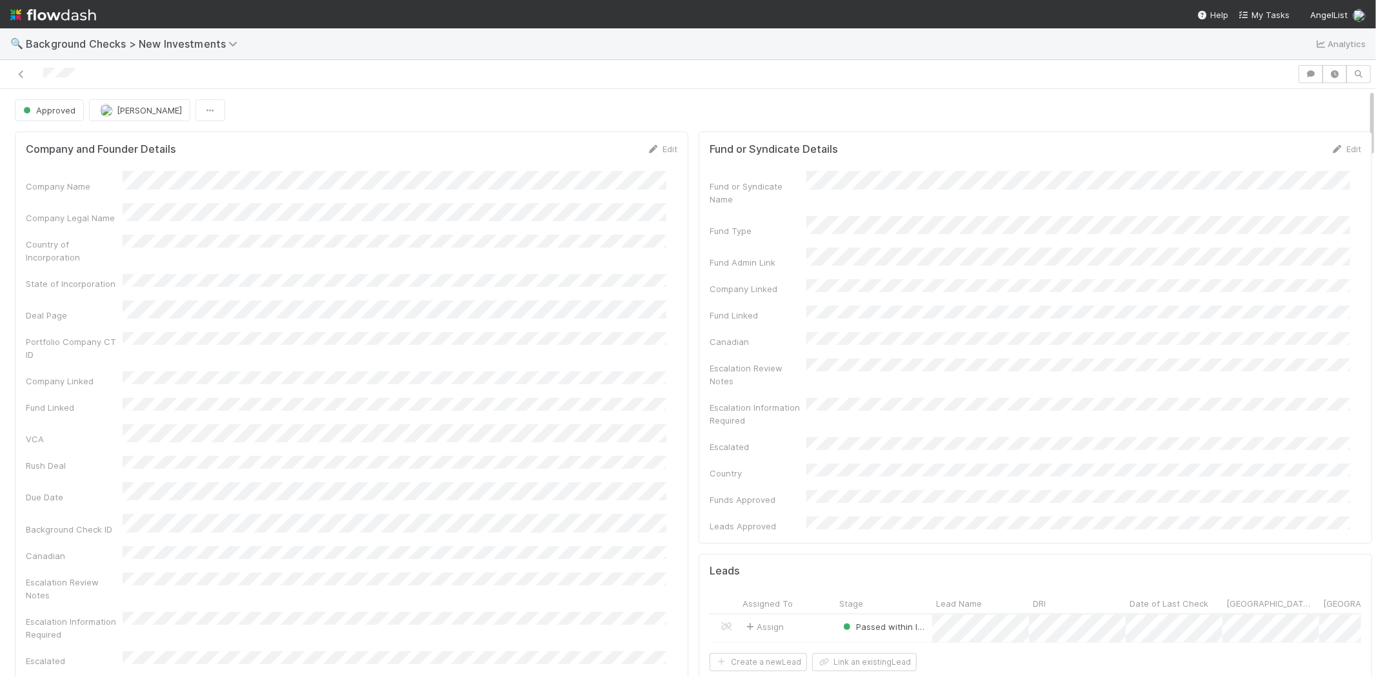
drag, startPoint x: 87, startPoint y: 74, endPoint x: 42, endPoint y: 77, distance: 45.3
click at [42, 77] on div at bounding box center [648, 74] width 1287 height 18
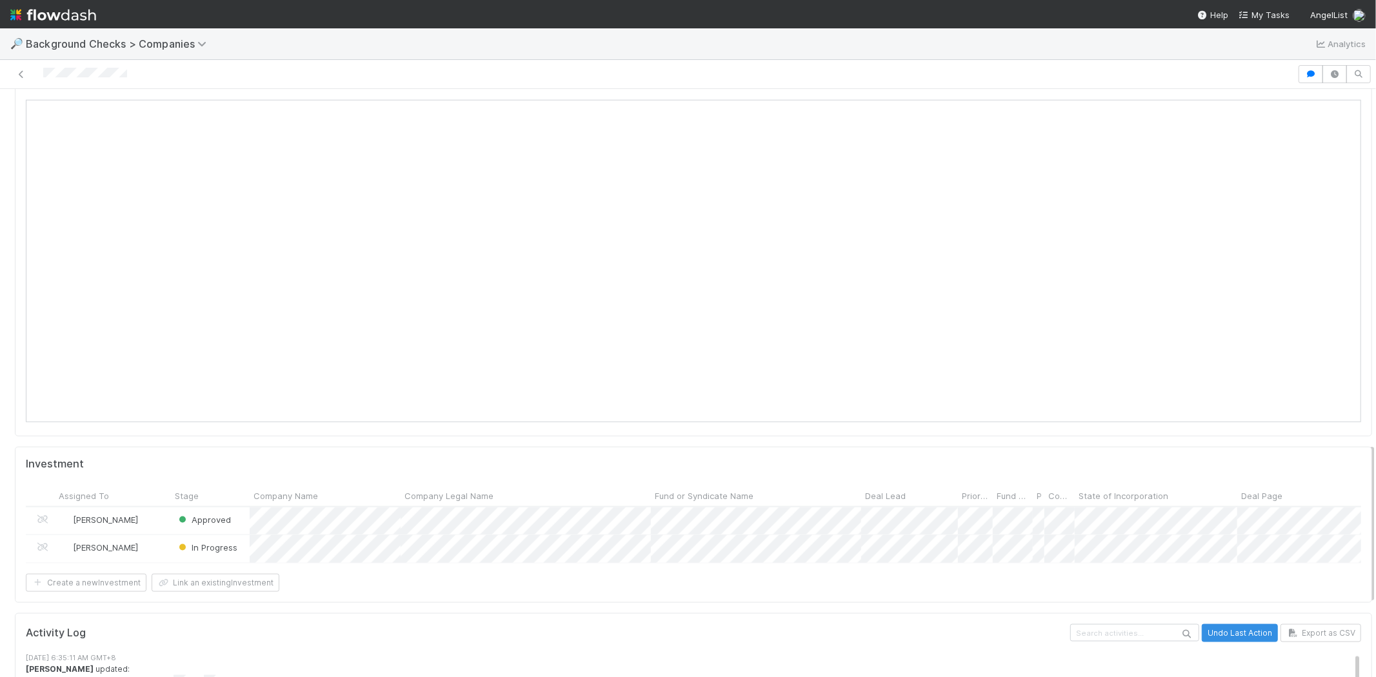
scroll to position [1290, 0]
